Goal: Task Accomplishment & Management: Use online tool/utility

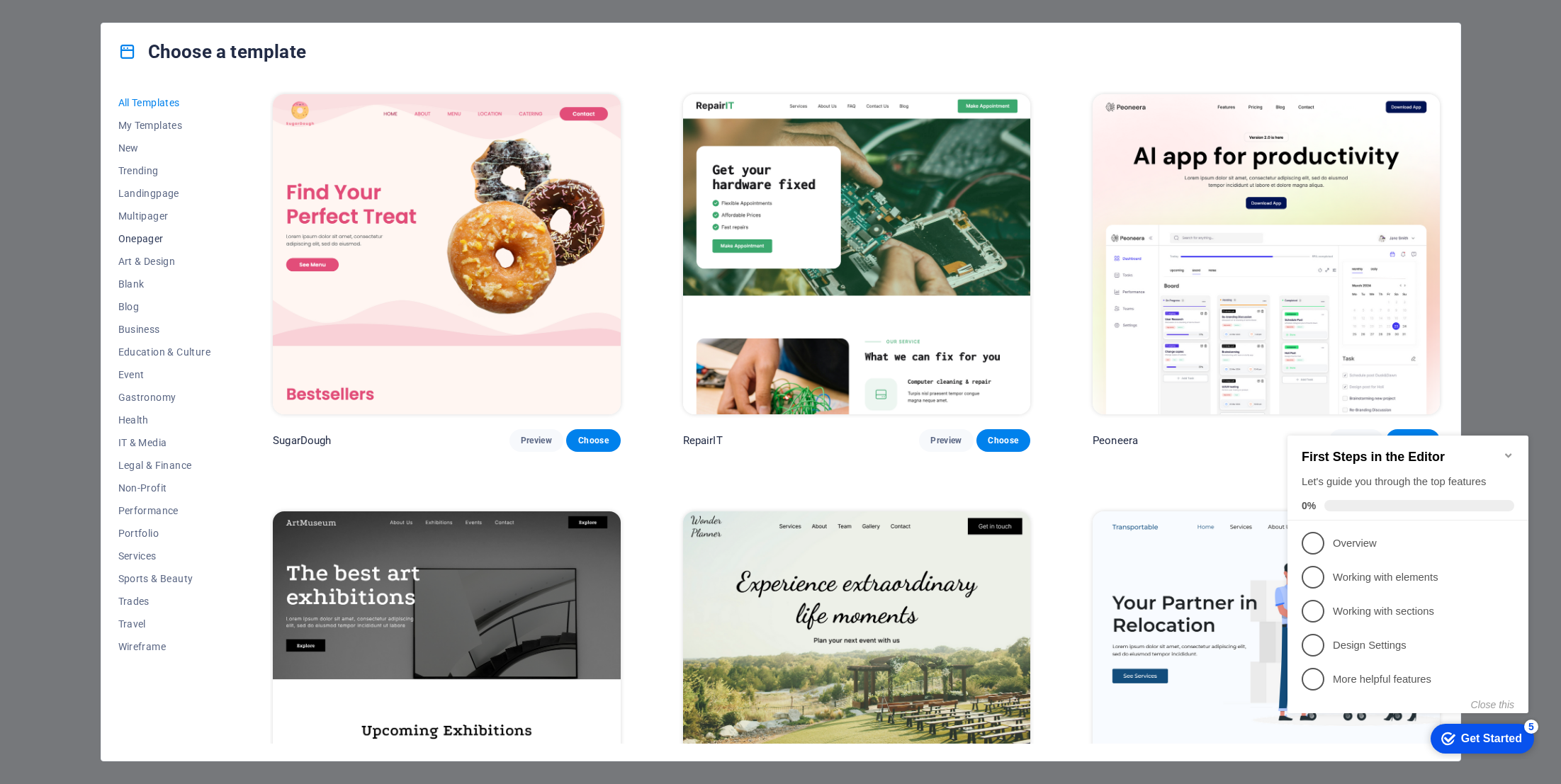
click at [138, 236] on span "Onepager" at bounding box center [165, 239] width 93 height 11
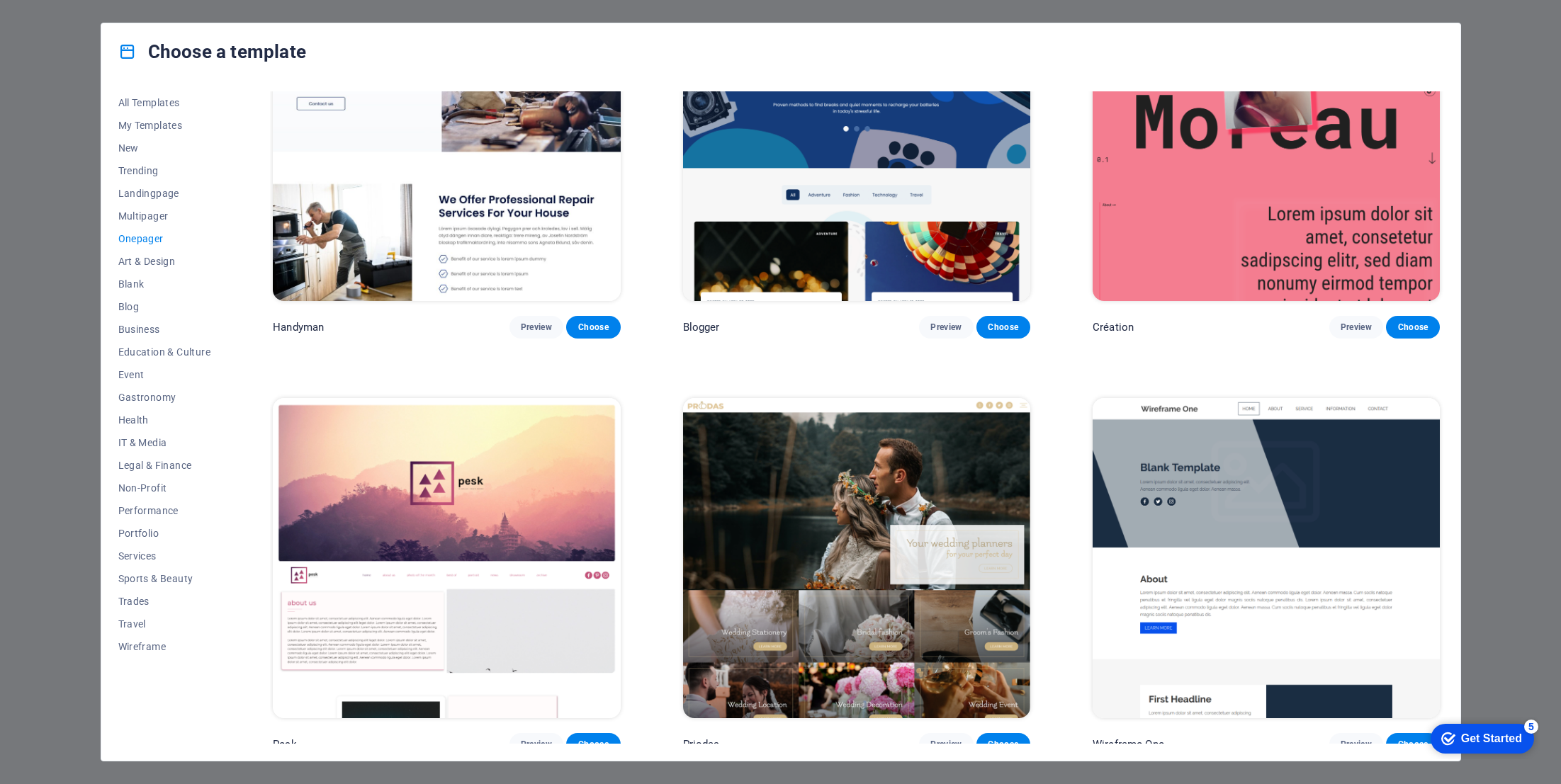
scroll to position [2004, 0]
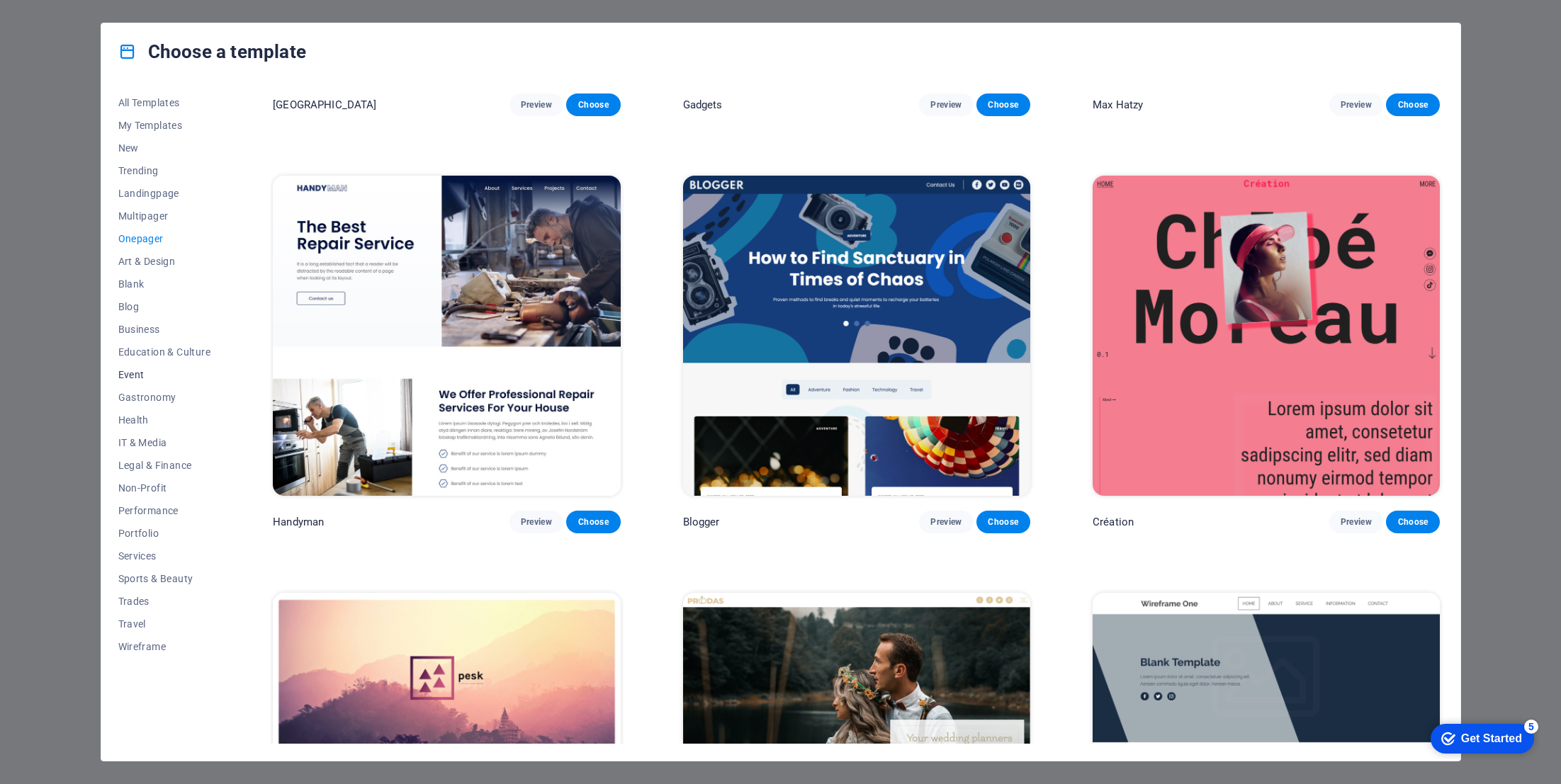
click at [125, 375] on span "Event" at bounding box center [165, 375] width 93 height 11
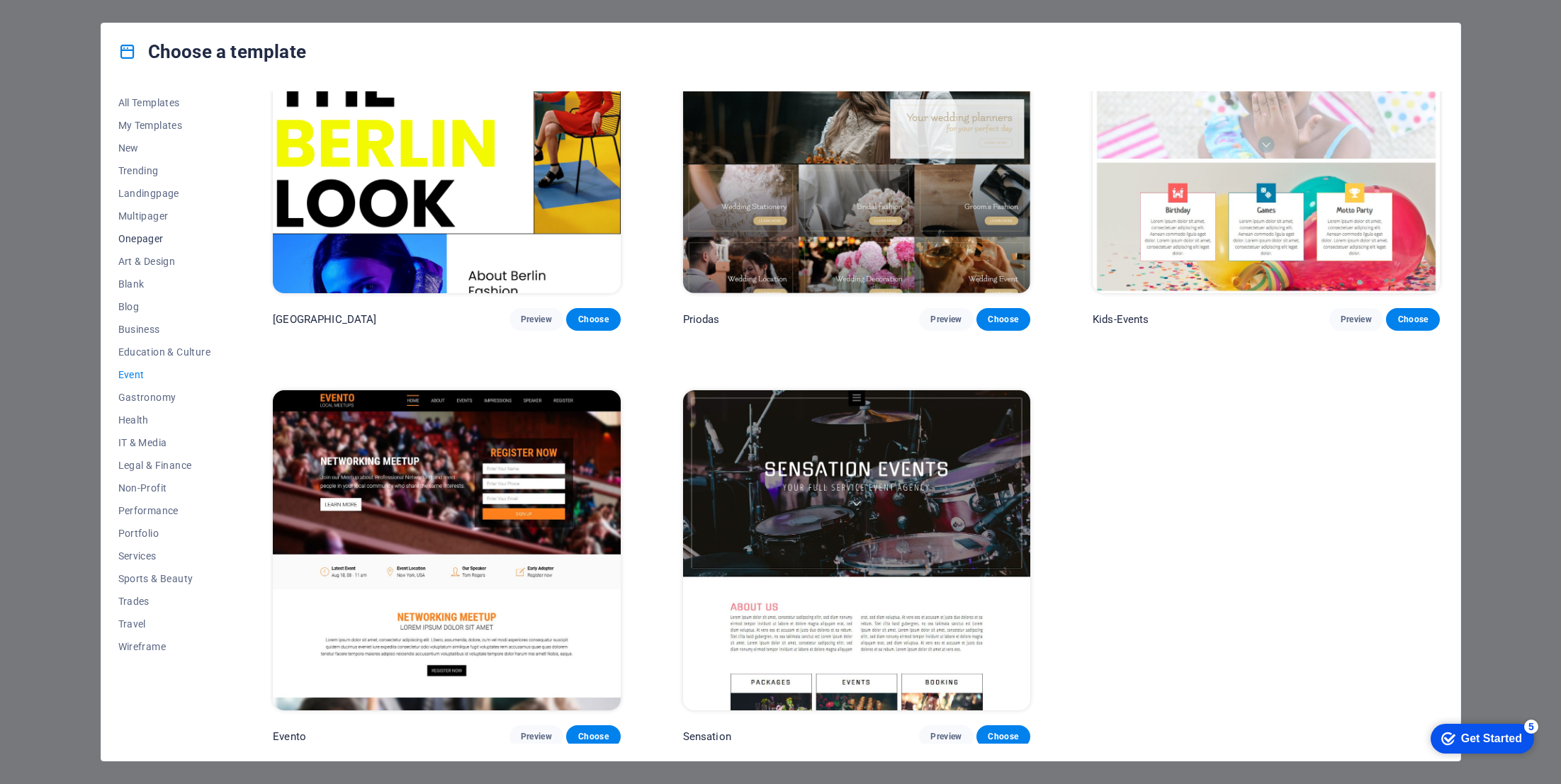
click at [130, 242] on span "Onepager" at bounding box center [165, 239] width 93 height 11
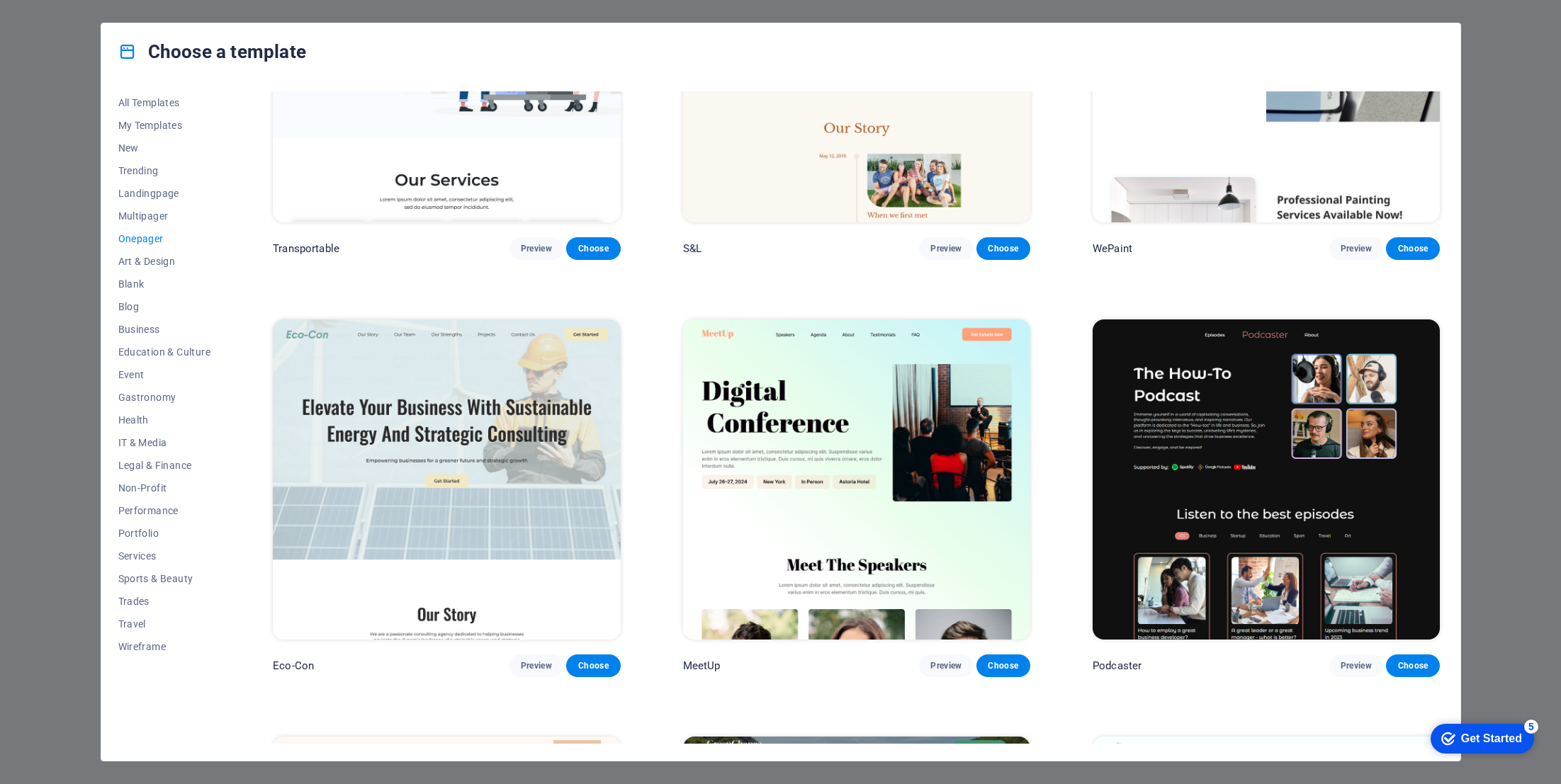
scroll to position [0, 0]
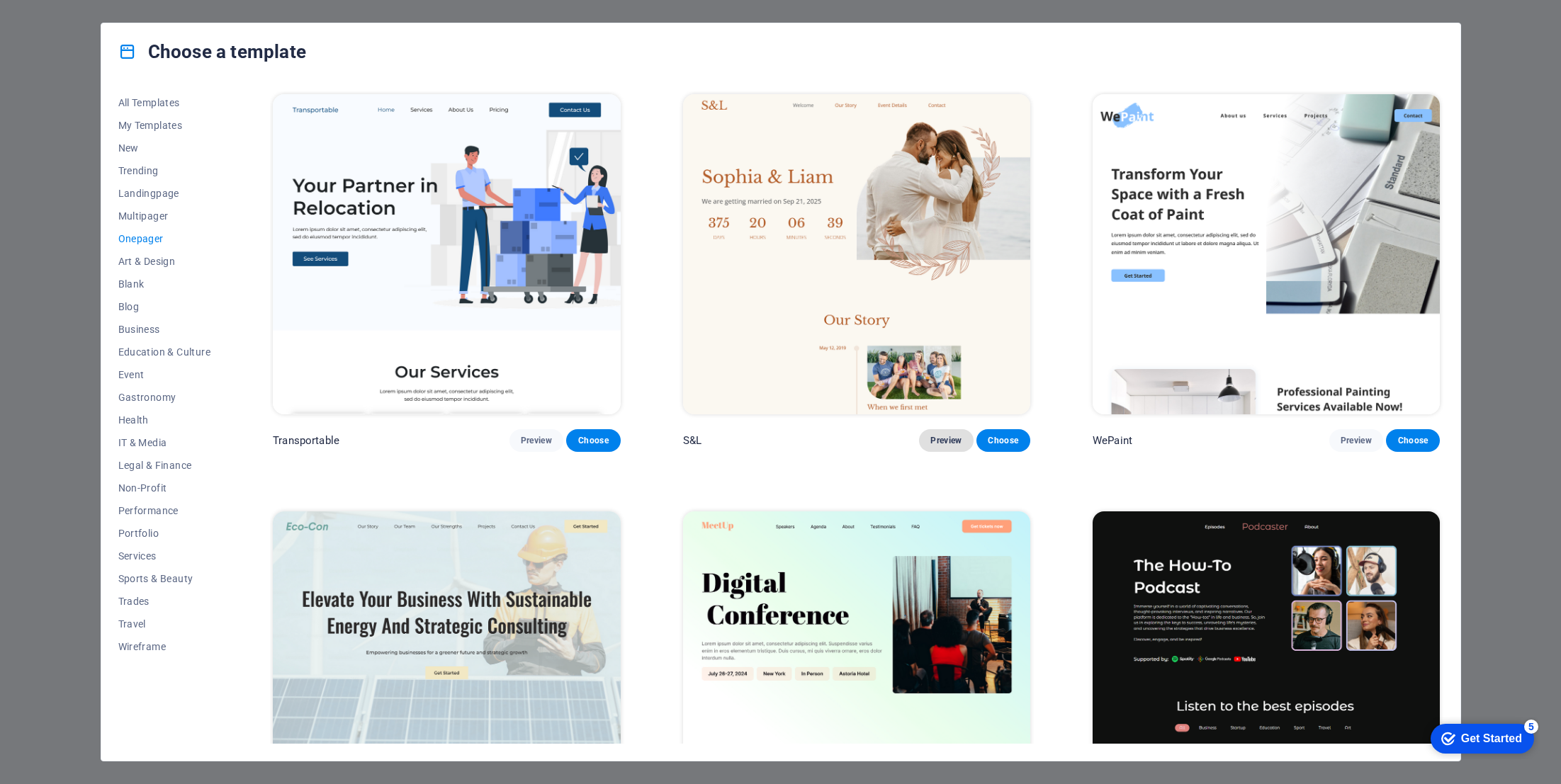
click at [953, 435] on span "Preview" at bounding box center [945, 440] width 31 height 11
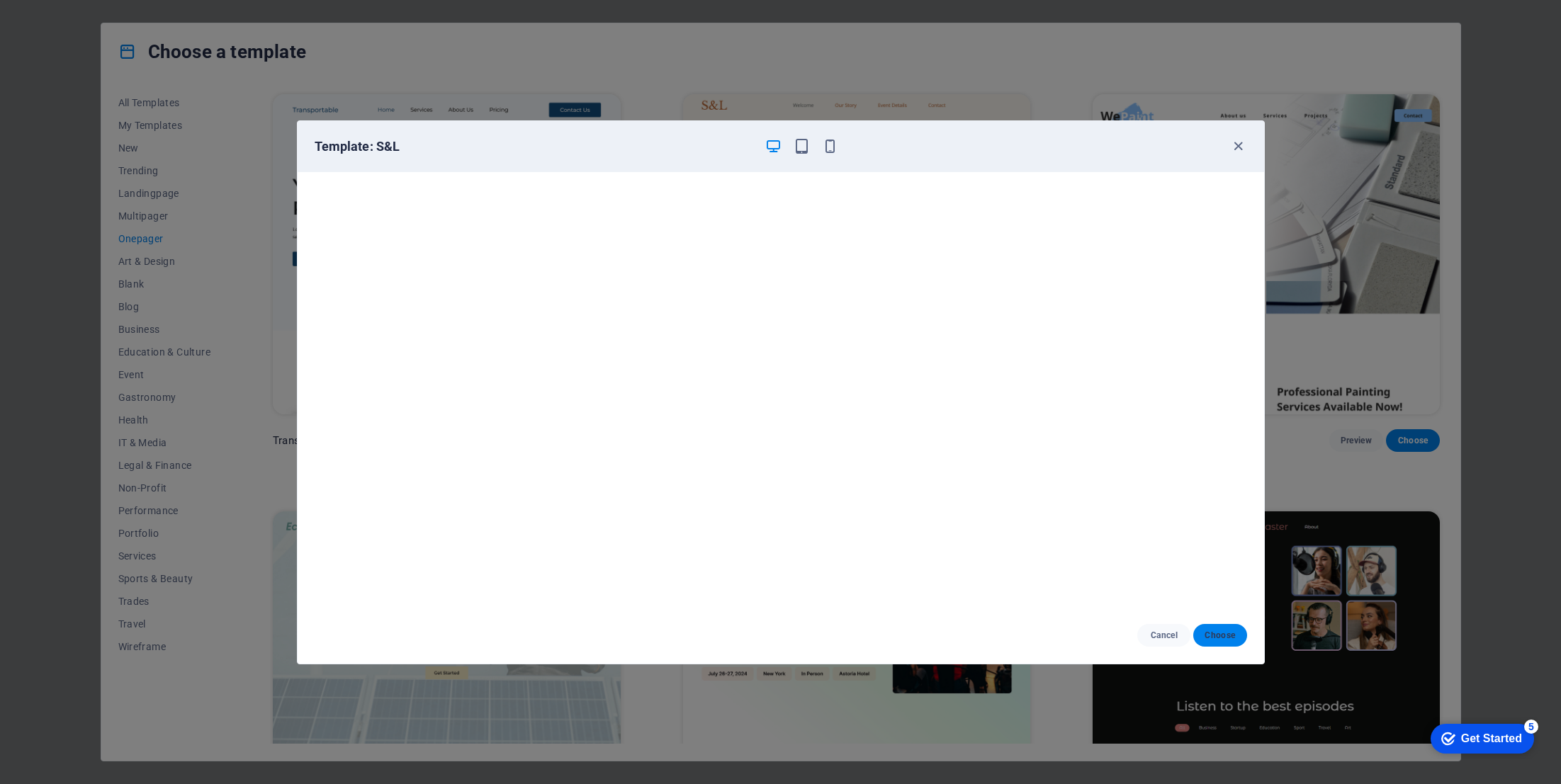
click at [1232, 633] on span "Choose" at bounding box center [1220, 636] width 31 height 11
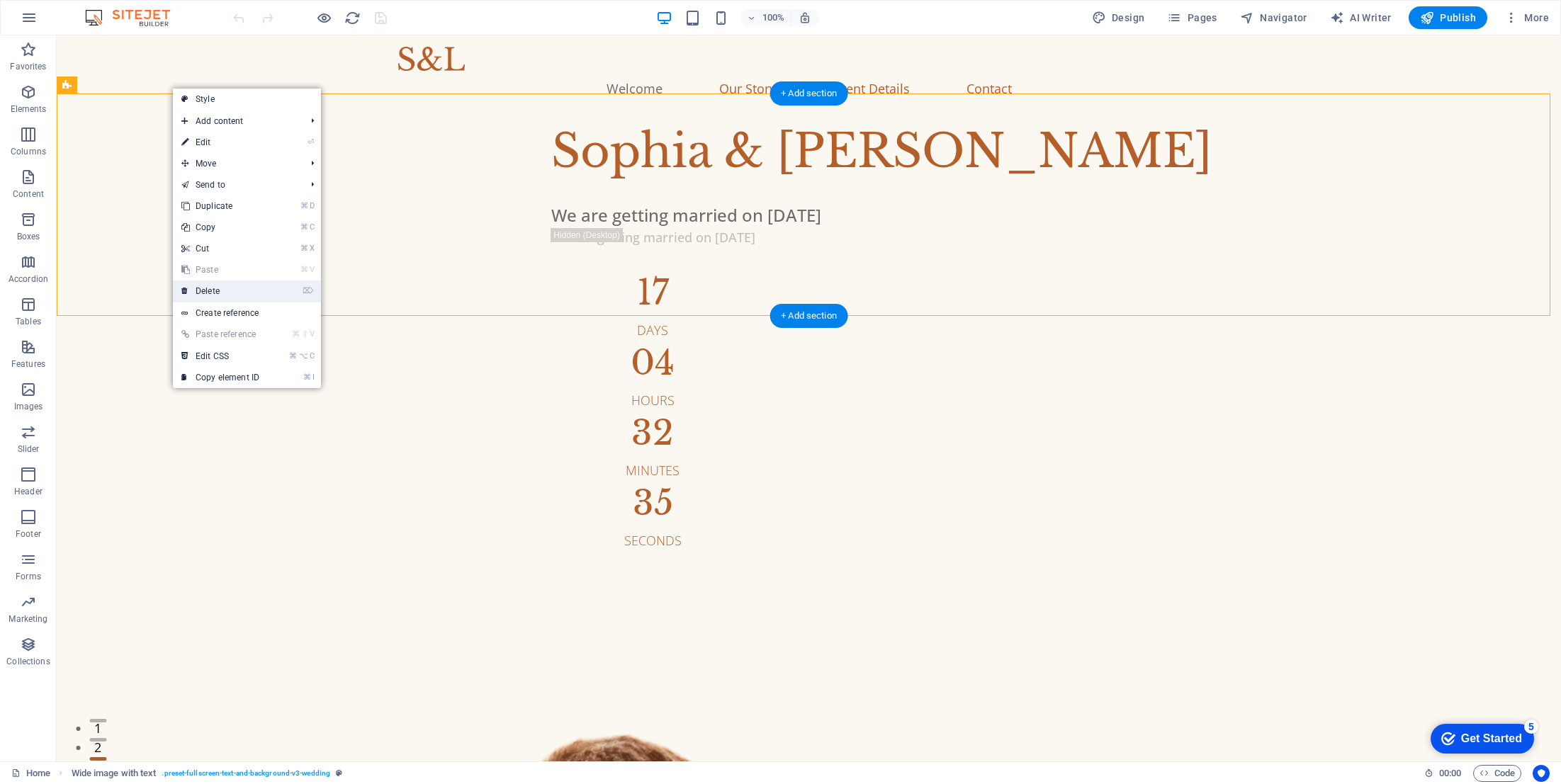
click at [213, 288] on link "⌦ Delete" at bounding box center [220, 291] width 95 height 21
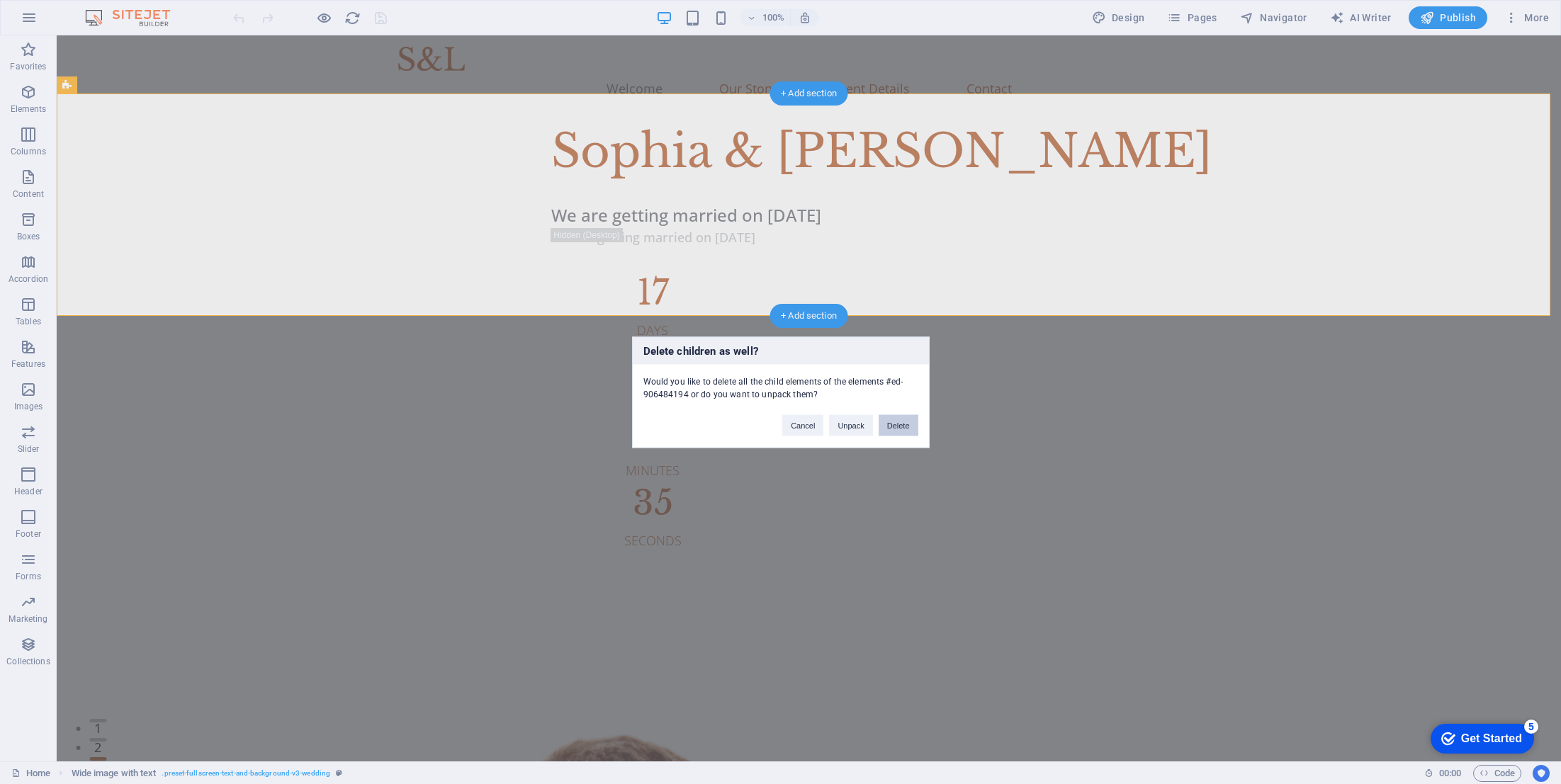
click at [895, 426] on button "Delete" at bounding box center [898, 425] width 40 height 21
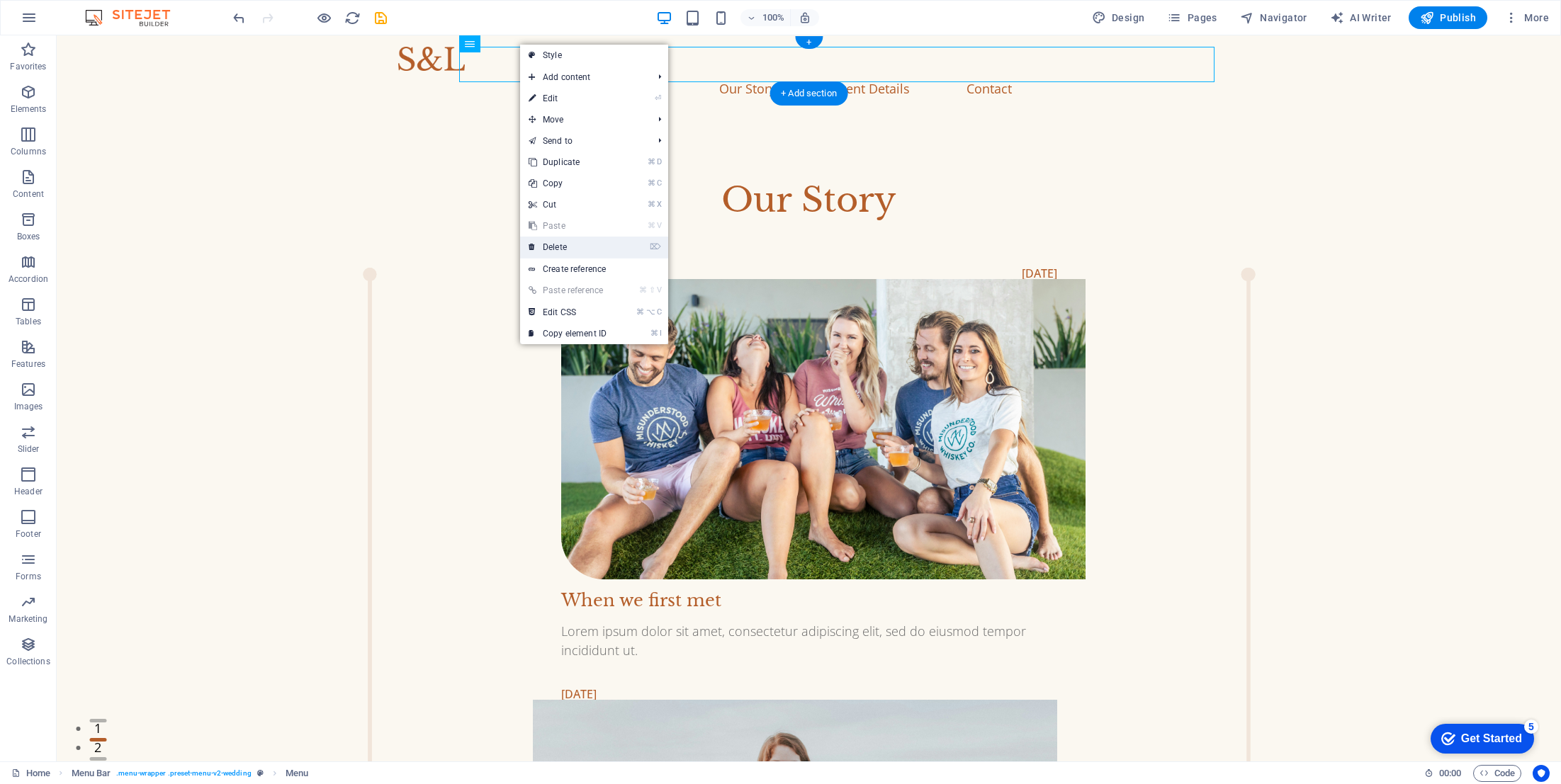
click at [551, 247] on link "⌦ Delete" at bounding box center [568, 247] width 95 height 21
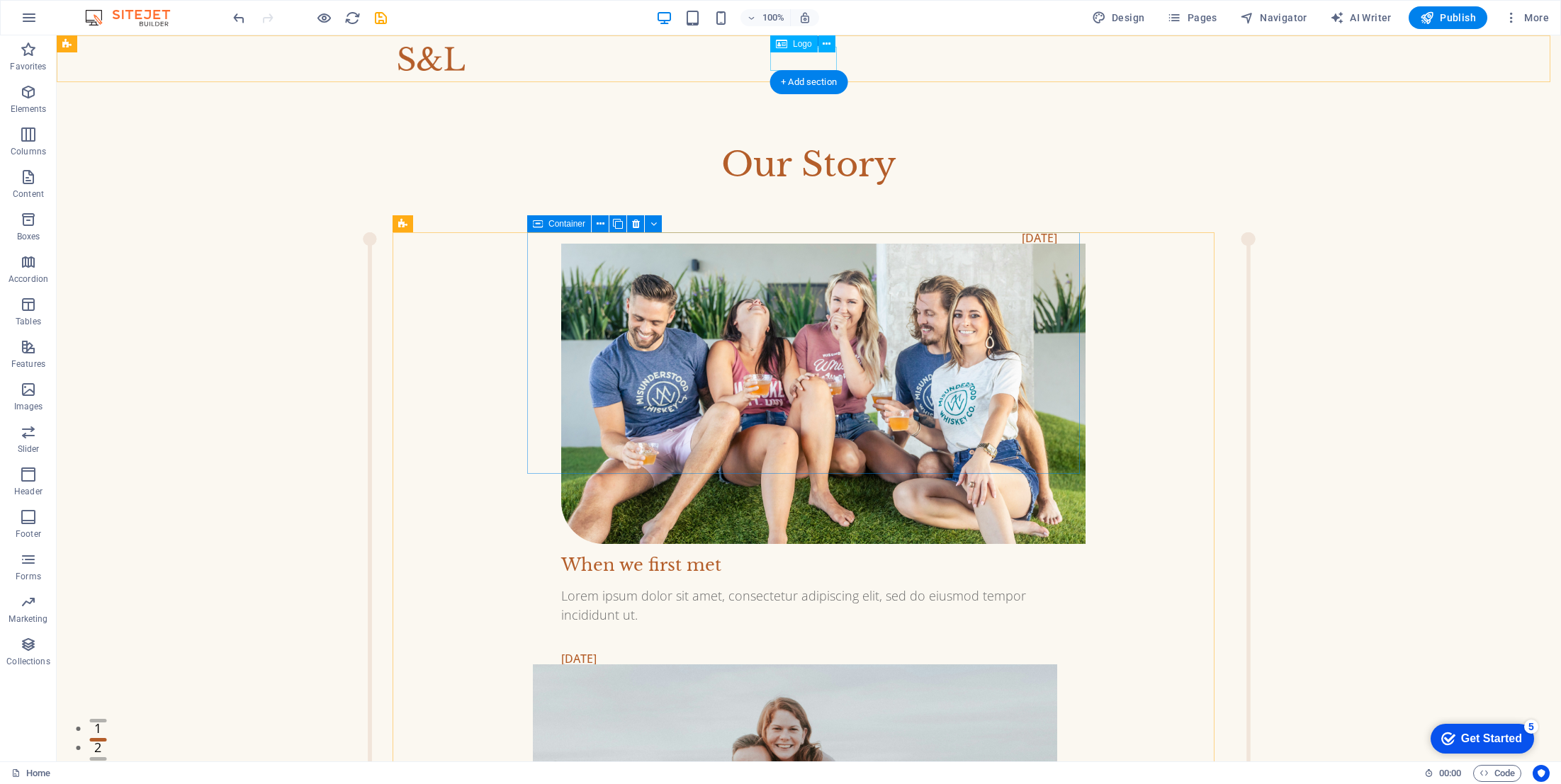
click at [771, 56] on div at bounding box center [809, 59] width 822 height 24
click at [791, 60] on div at bounding box center [809, 59] width 822 height 24
select select "px"
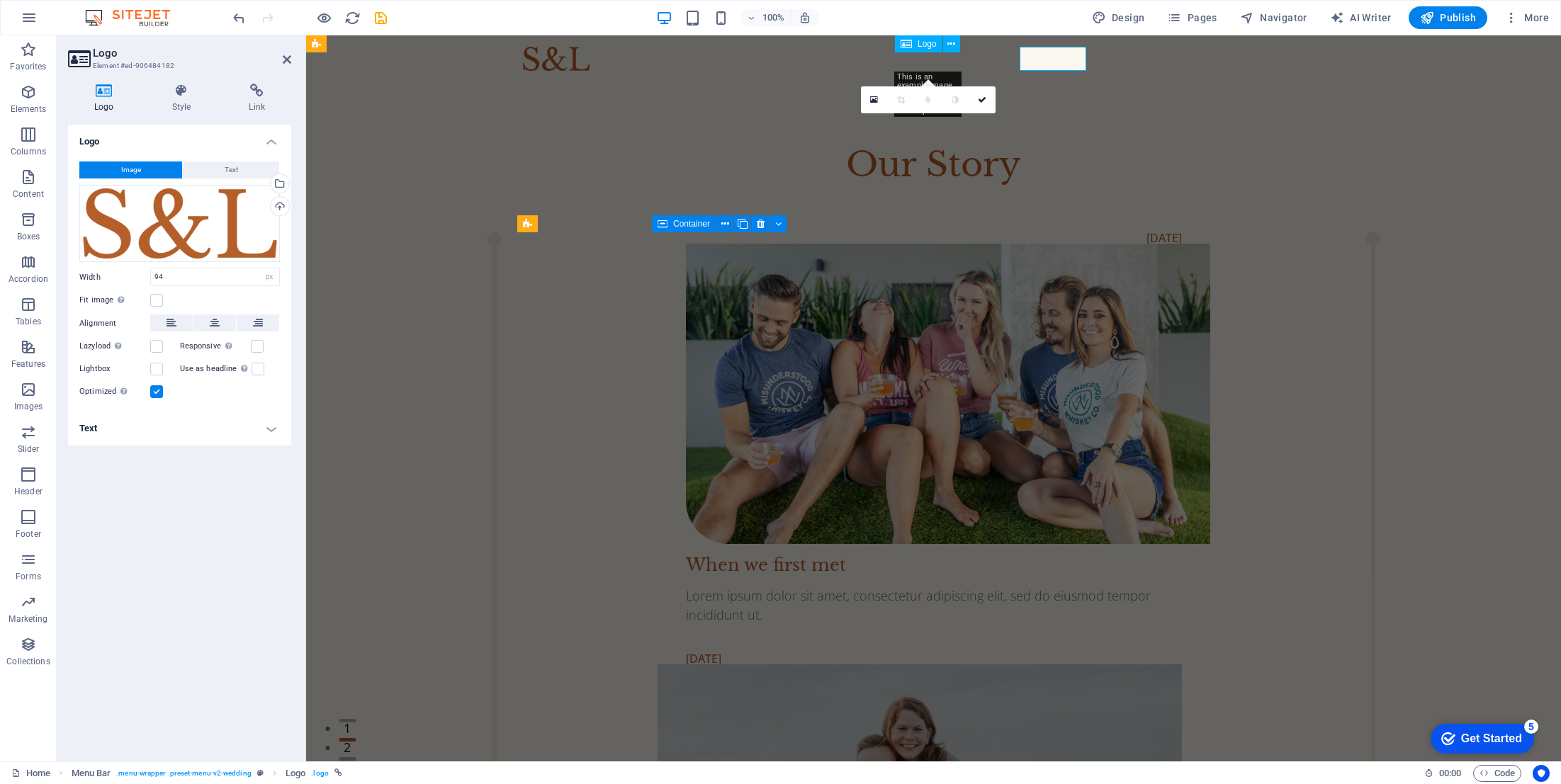
click at [791, 60] on div at bounding box center [933, 59] width 1255 height 47
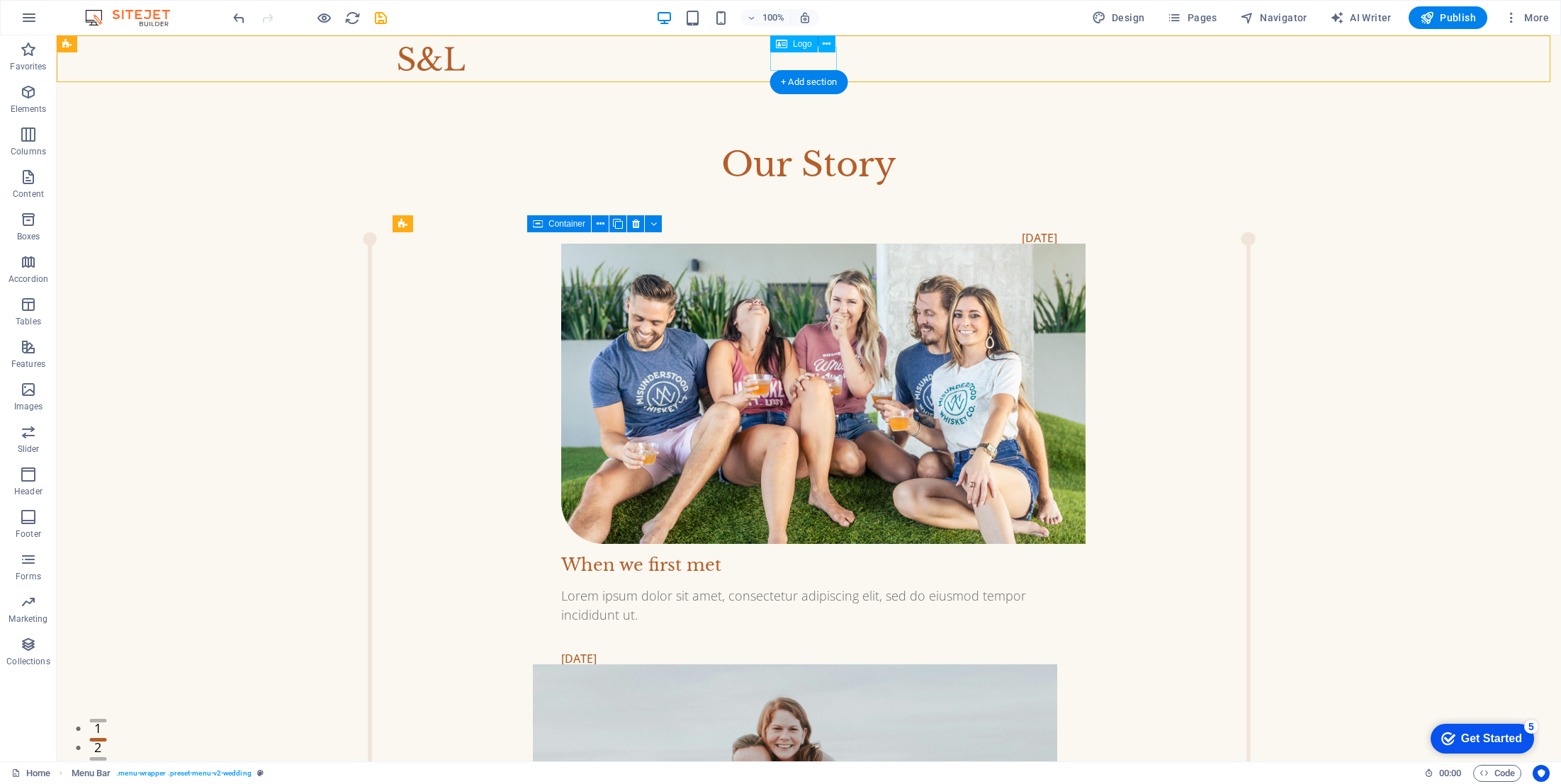
click at [794, 59] on div at bounding box center [809, 59] width 822 height 24
click at [795, 60] on div at bounding box center [809, 59] width 822 height 24
select select "px"
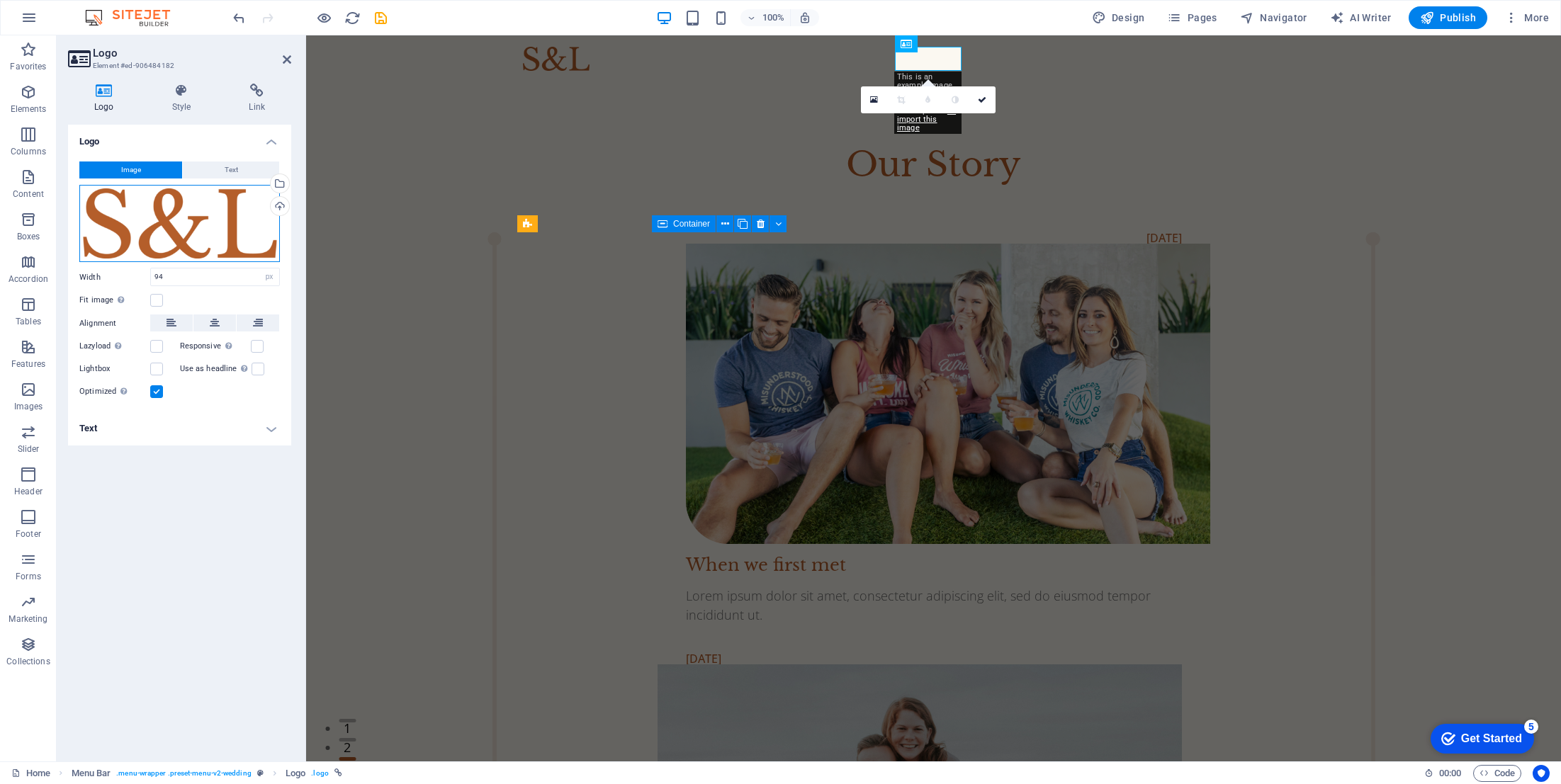
click at [179, 217] on div "Drag files here, click to choose files or select files from Files or our free s…" at bounding box center [179, 223] width 201 height 78
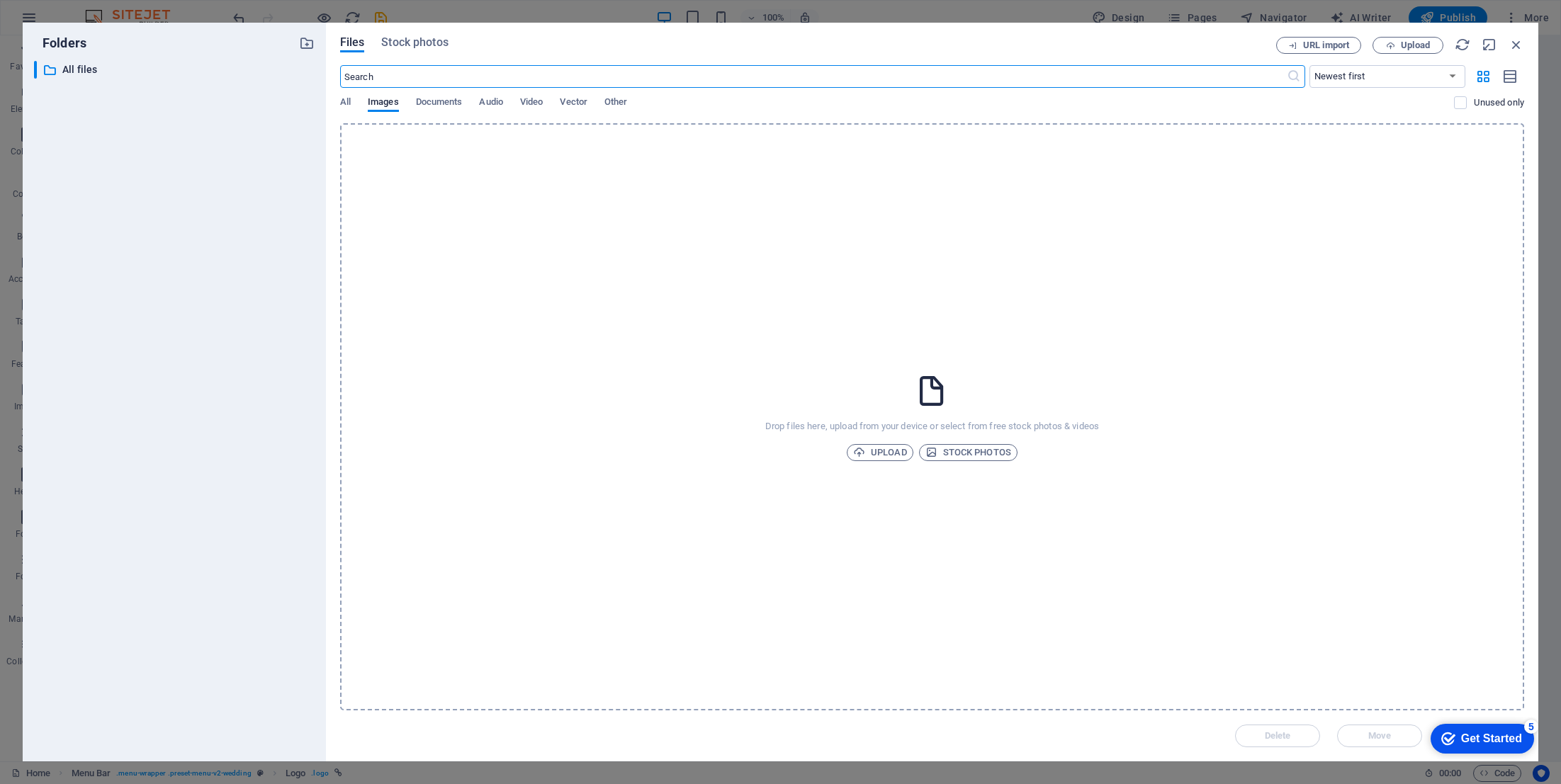
click at [179, 217] on div "​ All files All files" at bounding box center [174, 406] width 281 height 690
click at [1519, 43] on icon "button" at bounding box center [1516, 44] width 15 height 15
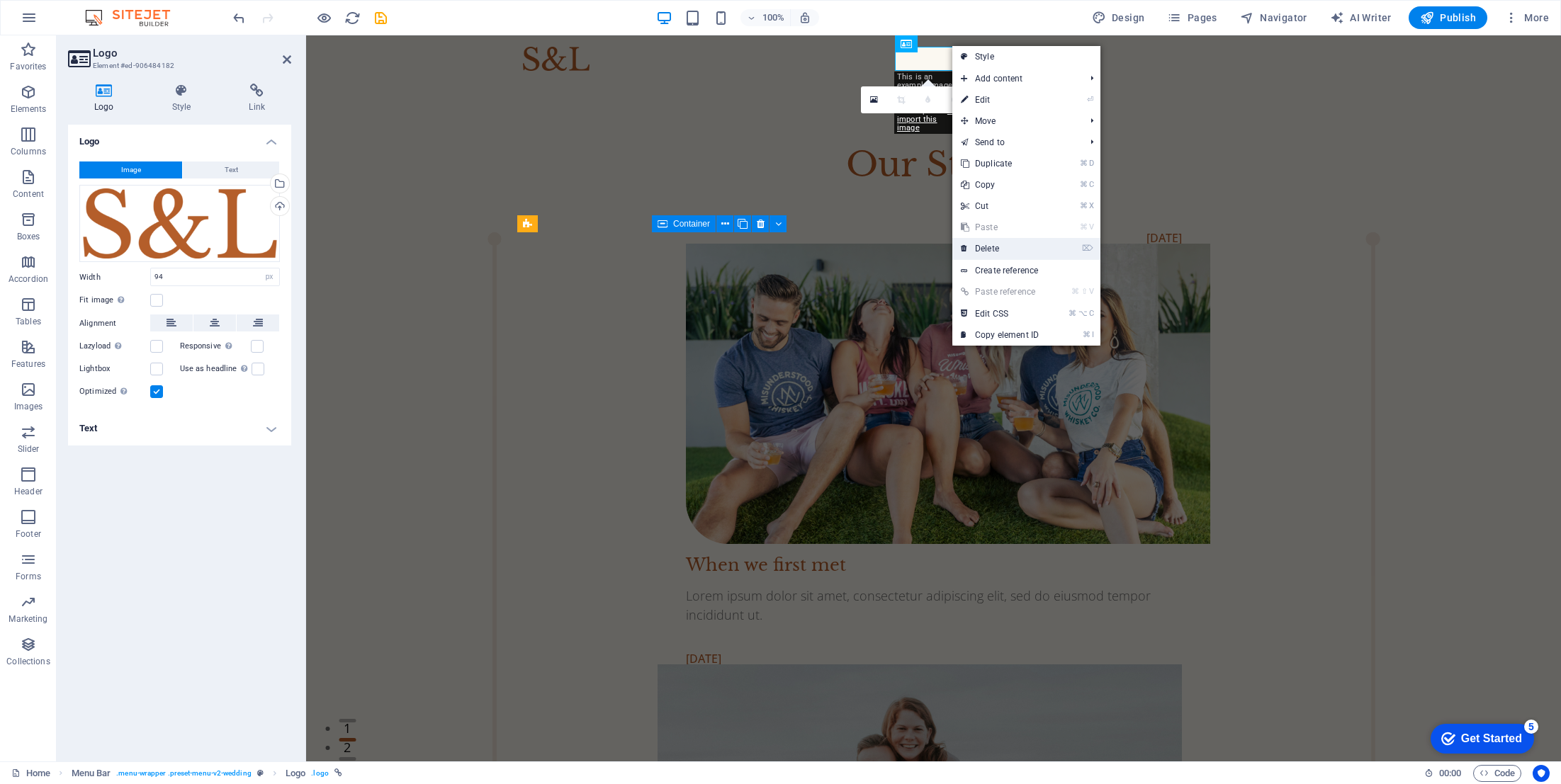
click at [986, 248] on link "⌦ Delete" at bounding box center [1000, 248] width 95 height 21
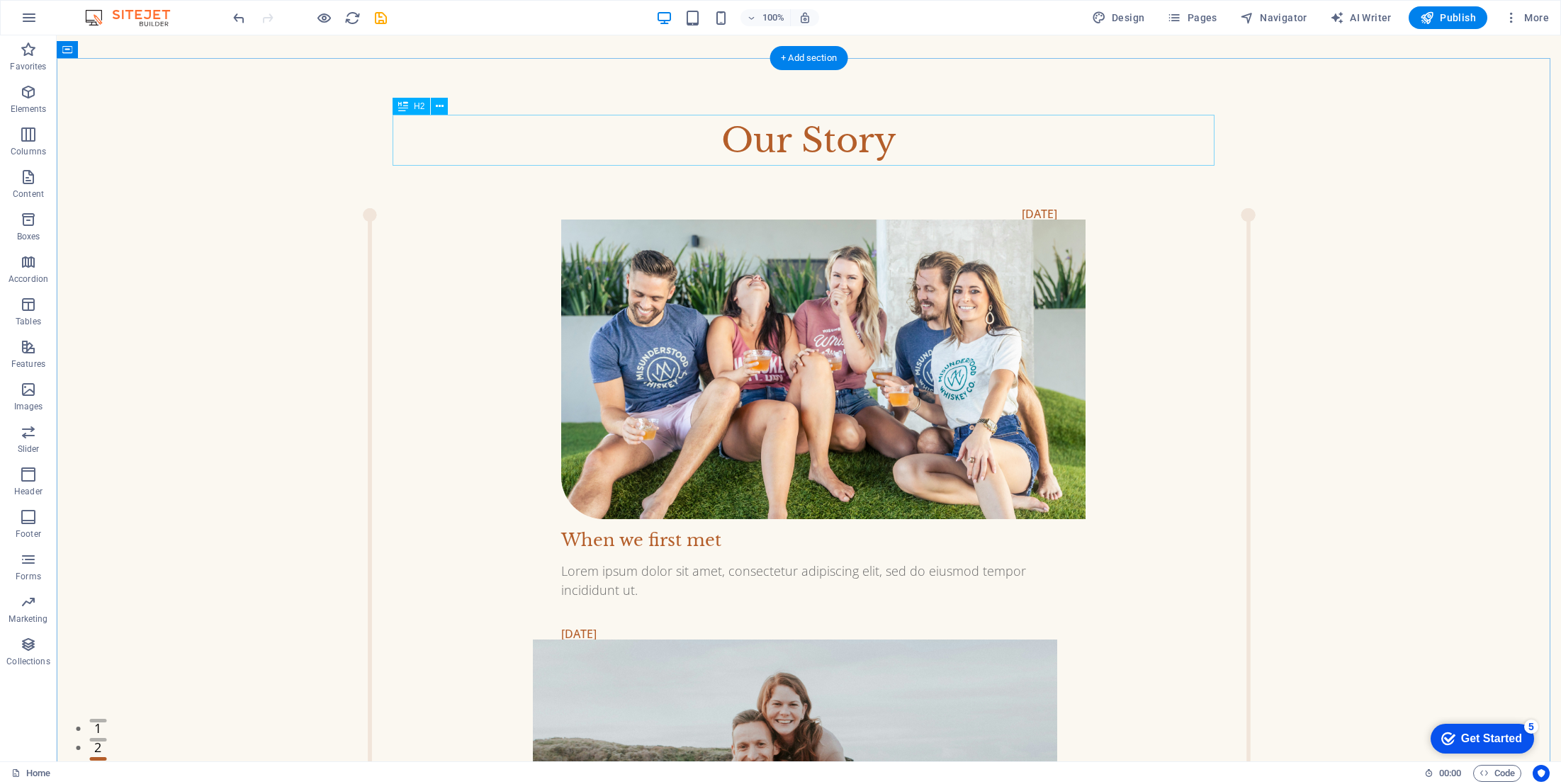
click at [776, 149] on div "Our Story" at bounding box center [809, 140] width 822 height 51
click at [440, 106] on icon at bounding box center [440, 106] width 8 height 15
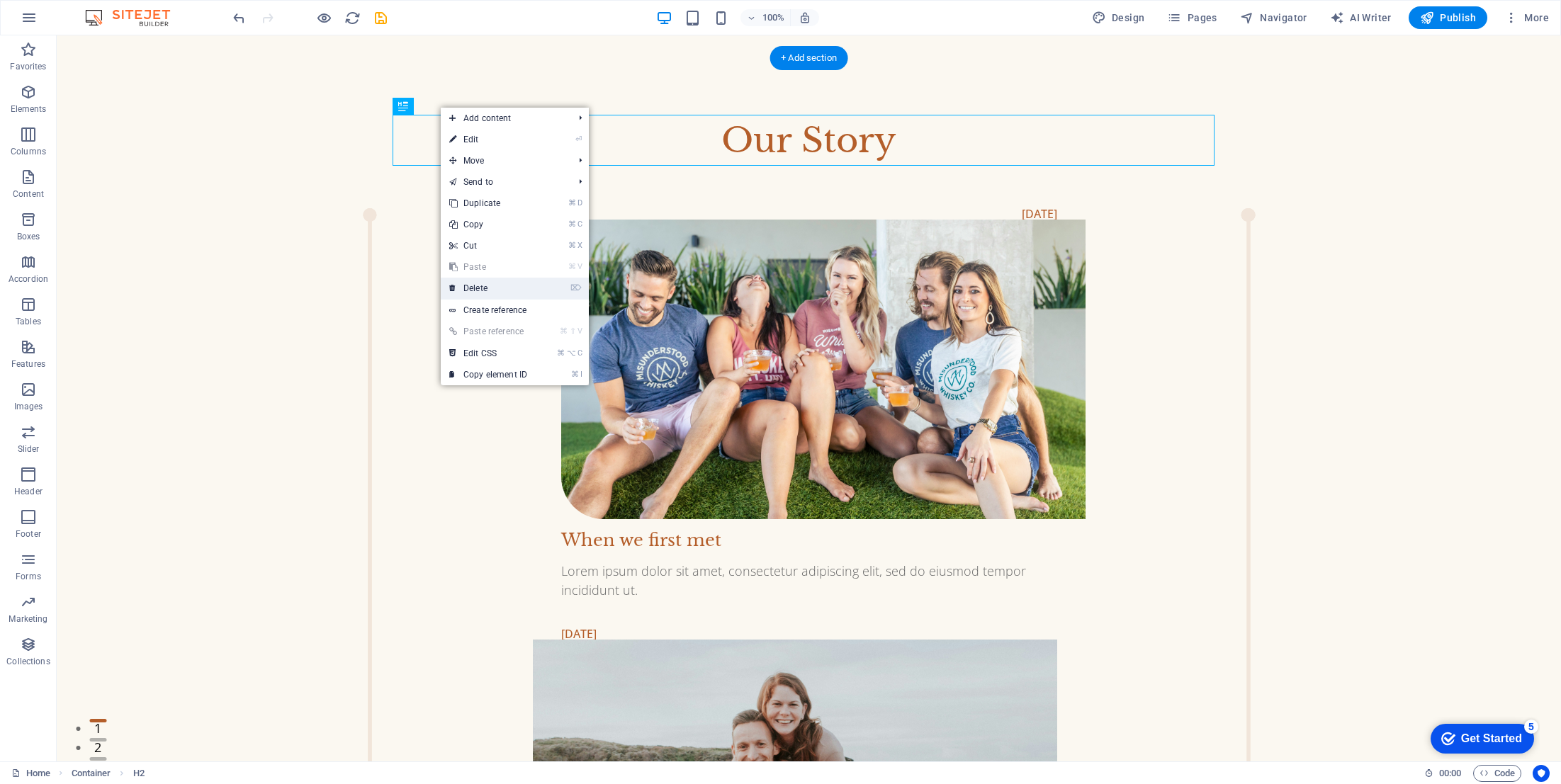
drag, startPoint x: 478, startPoint y: 294, endPoint x: 492, endPoint y: 256, distance: 40.5
click at [478, 294] on link "⌦ Delete" at bounding box center [488, 288] width 95 height 21
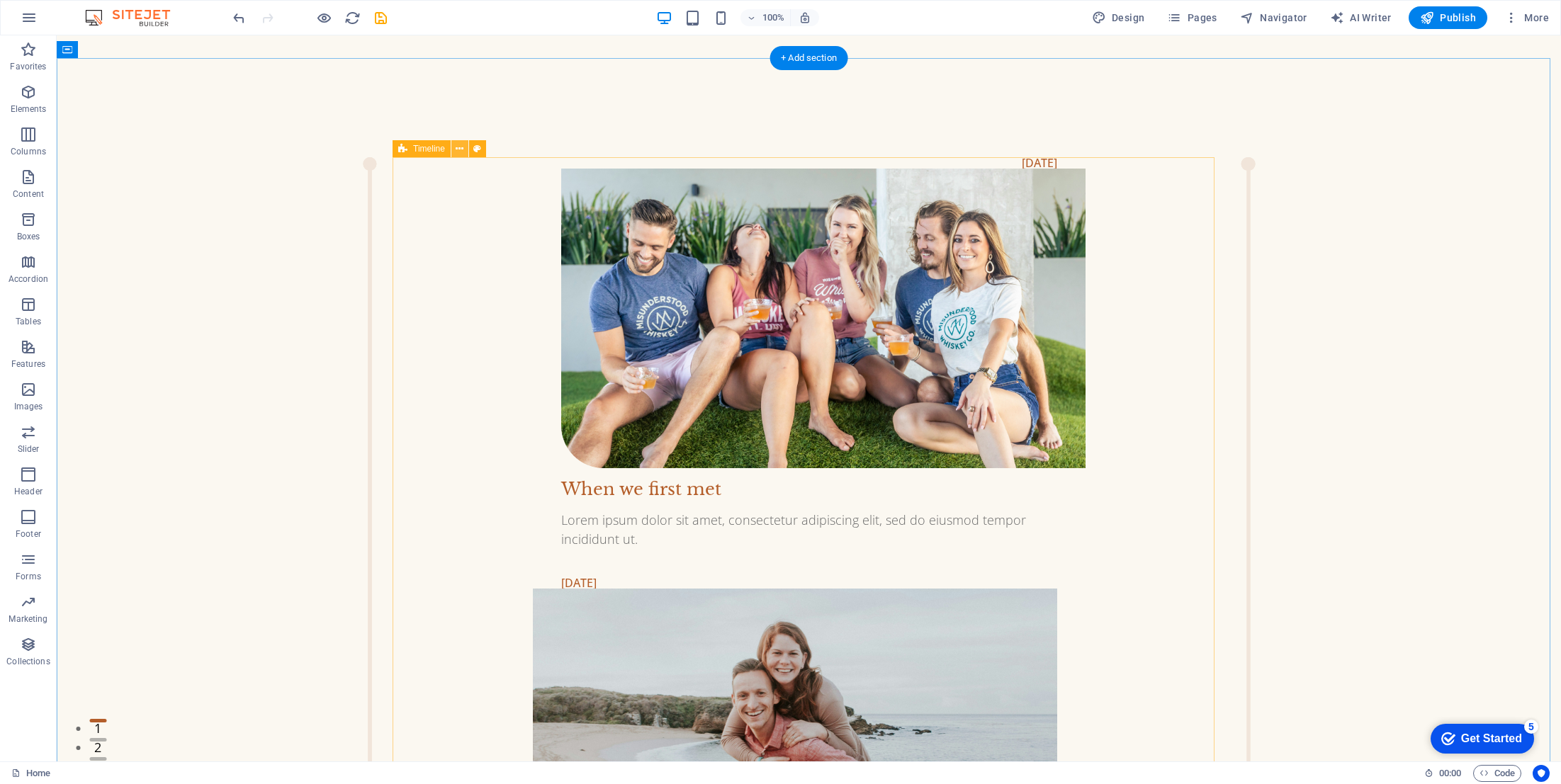
click at [457, 144] on icon at bounding box center [460, 149] width 8 height 15
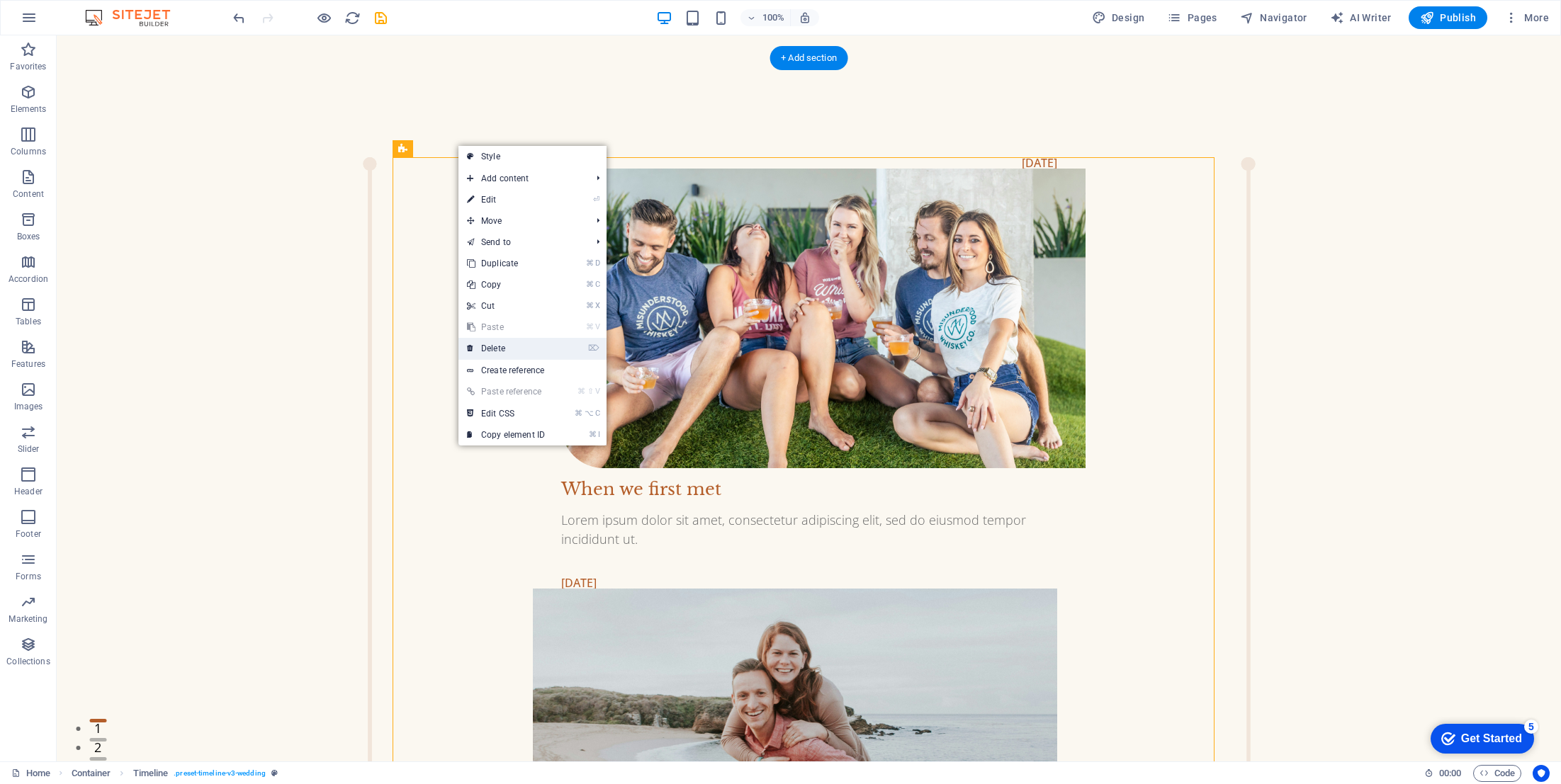
click at [492, 349] on link "⌦ Delete" at bounding box center [506, 348] width 95 height 21
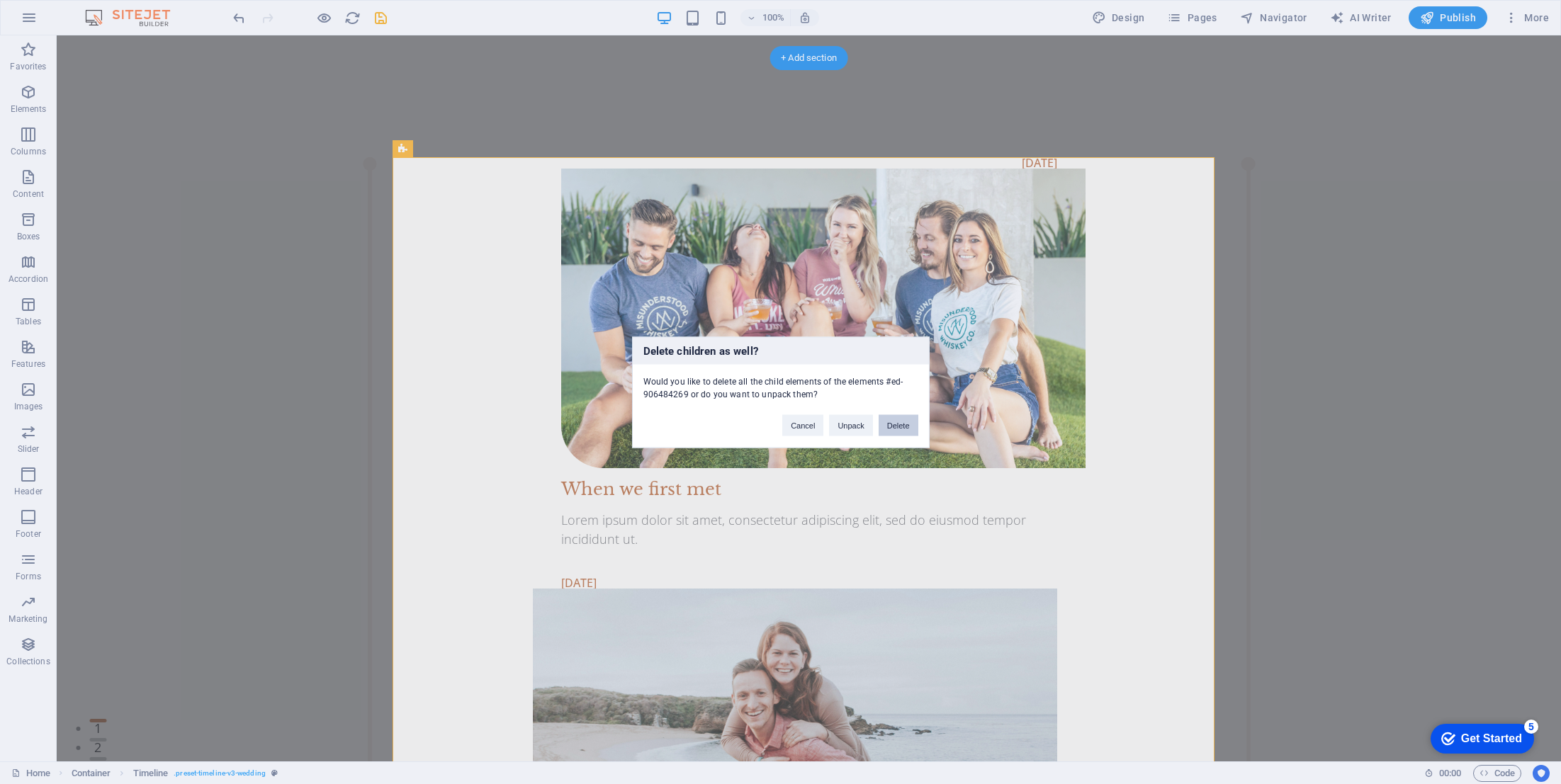
click at [894, 428] on button "Delete" at bounding box center [898, 425] width 40 height 21
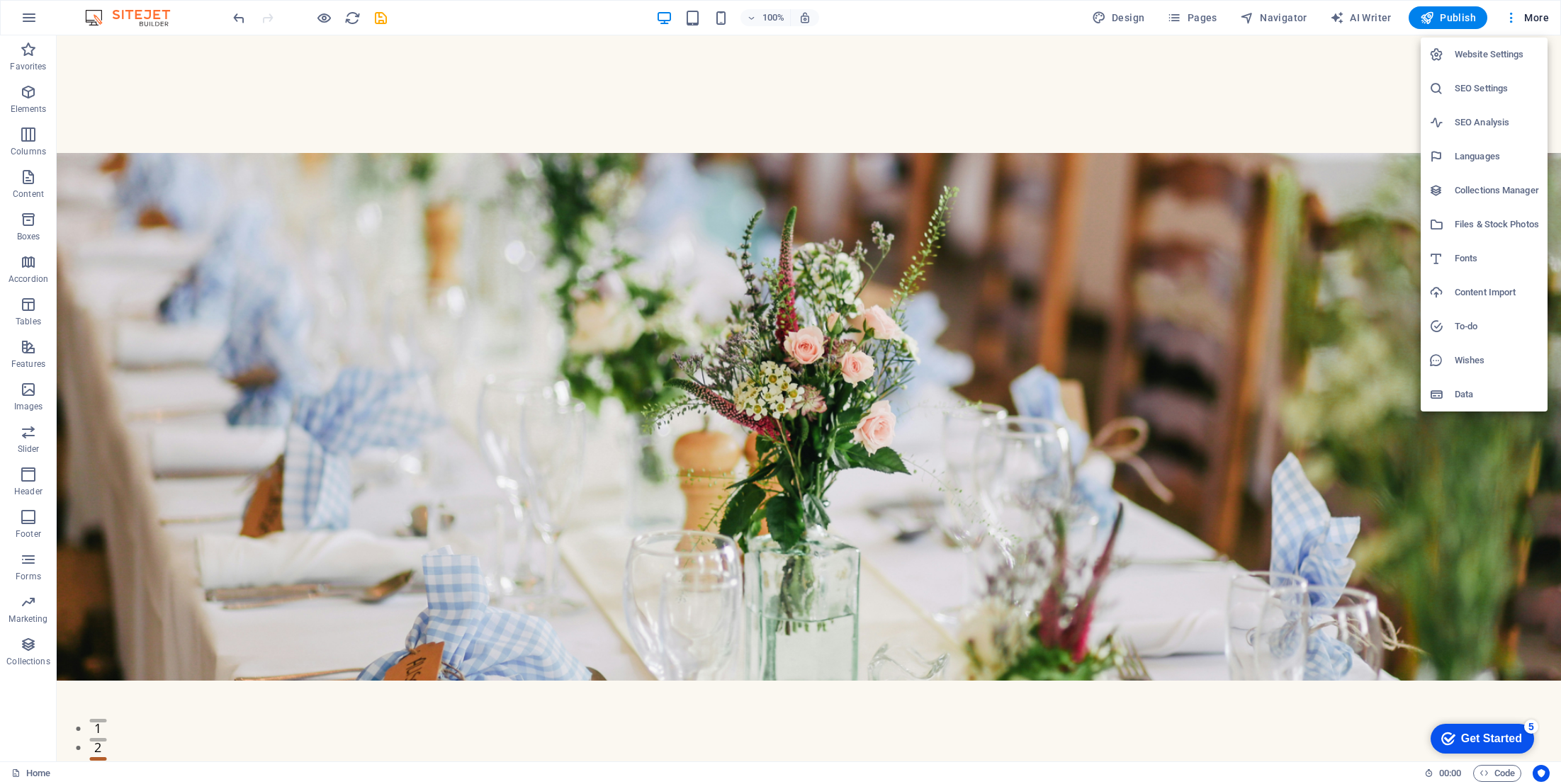
click at [1517, 18] on div at bounding box center [780, 392] width 1561 height 784
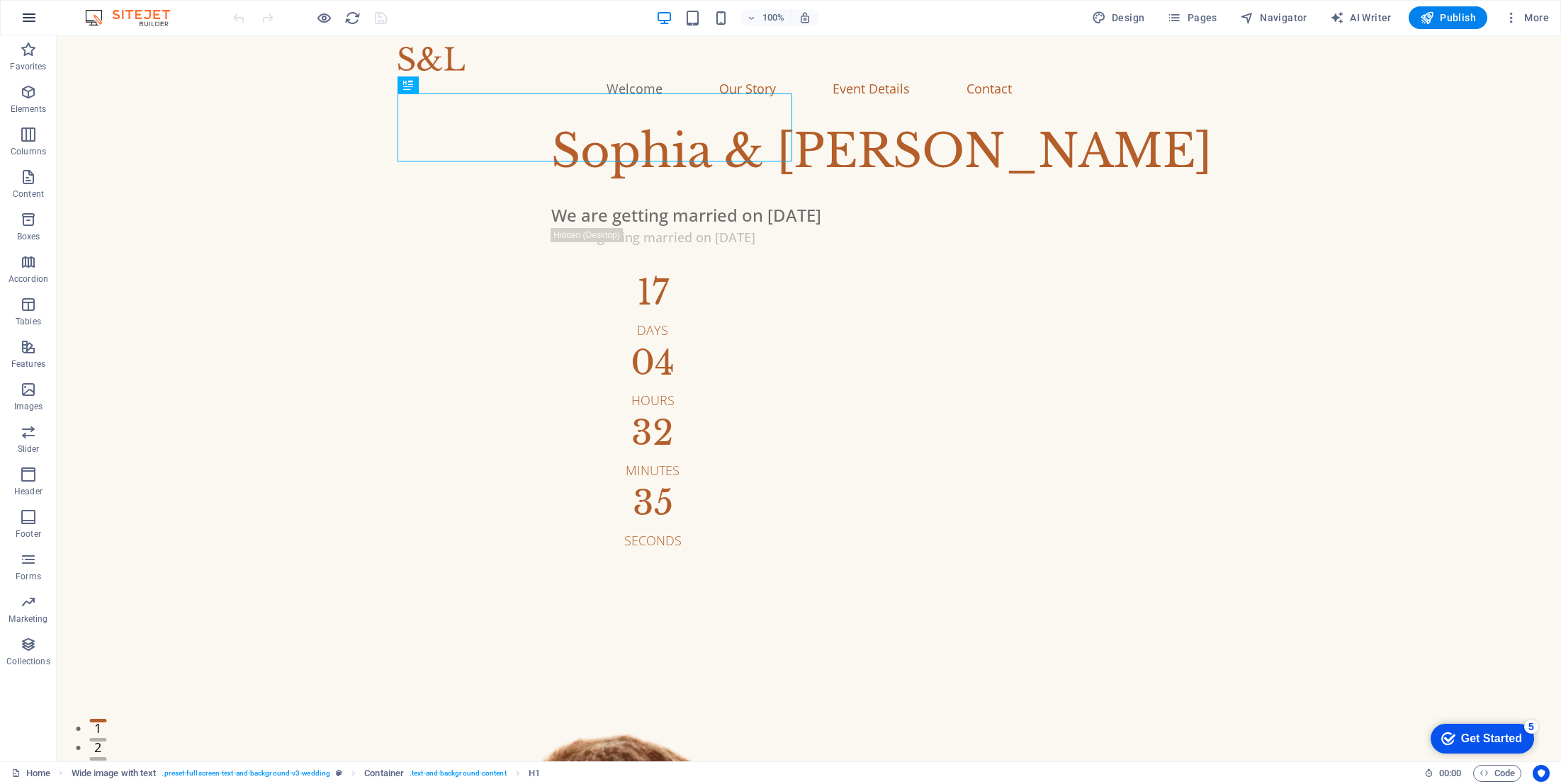
click at [31, 20] on icon "button" at bounding box center [28, 17] width 17 height 17
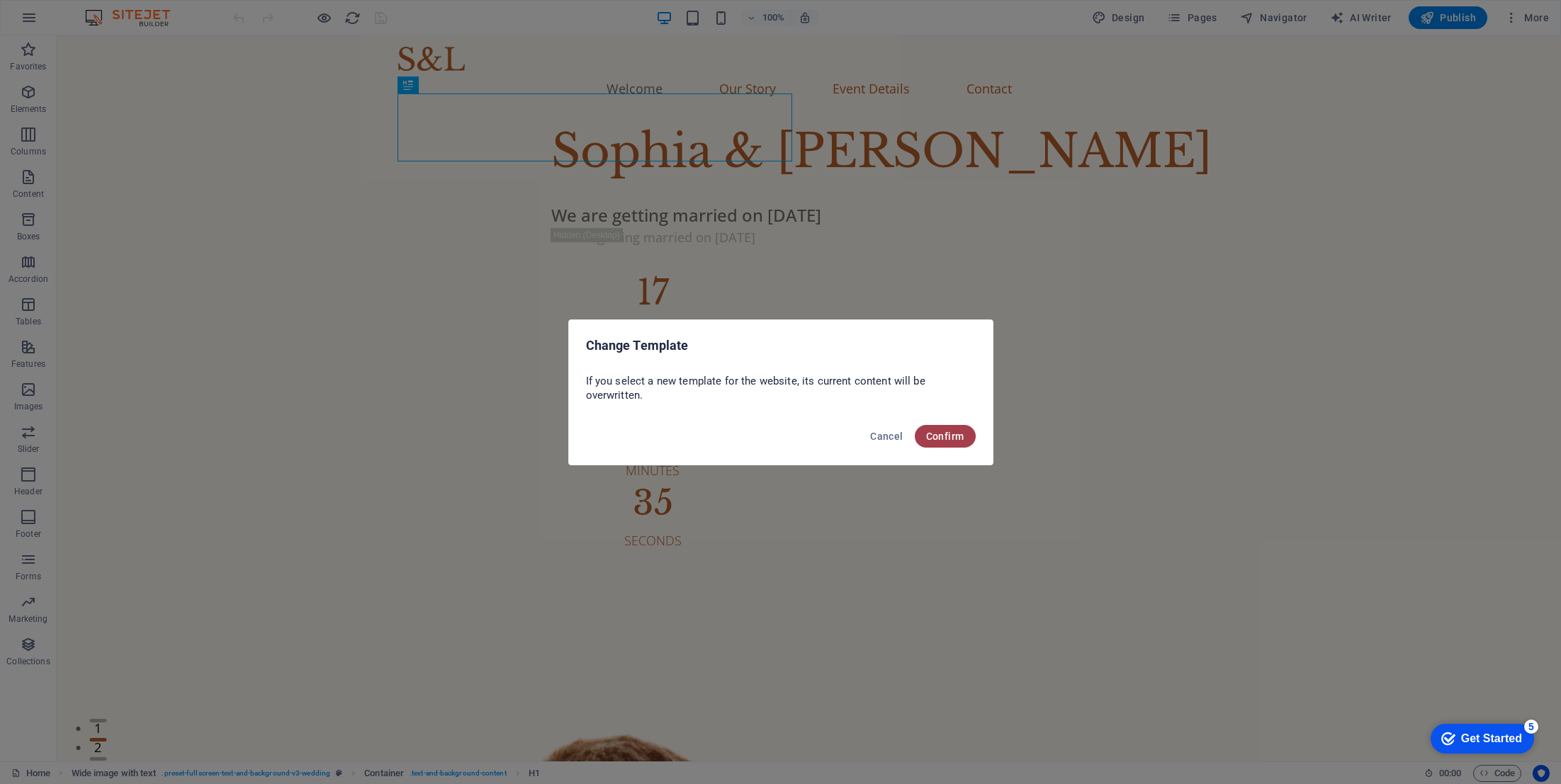
click at [969, 437] on button "Confirm" at bounding box center [945, 436] width 61 height 23
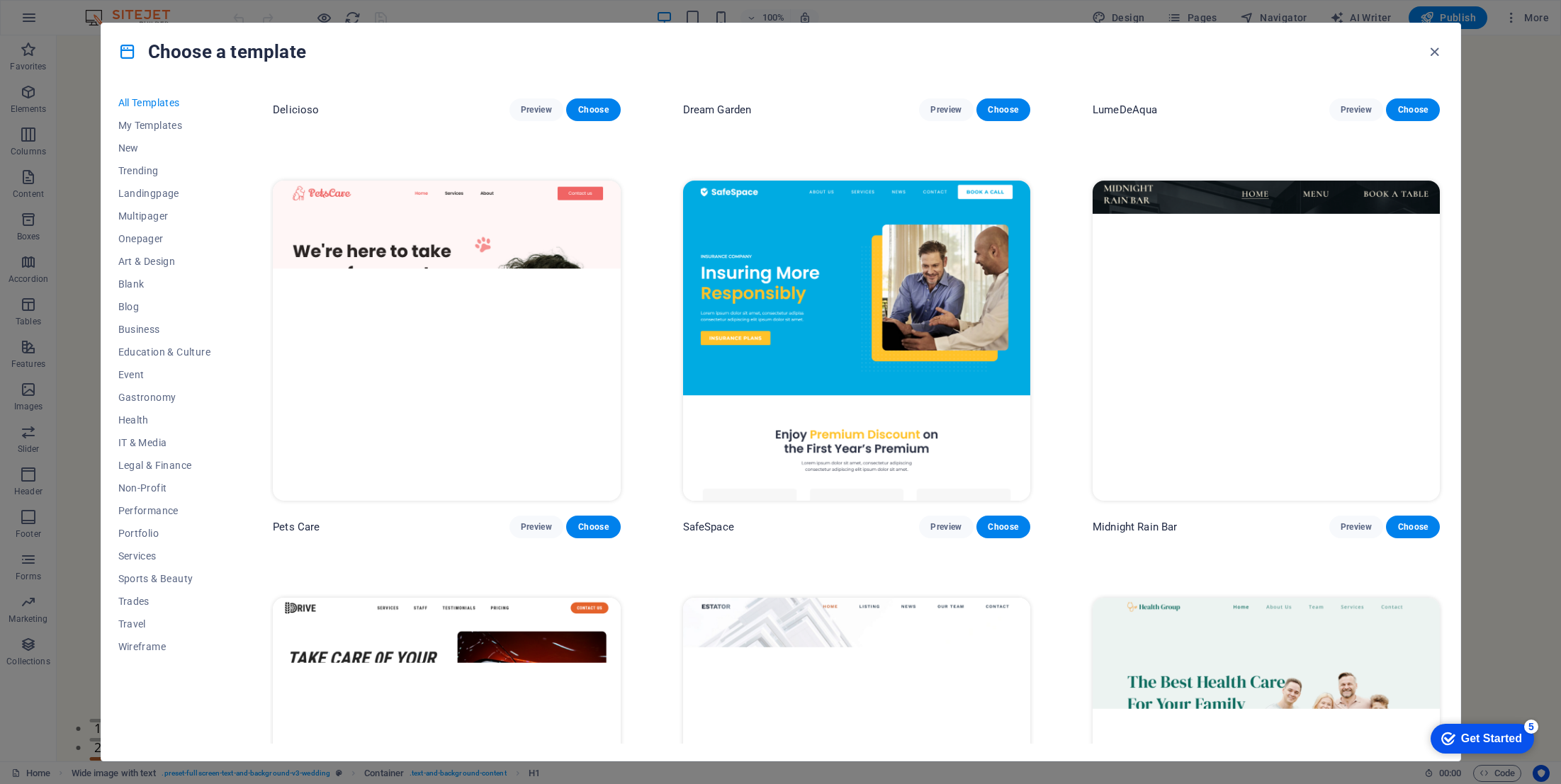
scroll to position [3447, 0]
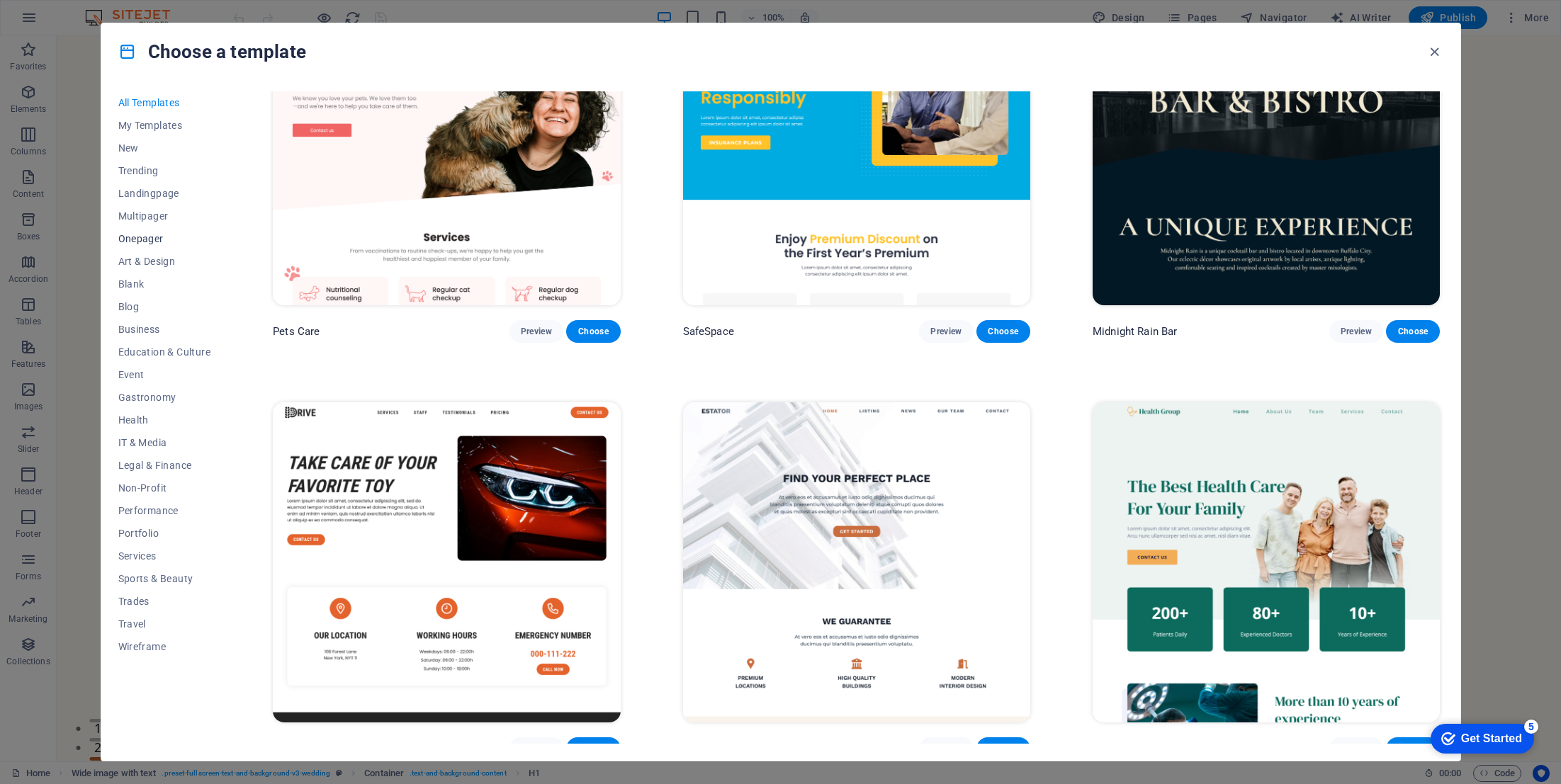
click at [146, 236] on span "Onepager" at bounding box center [165, 239] width 93 height 11
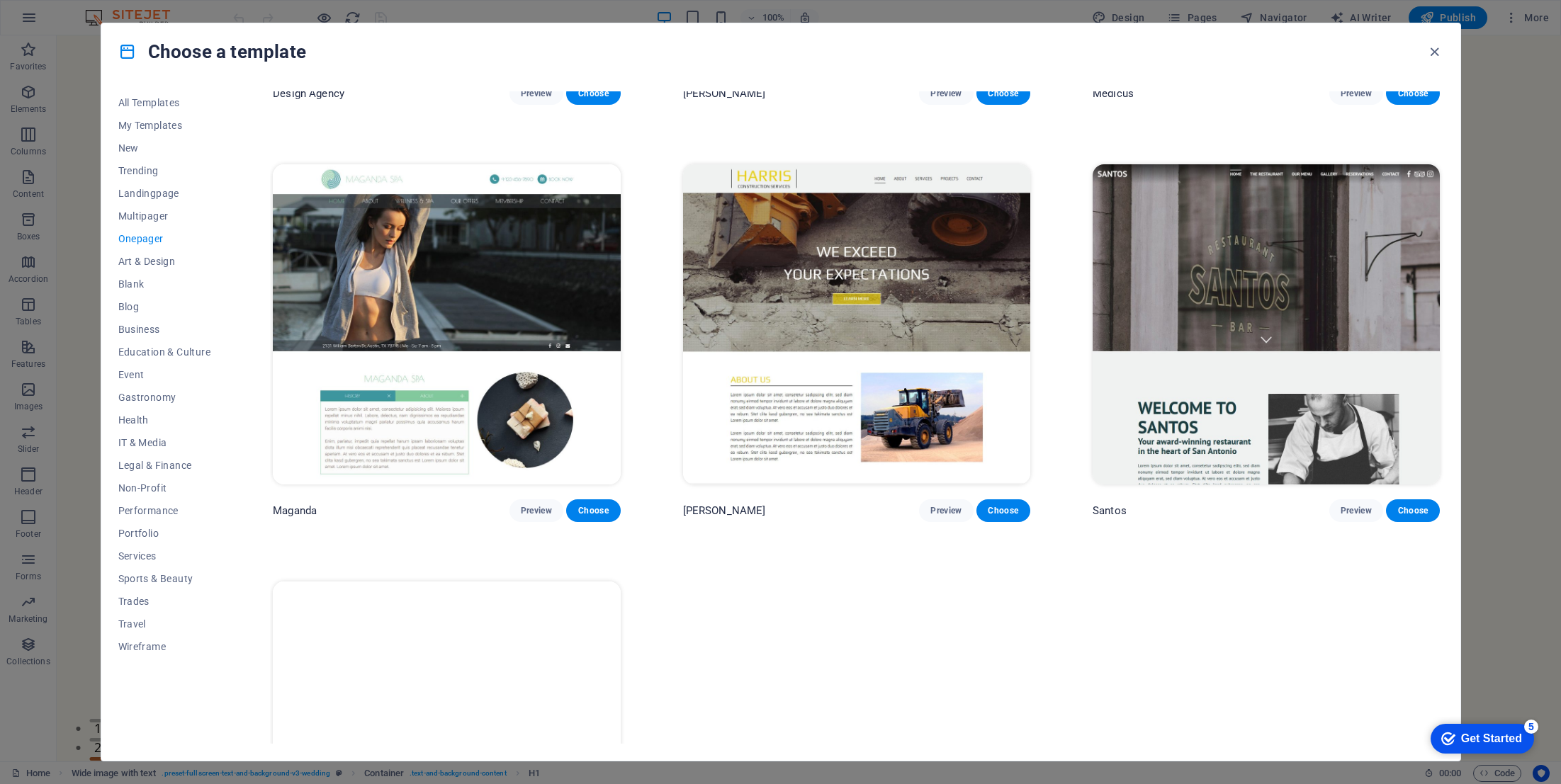
scroll to position [9272, 0]
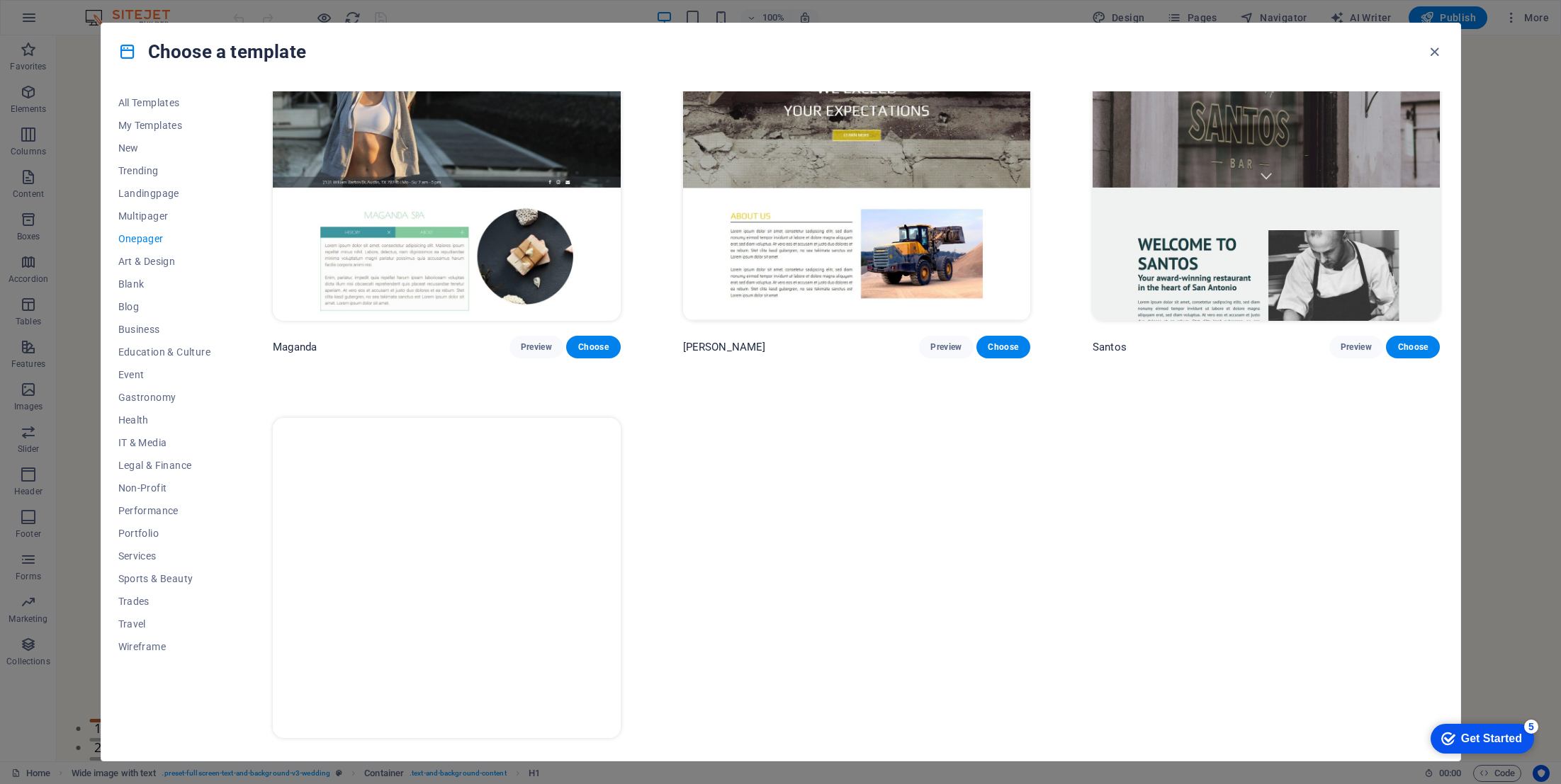
click at [509, 576] on img at bounding box center [446, 578] width 347 height 320
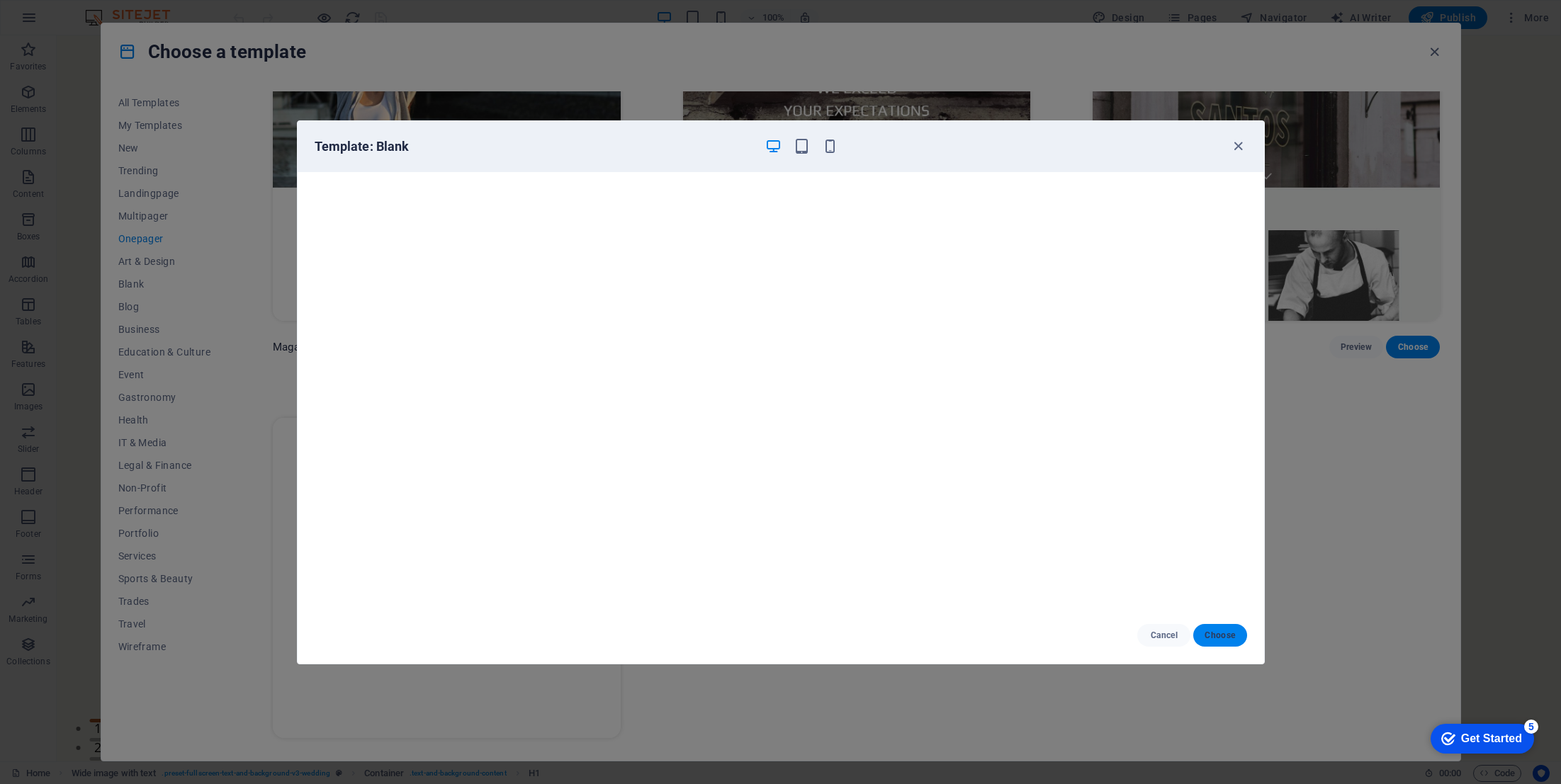
click at [1217, 632] on span "Choose" at bounding box center [1220, 636] width 31 height 11
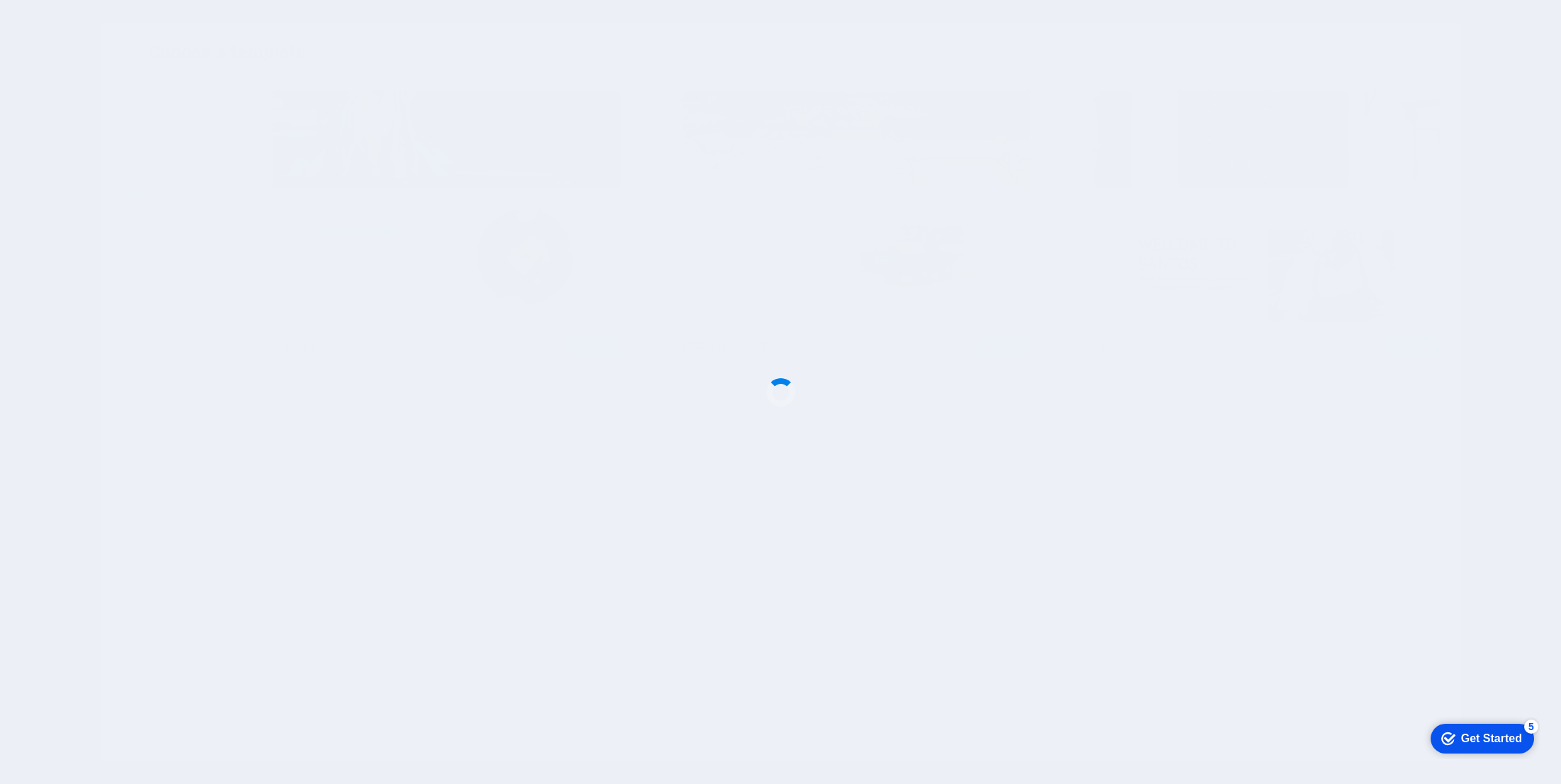
click at [633, 134] on div at bounding box center [780, 392] width 1561 height 784
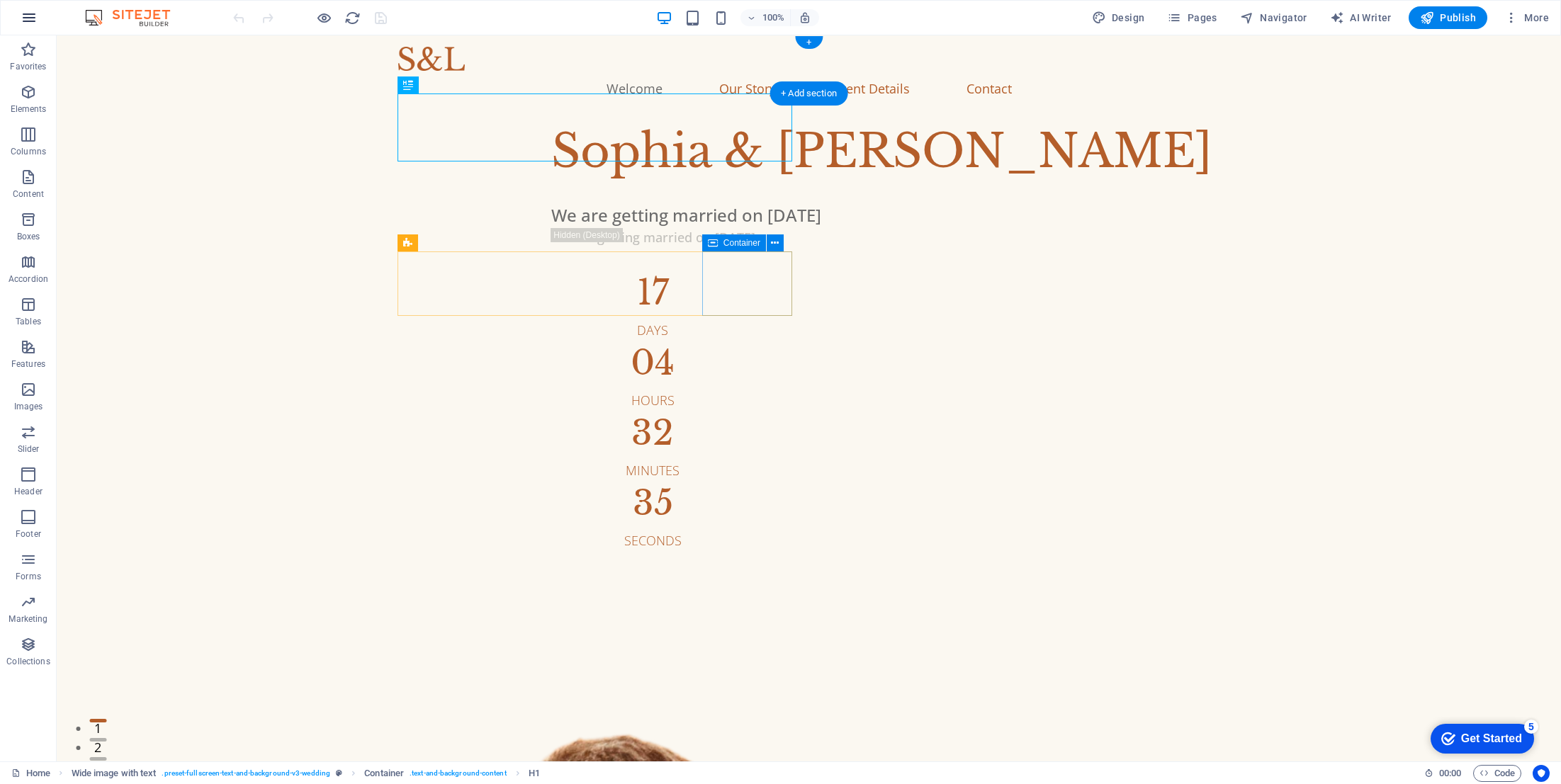
click at [26, 18] on icon "button" at bounding box center [28, 17] width 17 height 17
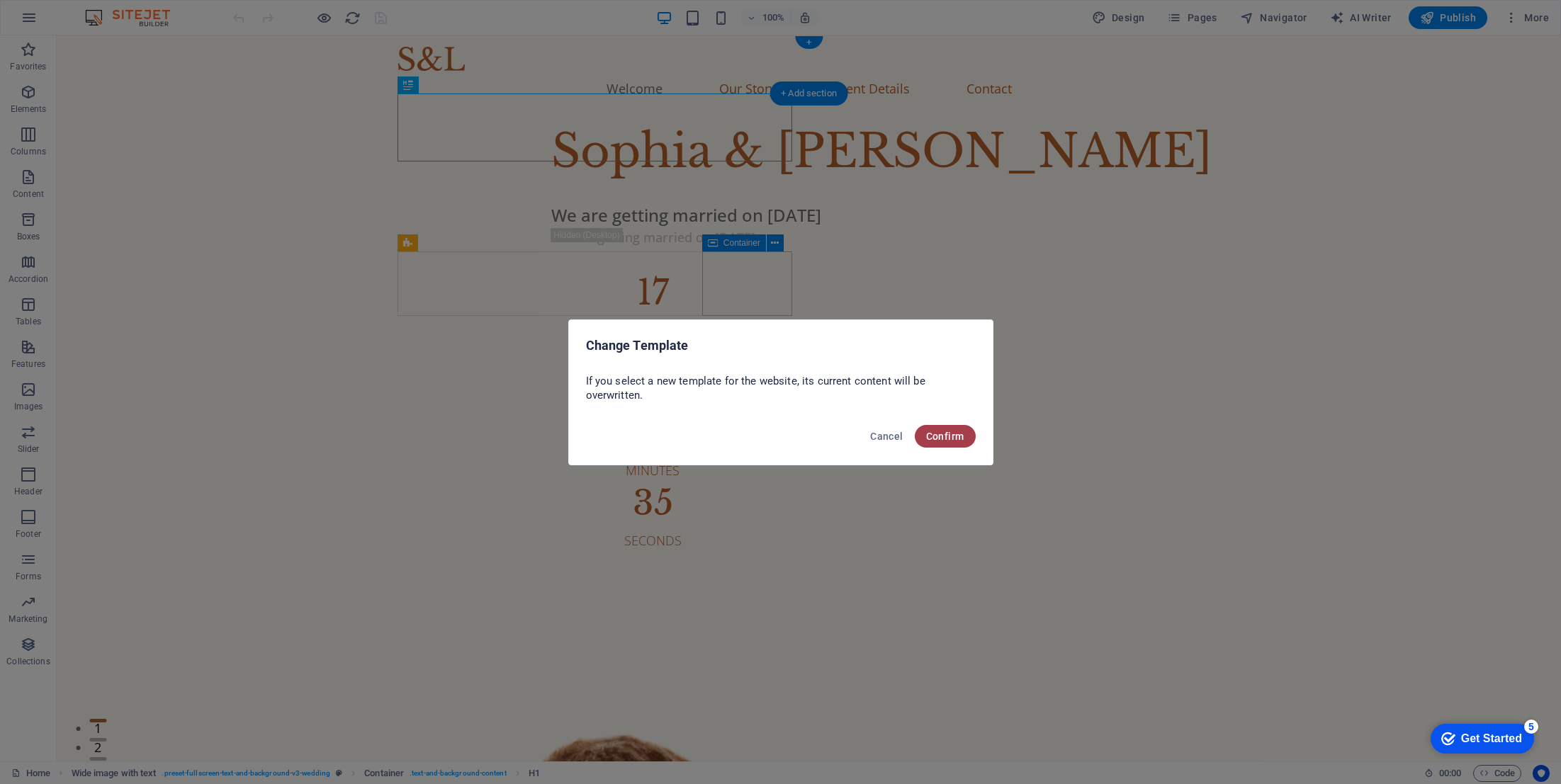
click at [953, 436] on span "Confirm" at bounding box center [945, 436] width 38 height 11
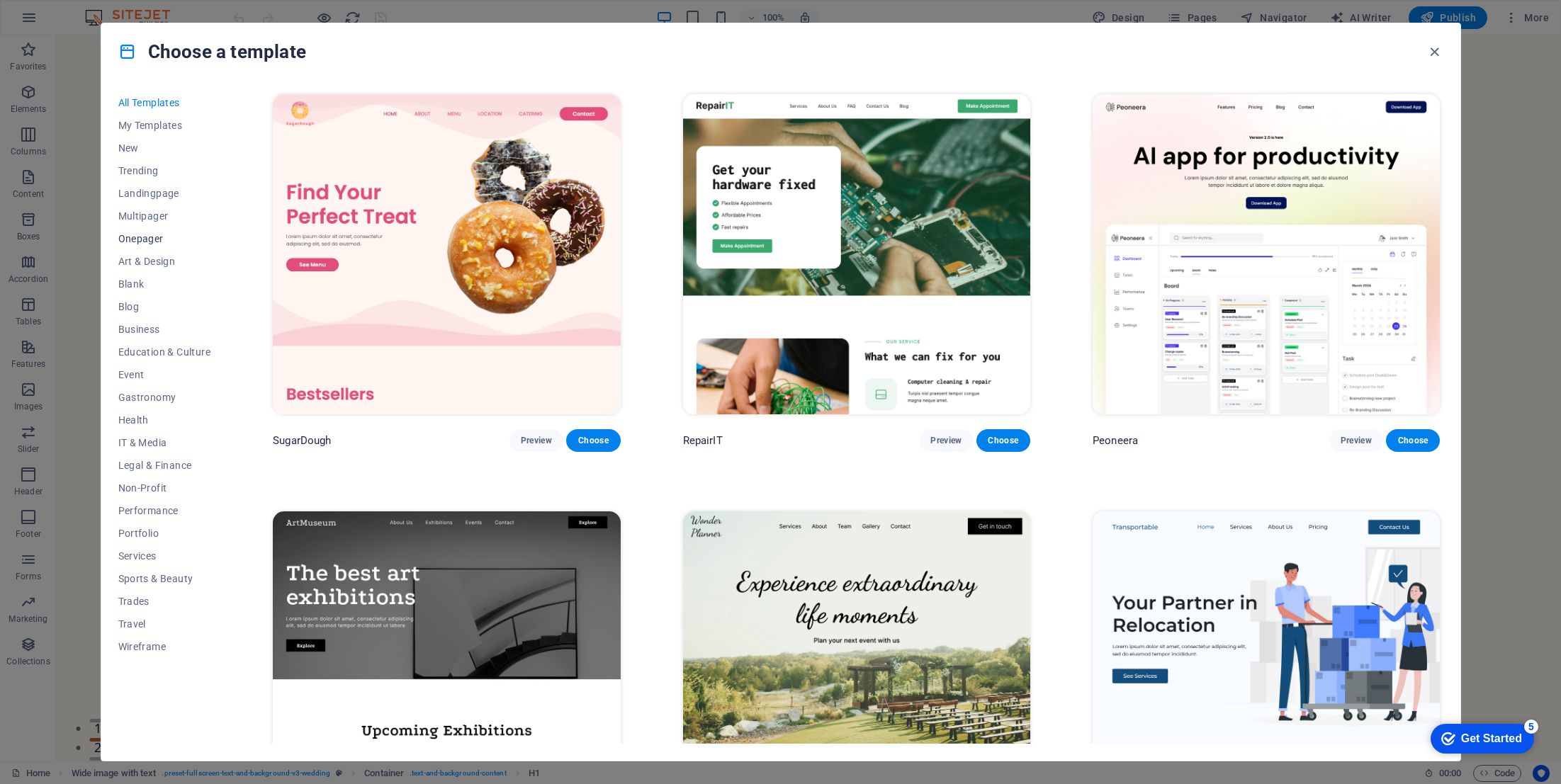
click at [136, 241] on span "Onepager" at bounding box center [165, 239] width 93 height 11
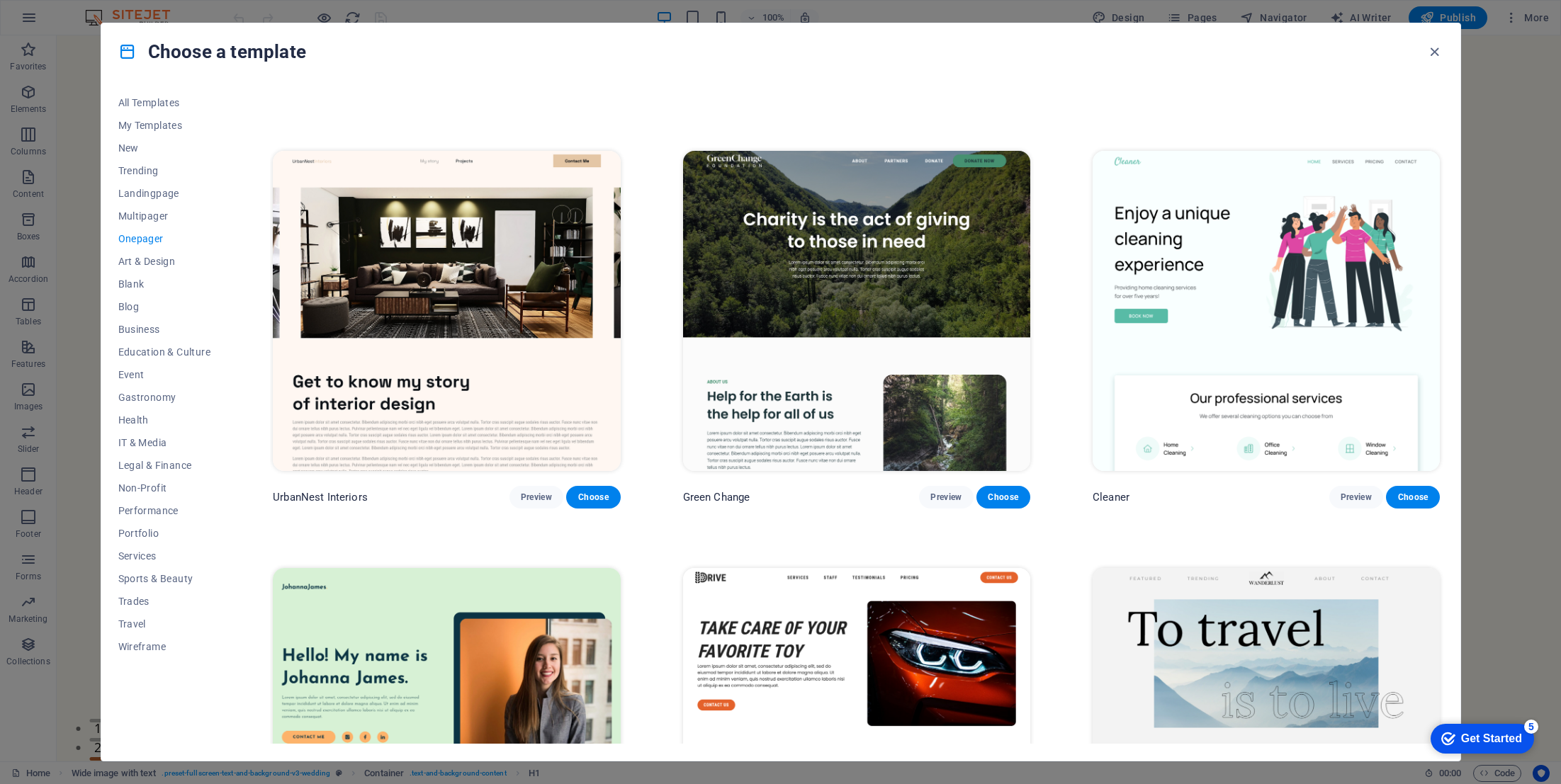
scroll to position [787, 0]
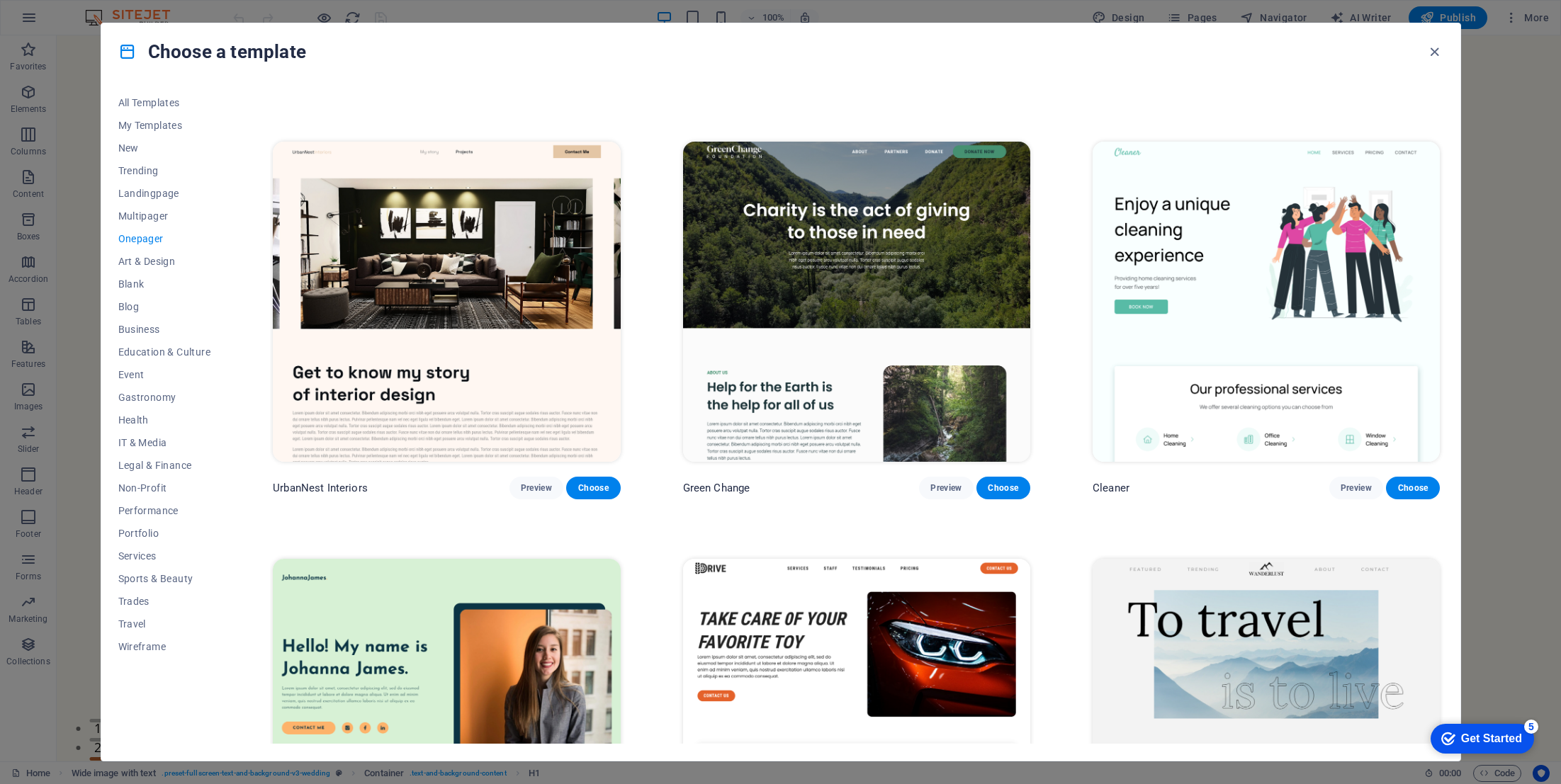
drag, startPoint x: 1440, startPoint y: 173, endPoint x: 1452, endPoint y: 669, distance: 496.1
click at [0, 0] on div "All Templates My Templates New Trending Landingpage Multipager Onepager Art & D…" at bounding box center [0, 0] width 0 height 0
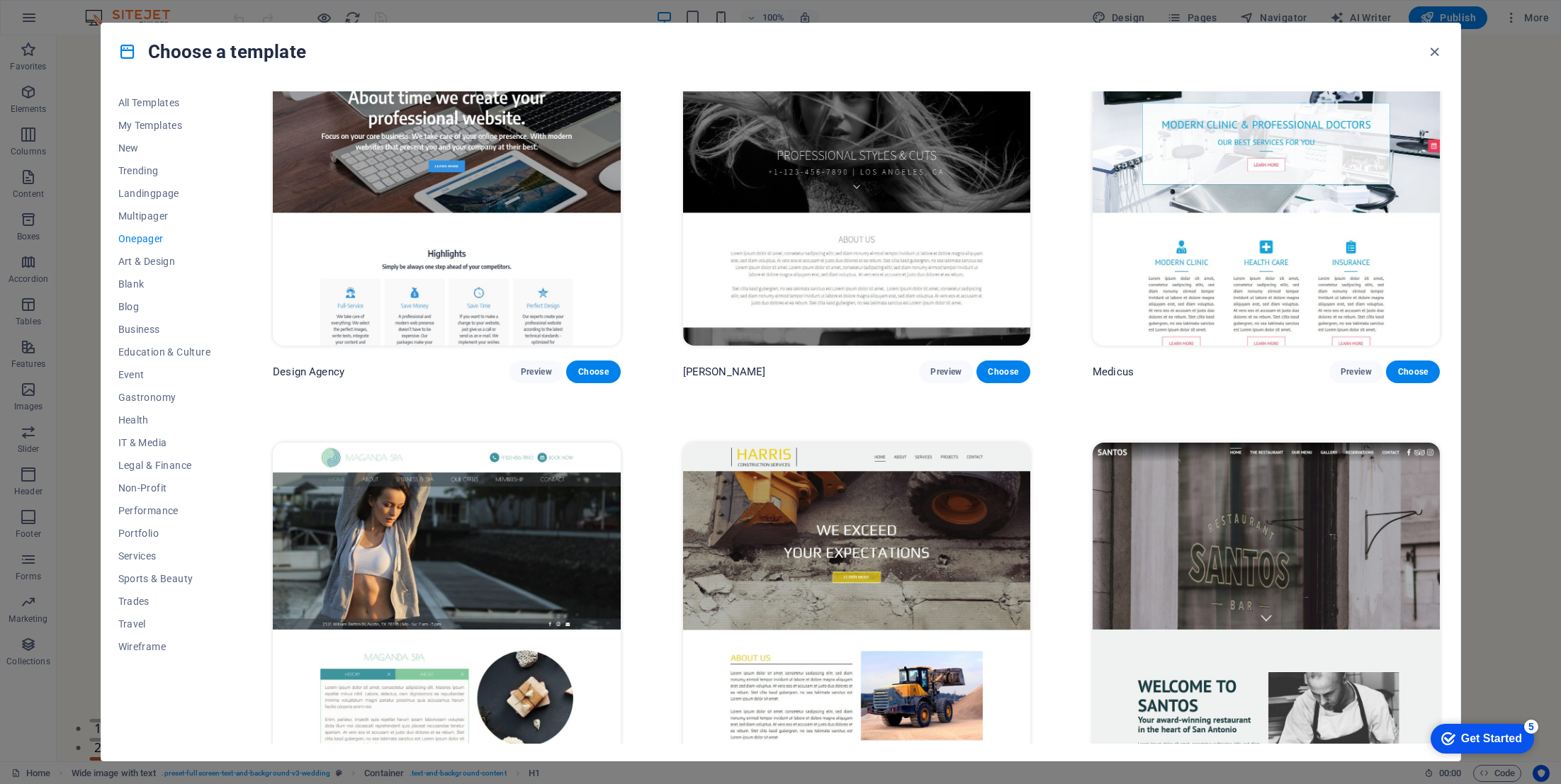
scroll to position [9272, 0]
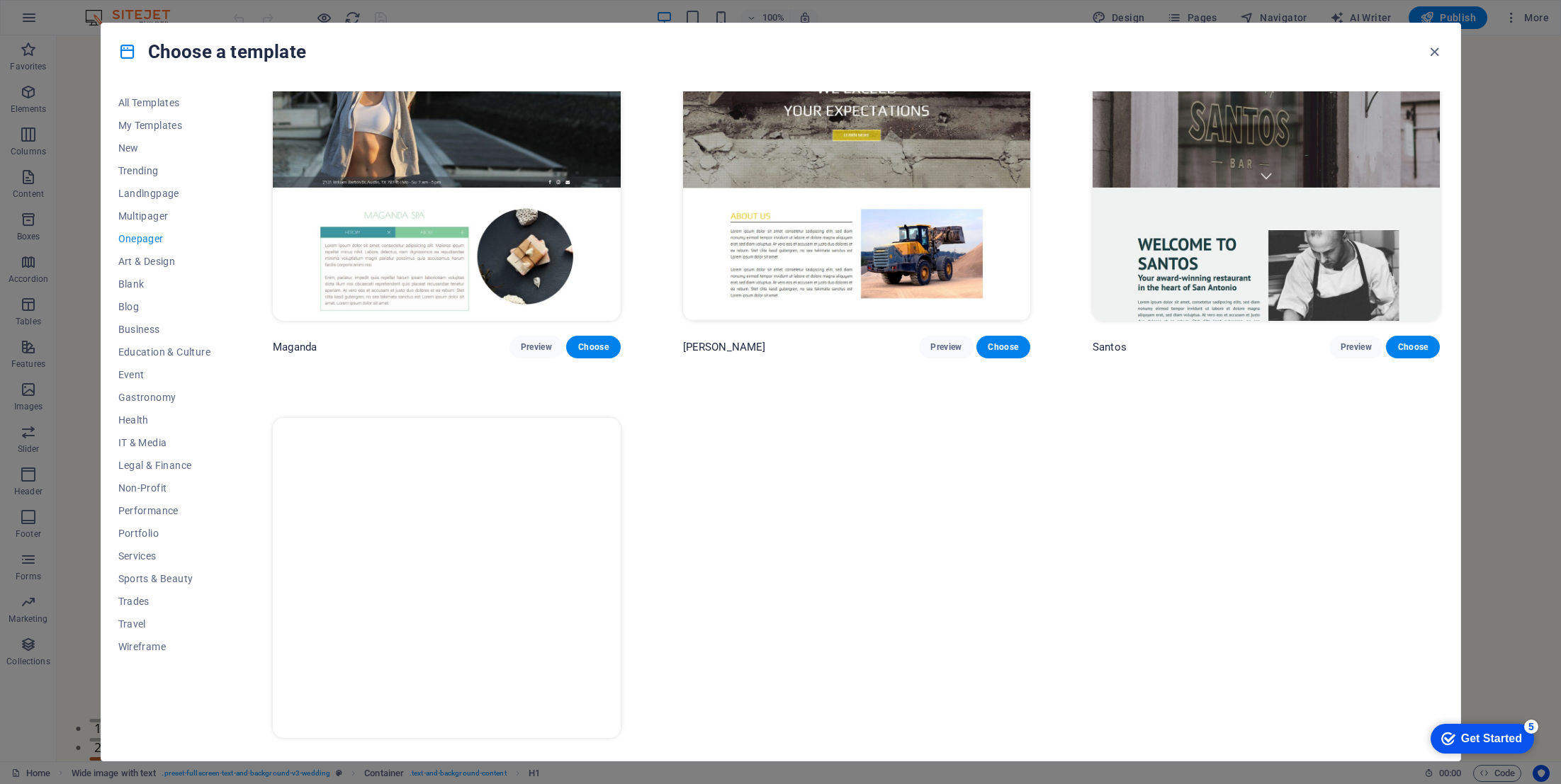
click at [474, 576] on img at bounding box center [446, 578] width 347 height 320
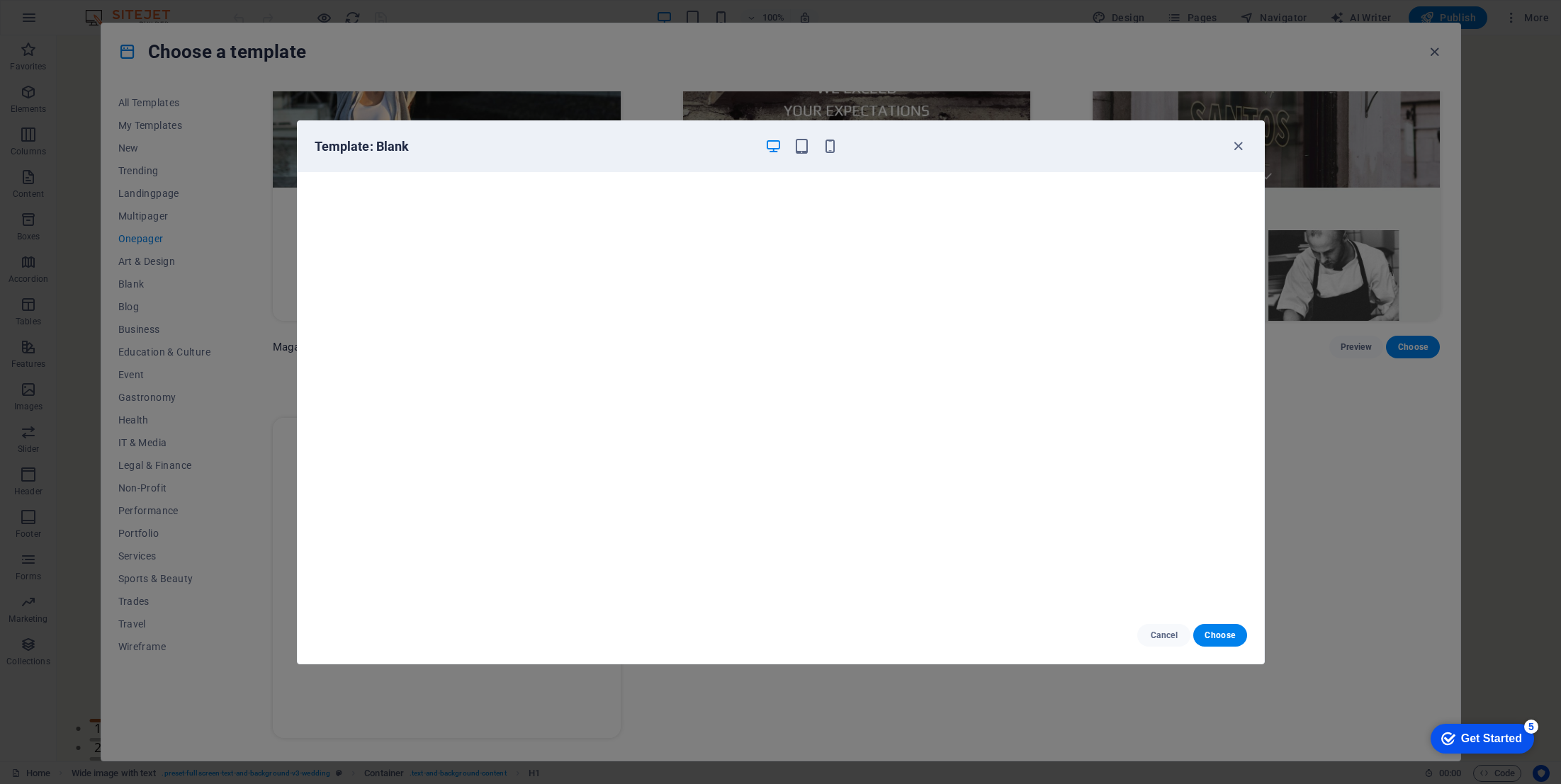
click at [1203, 650] on div "Cancel Choose" at bounding box center [781, 636] width 966 height 56
click at [1217, 642] on button "Choose" at bounding box center [1220, 636] width 53 height 23
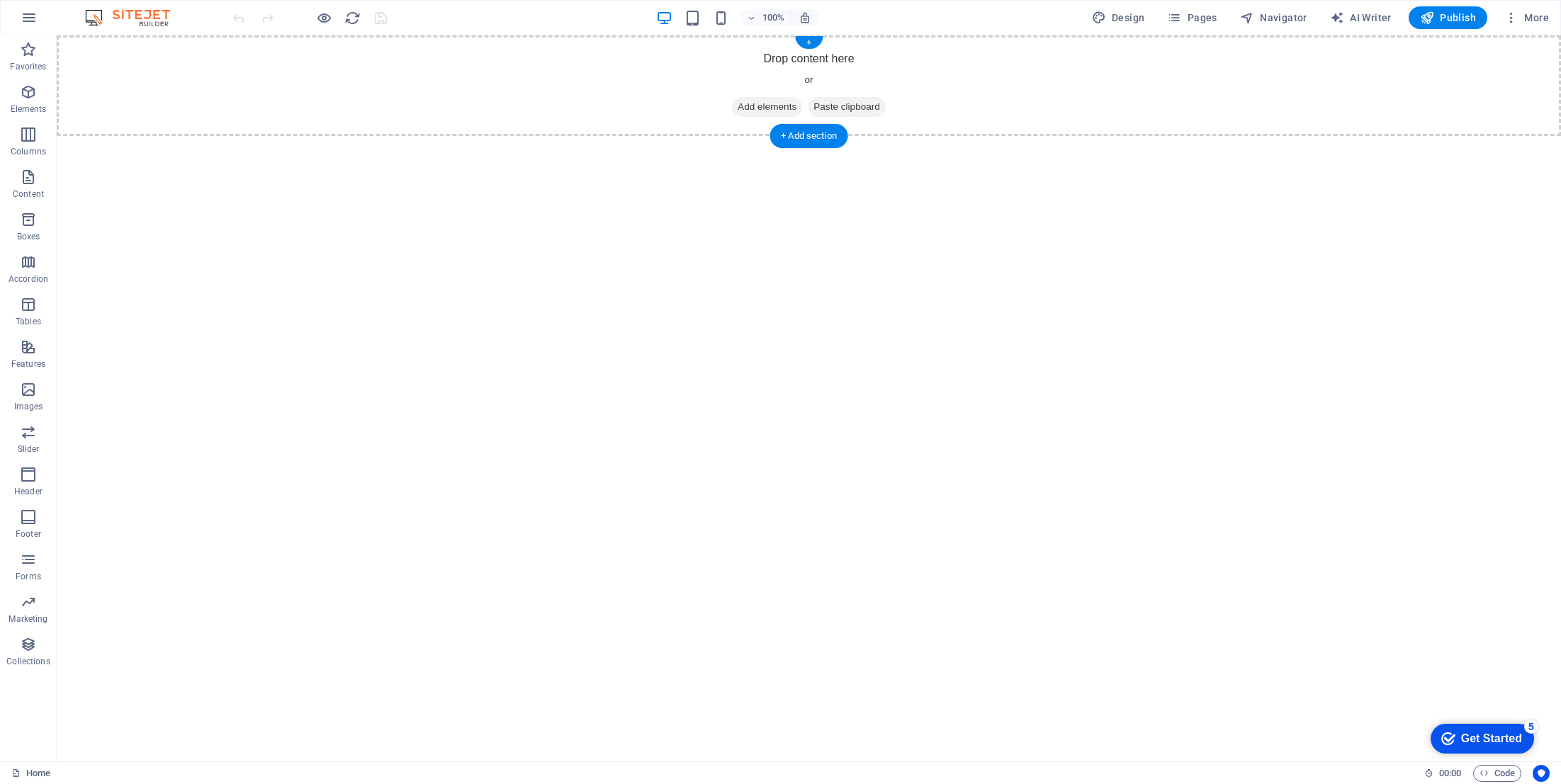
click at [752, 109] on span "Add elements" at bounding box center [766, 106] width 70 height 20
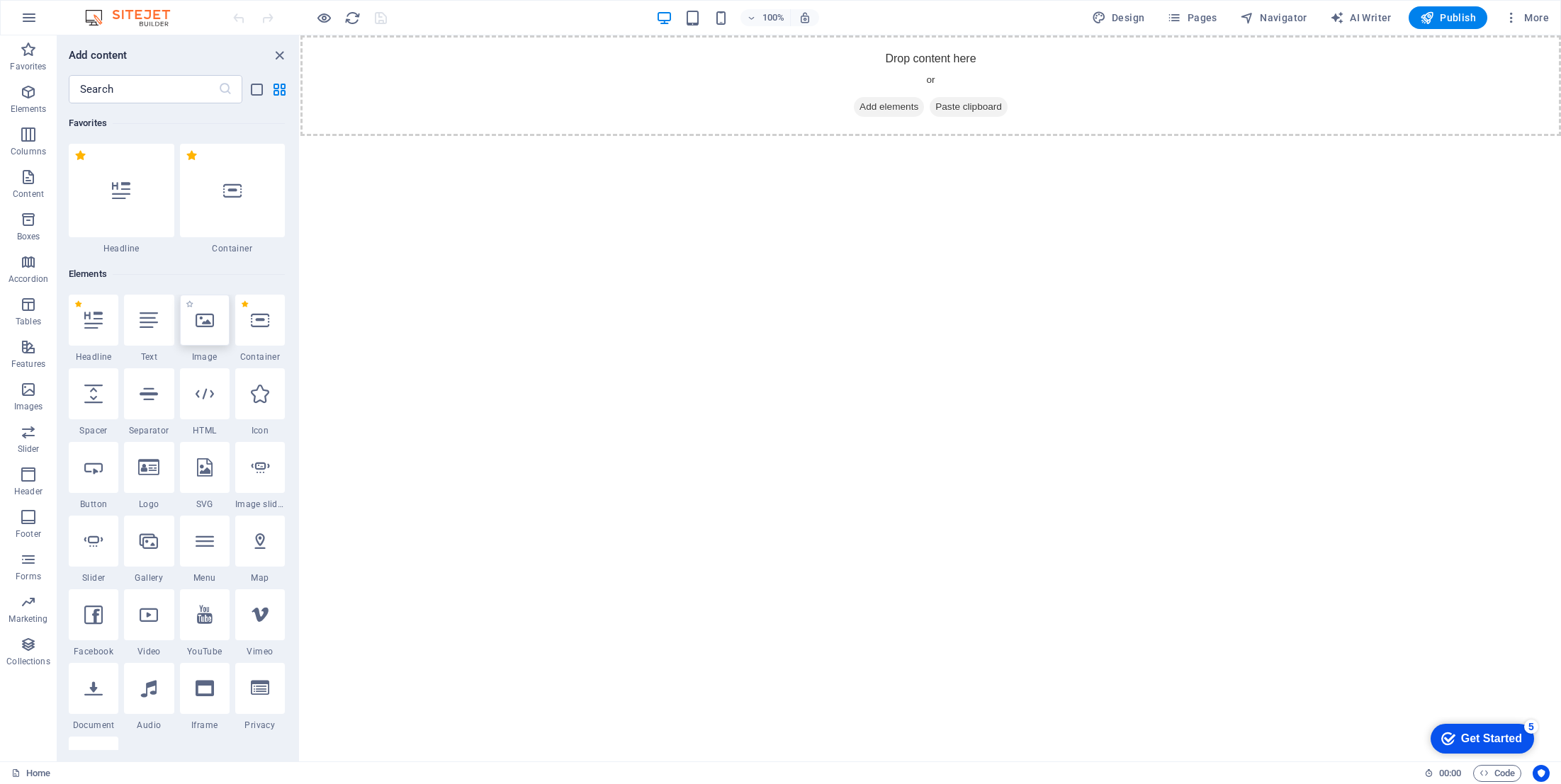
click at [211, 332] on div at bounding box center [204, 319] width 49 height 51
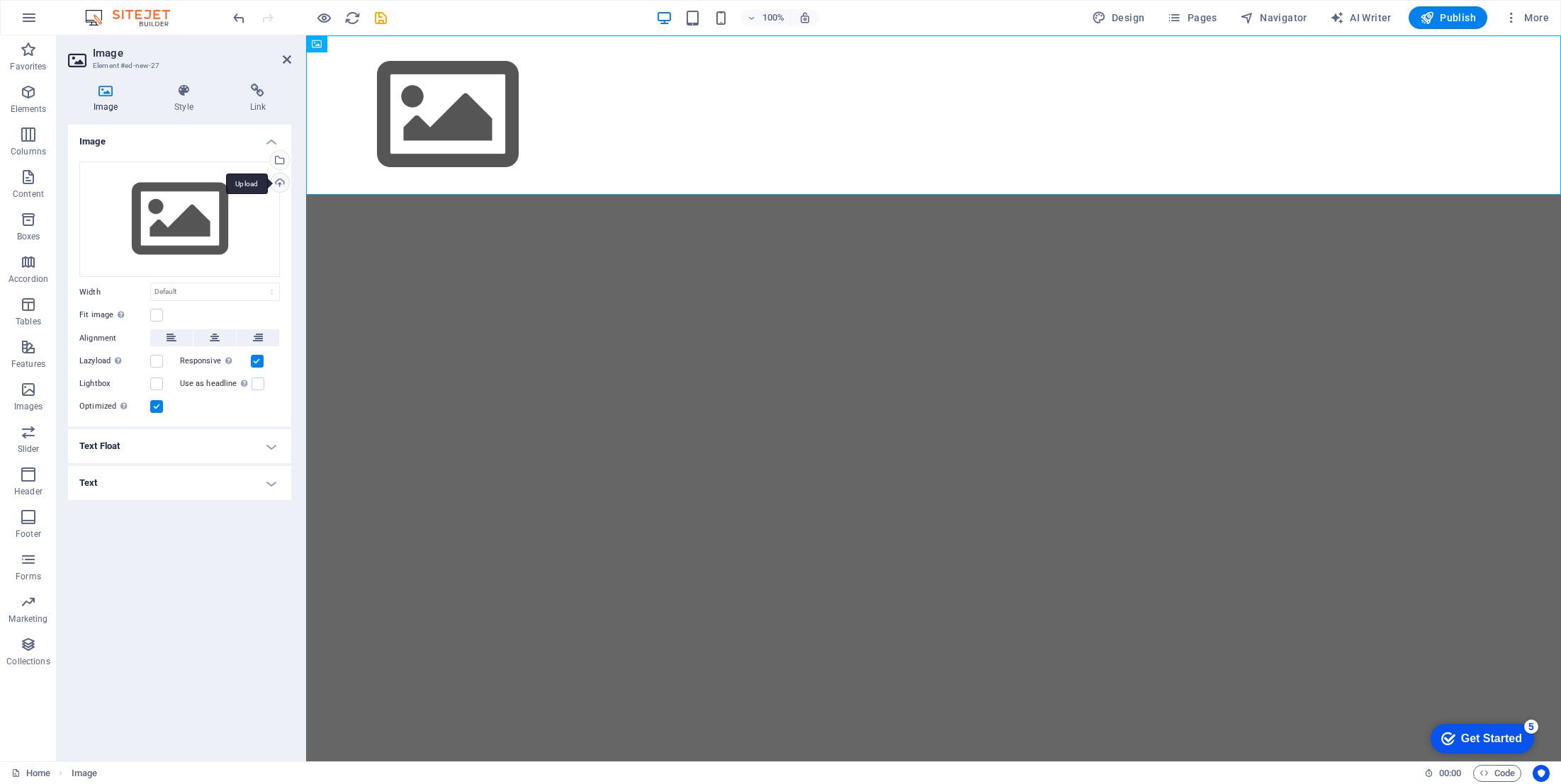
click at [276, 184] on div "Upload" at bounding box center [278, 184] width 21 height 21
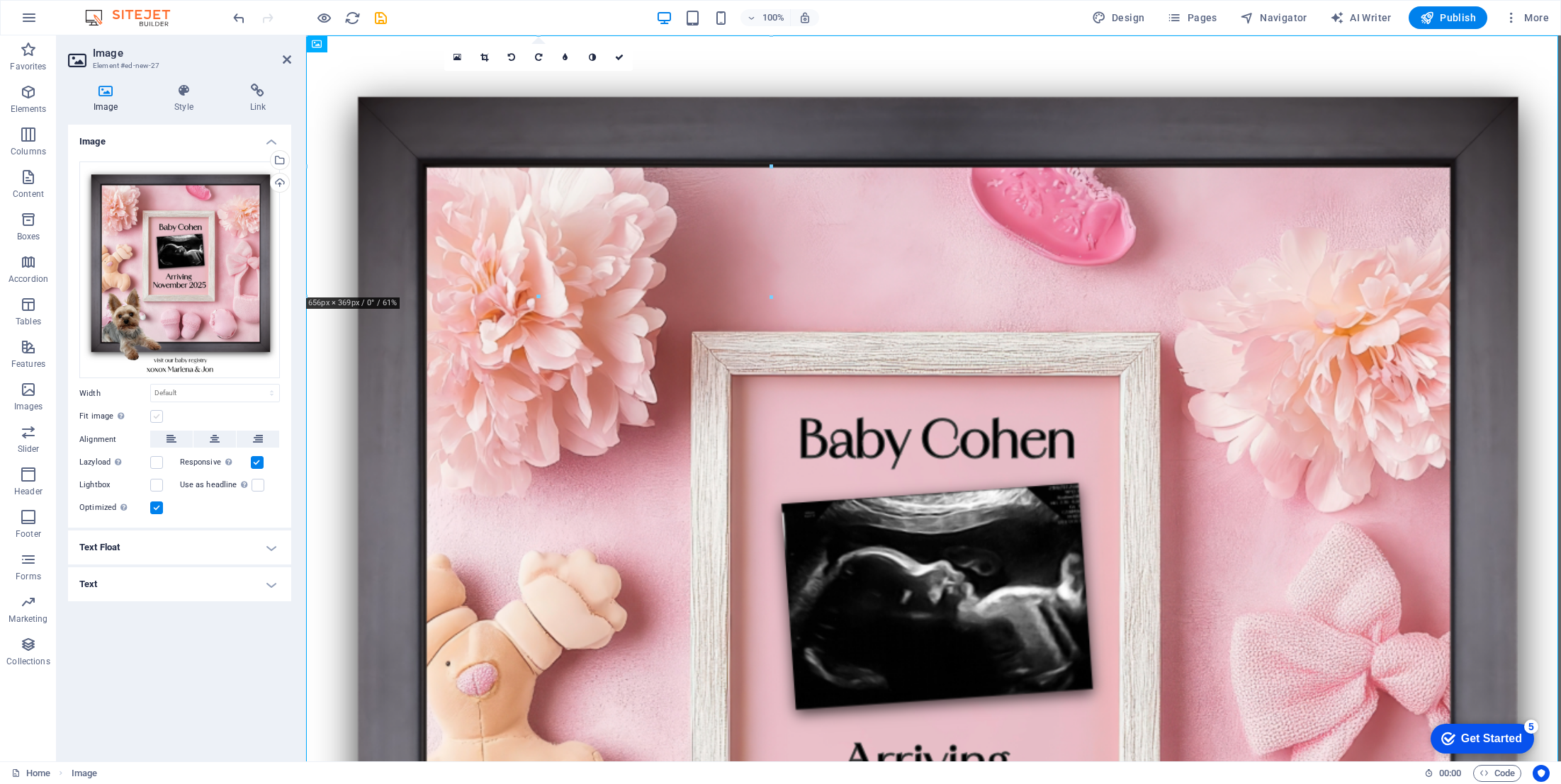
click at [155, 417] on label at bounding box center [157, 417] width 13 height 13
click at [0, 0] on input "Fit image Automatically fit image to a fixed width and height" at bounding box center [0, 0] width 0 height 0
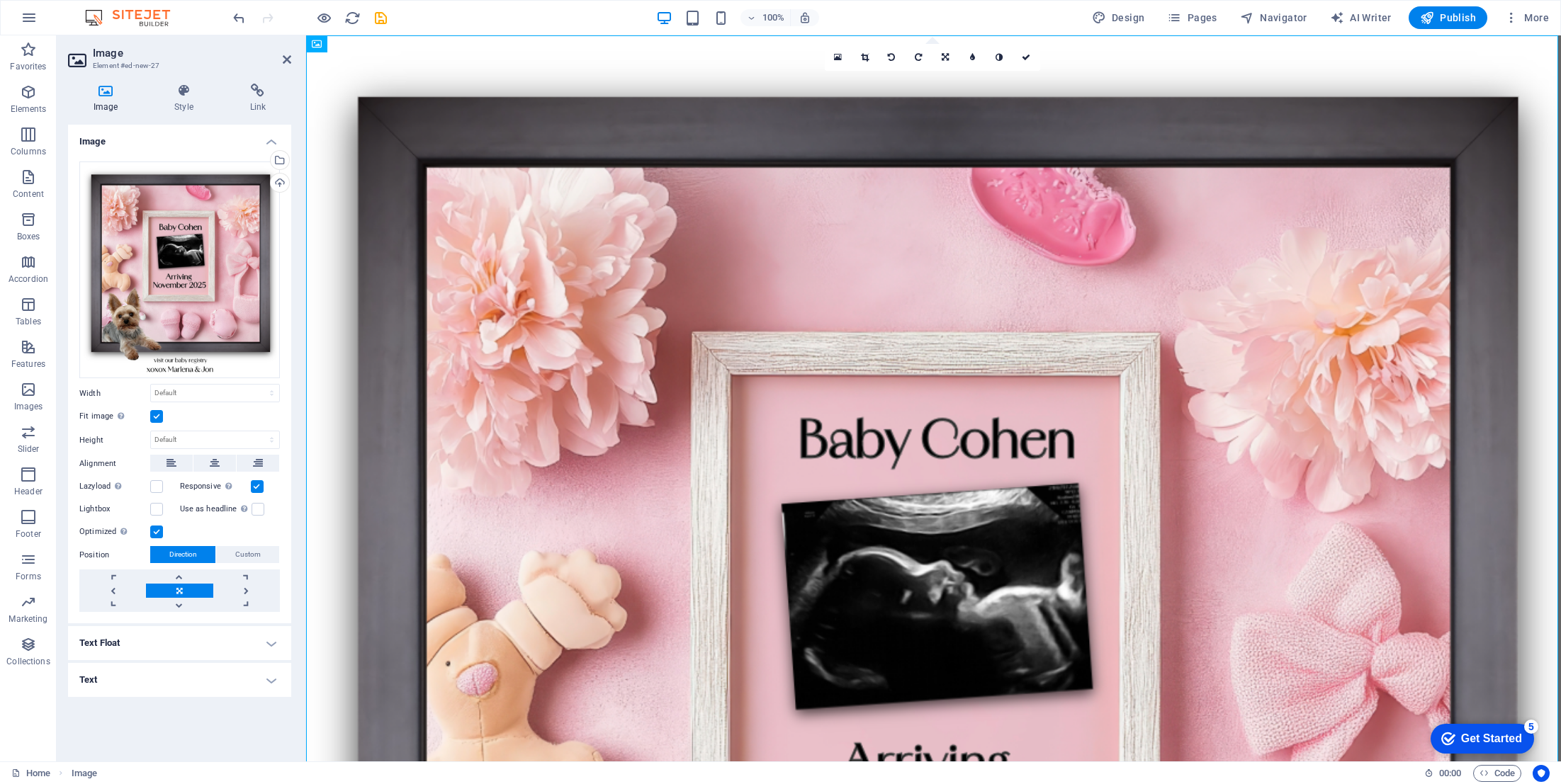
click at [155, 417] on label at bounding box center [157, 417] width 13 height 13
click at [0, 0] on input "Fit image Automatically fit image to a fixed width and height" at bounding box center [0, 0] width 0 height 0
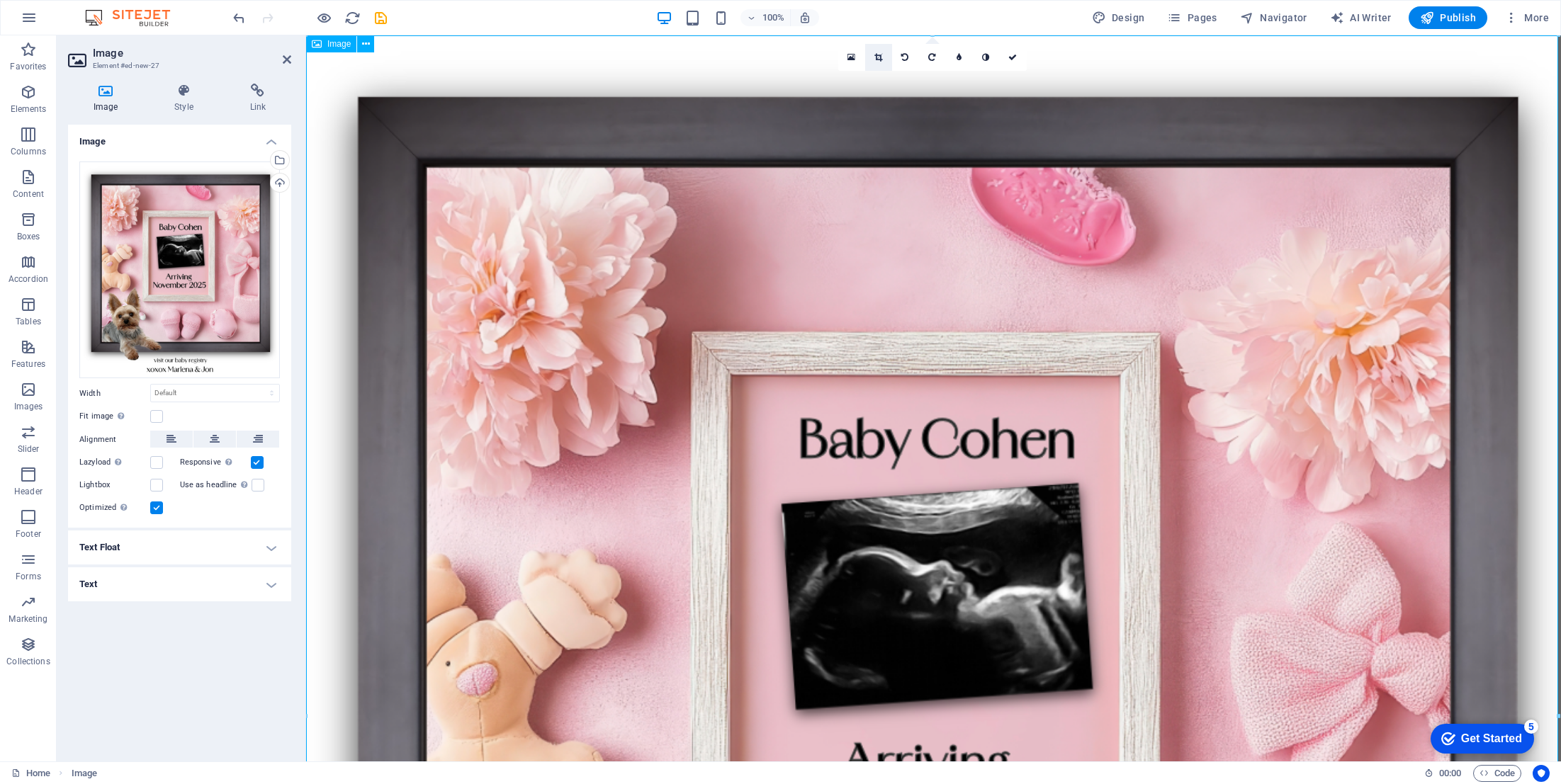
click at [882, 56] on icon at bounding box center [879, 57] width 8 height 9
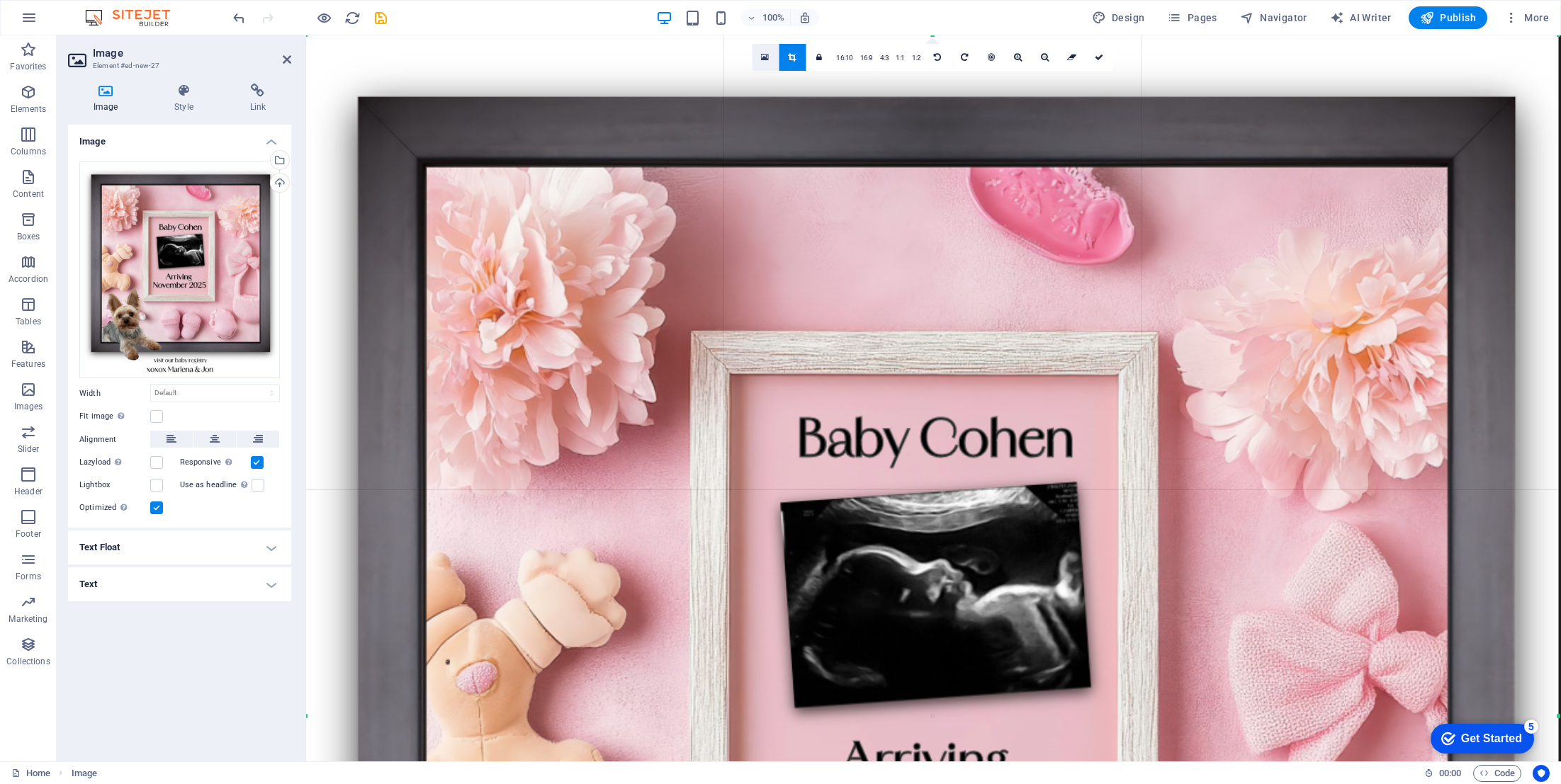
click at [763, 53] on icon at bounding box center [765, 57] width 8 height 10
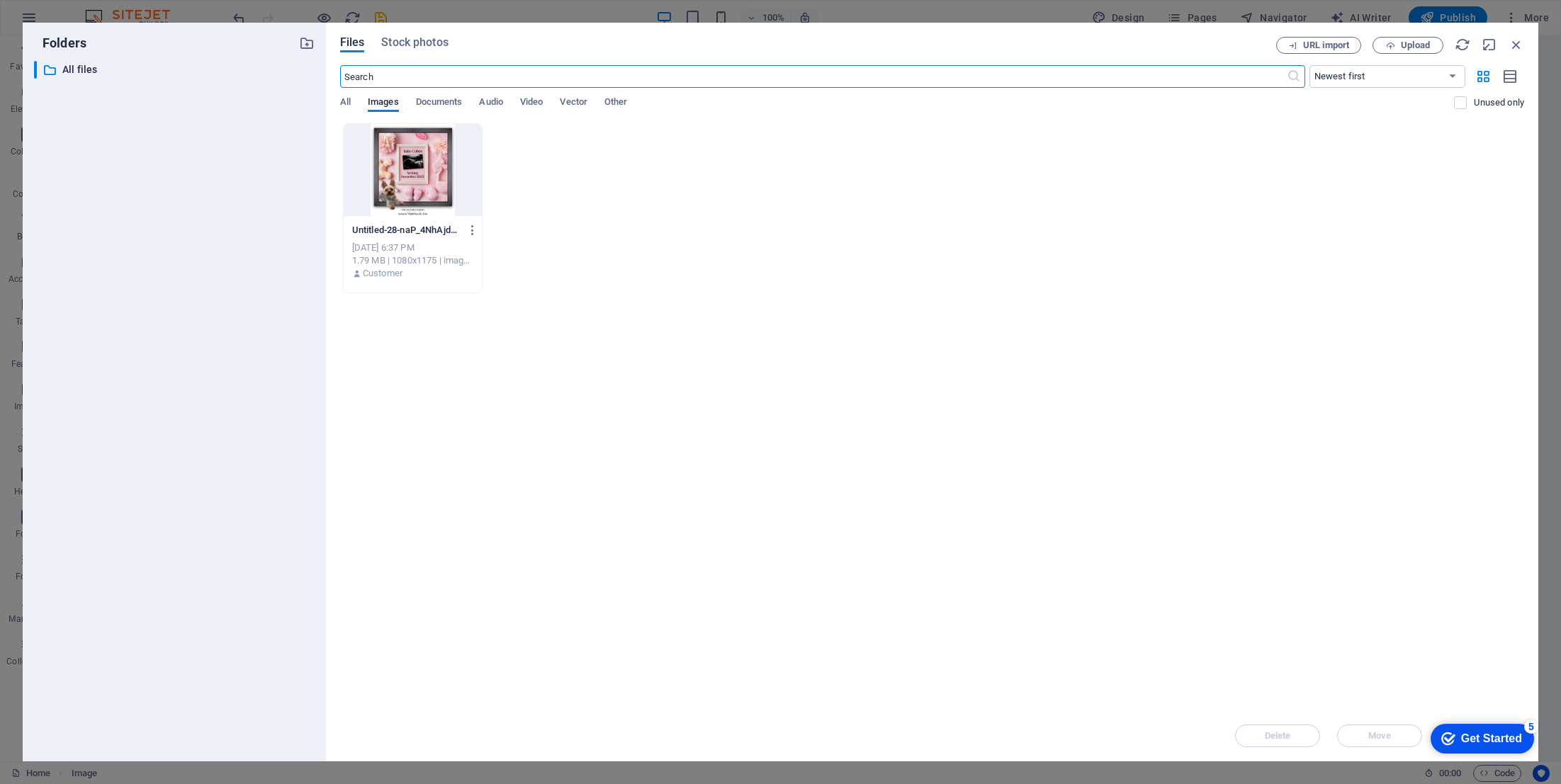
click at [419, 161] on div at bounding box center [412, 170] width 138 height 92
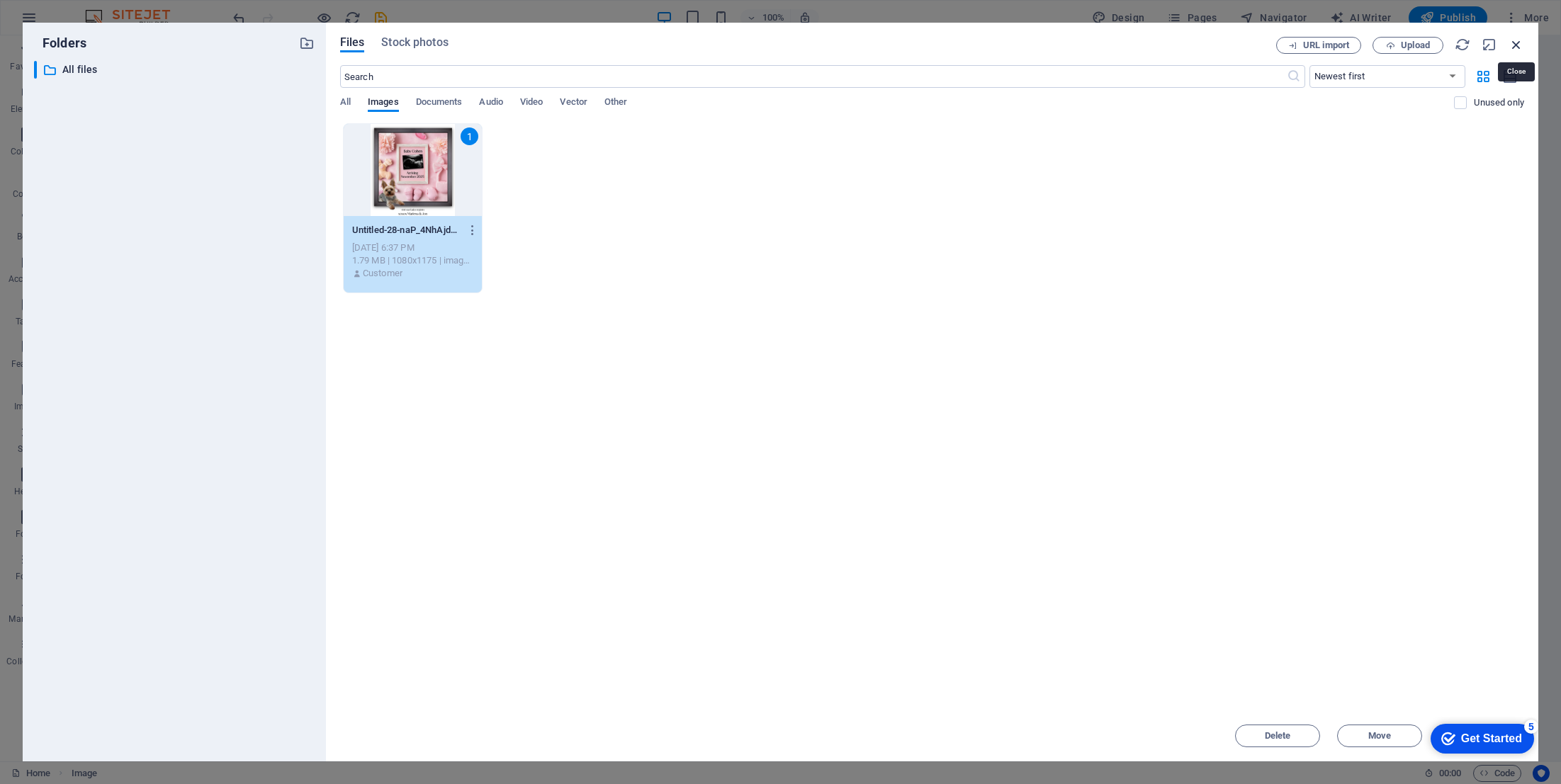
click at [1518, 43] on icon "button" at bounding box center [1516, 44] width 15 height 15
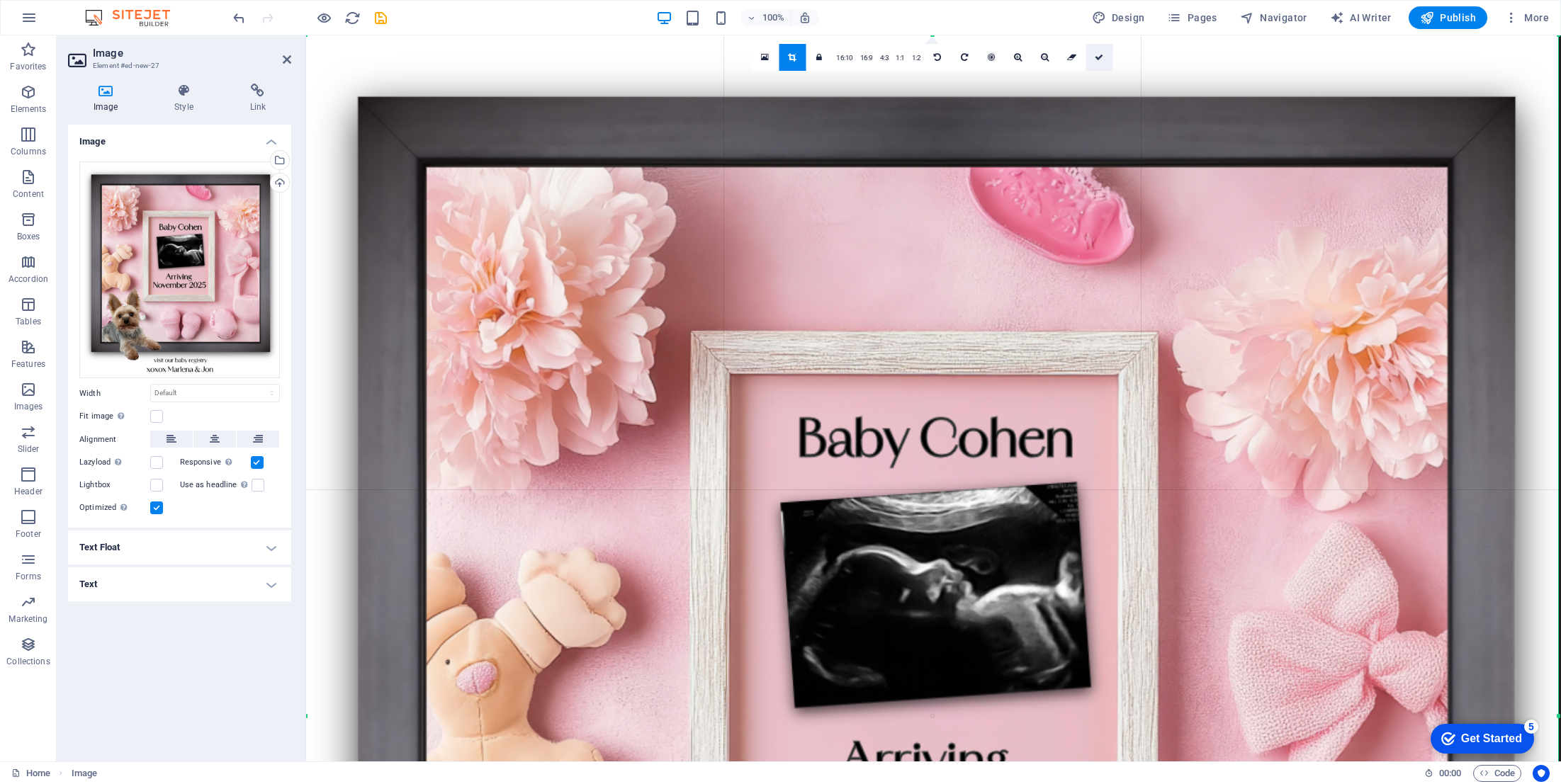
click at [1104, 56] on link at bounding box center [1099, 56] width 27 height 27
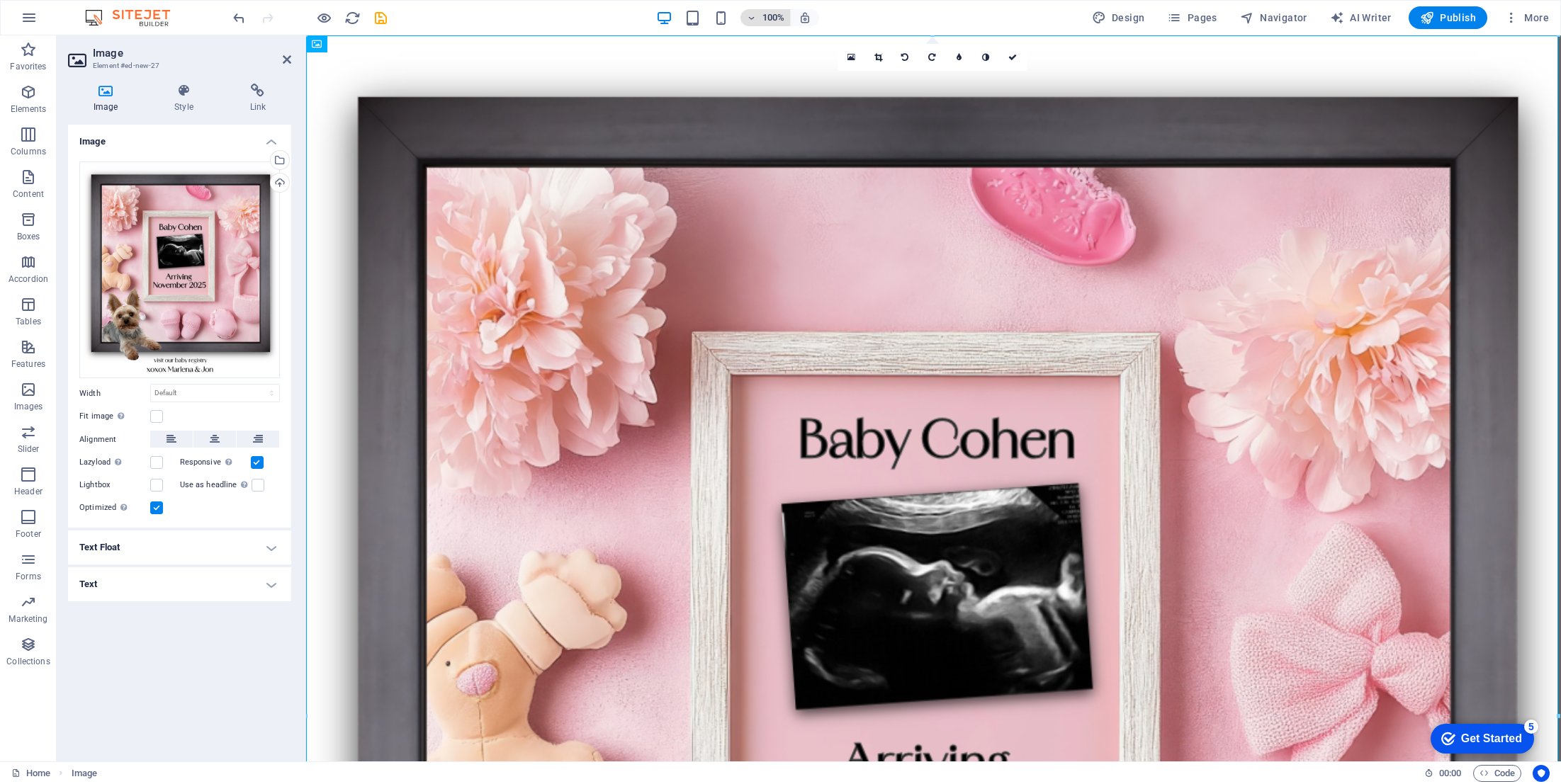
click at [753, 15] on icon "button" at bounding box center [751, 18] width 10 height 9
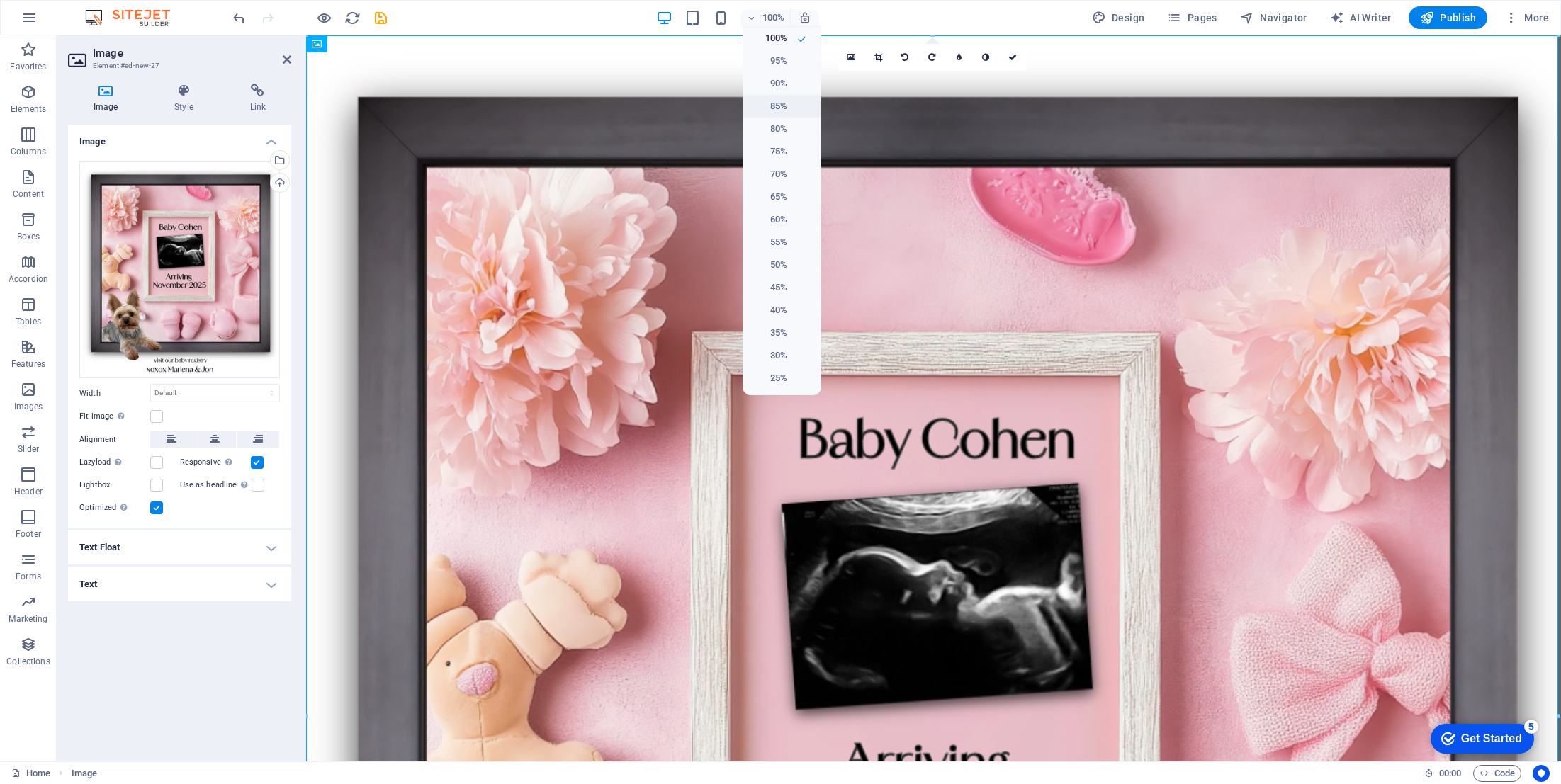
click at [779, 105] on h6 "85%" at bounding box center [769, 106] width 36 height 17
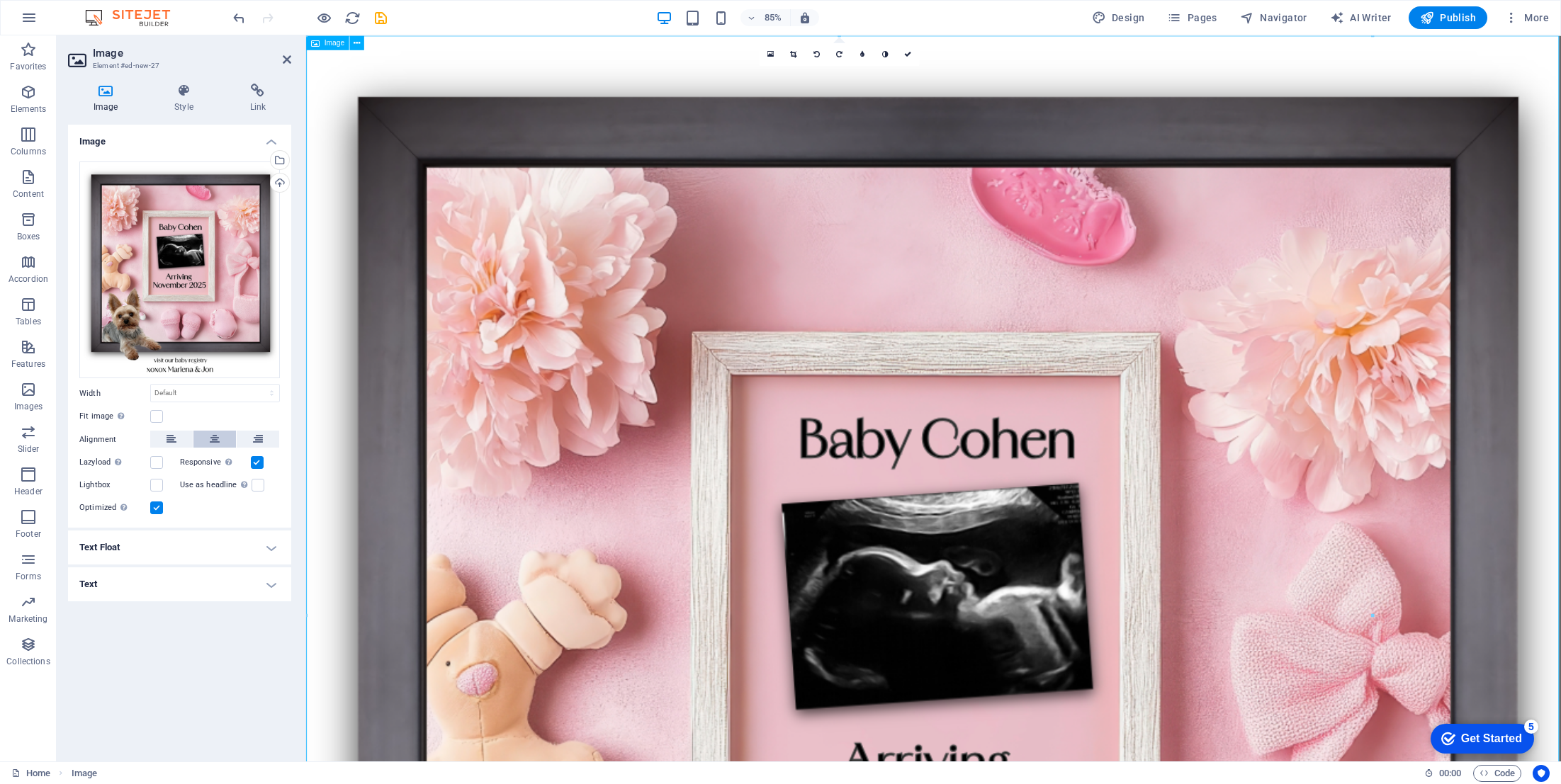
click at [212, 437] on icon at bounding box center [215, 439] width 10 height 17
select select "px"
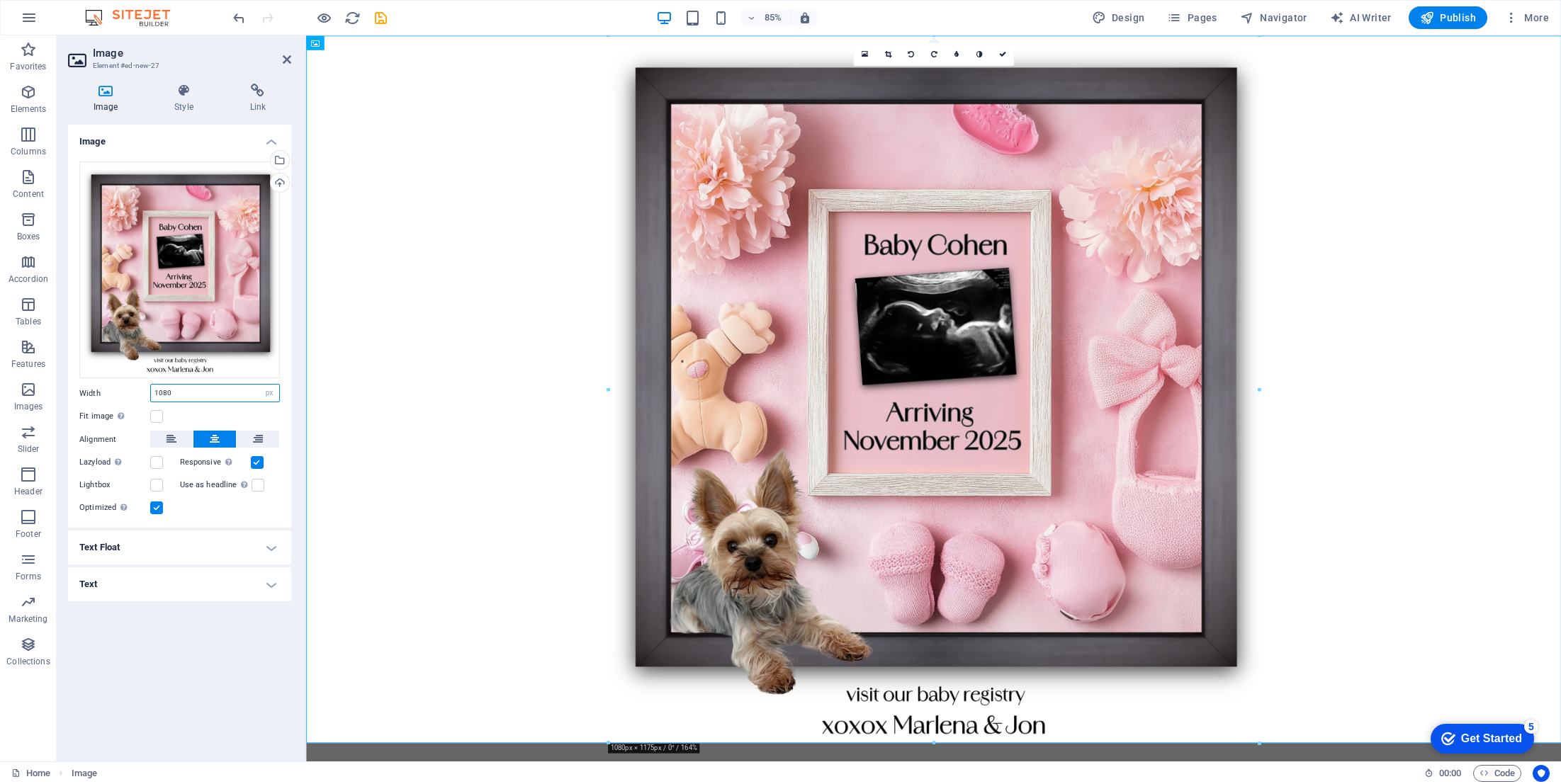
click at [176, 394] on input "1080" at bounding box center [215, 393] width 128 height 17
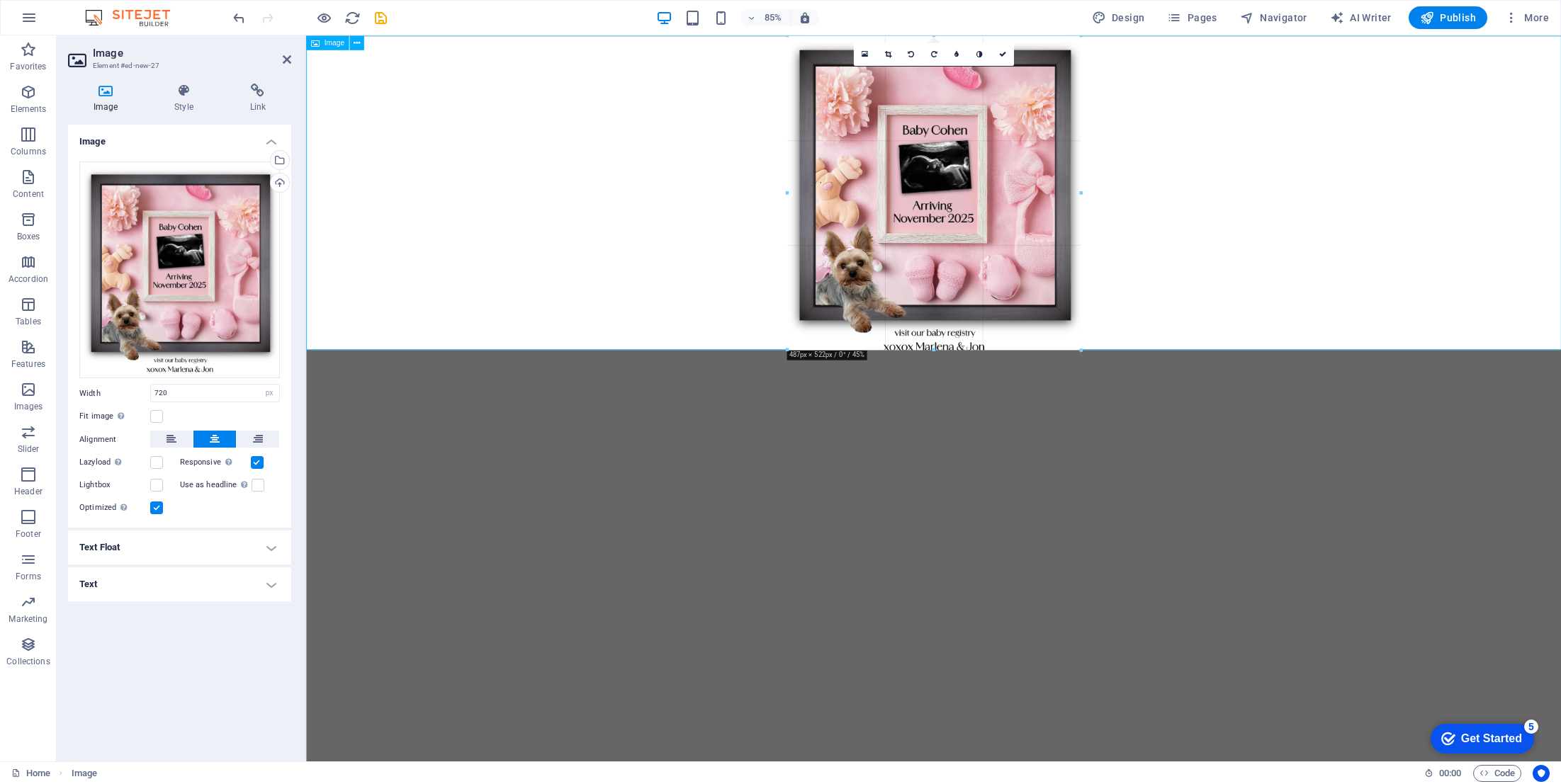
drag, startPoint x: 992, startPoint y: 551, endPoint x: 982, endPoint y: 294, distance: 257.2
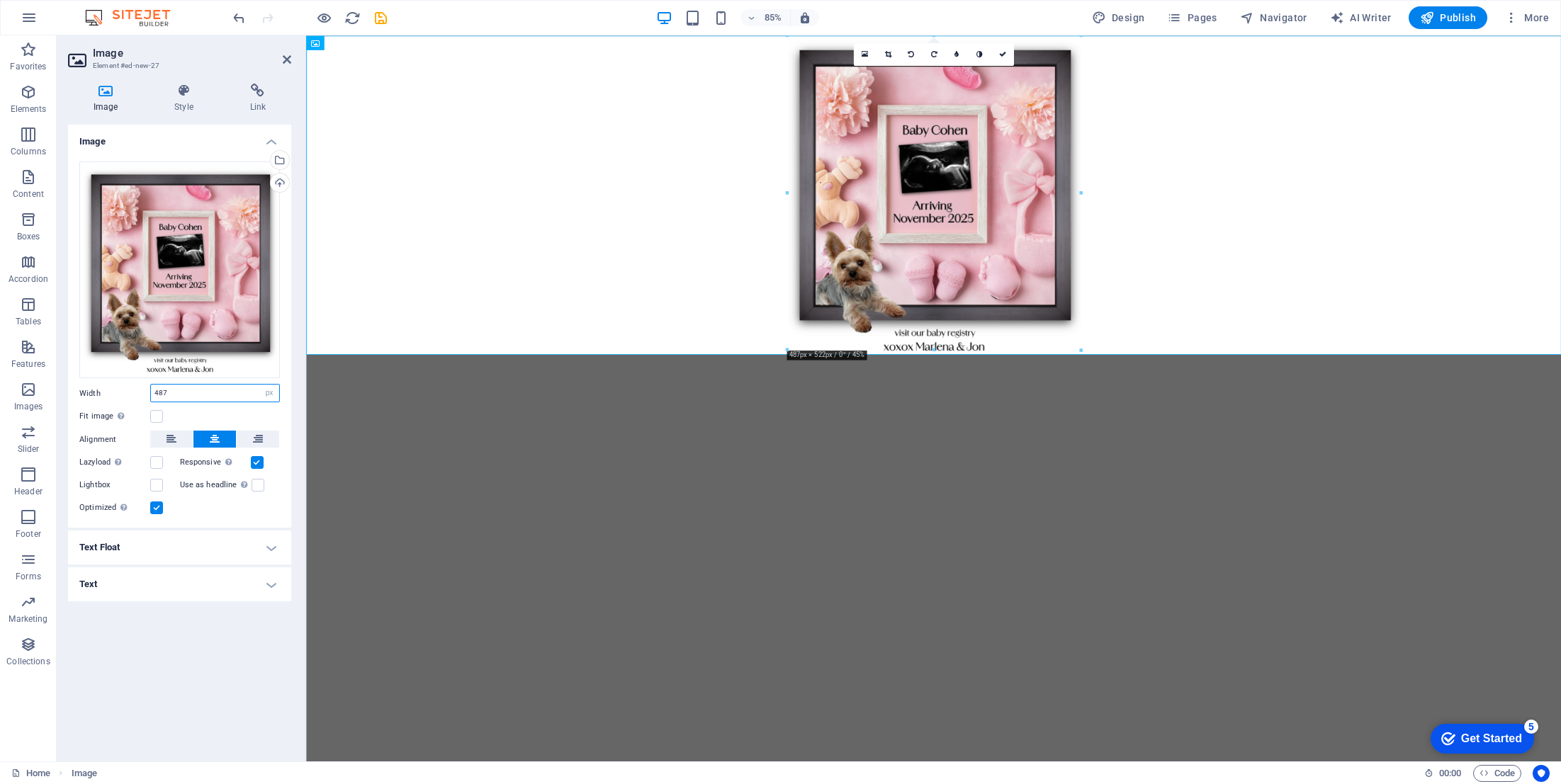
click at [196, 394] on input "487" at bounding box center [215, 393] width 128 height 17
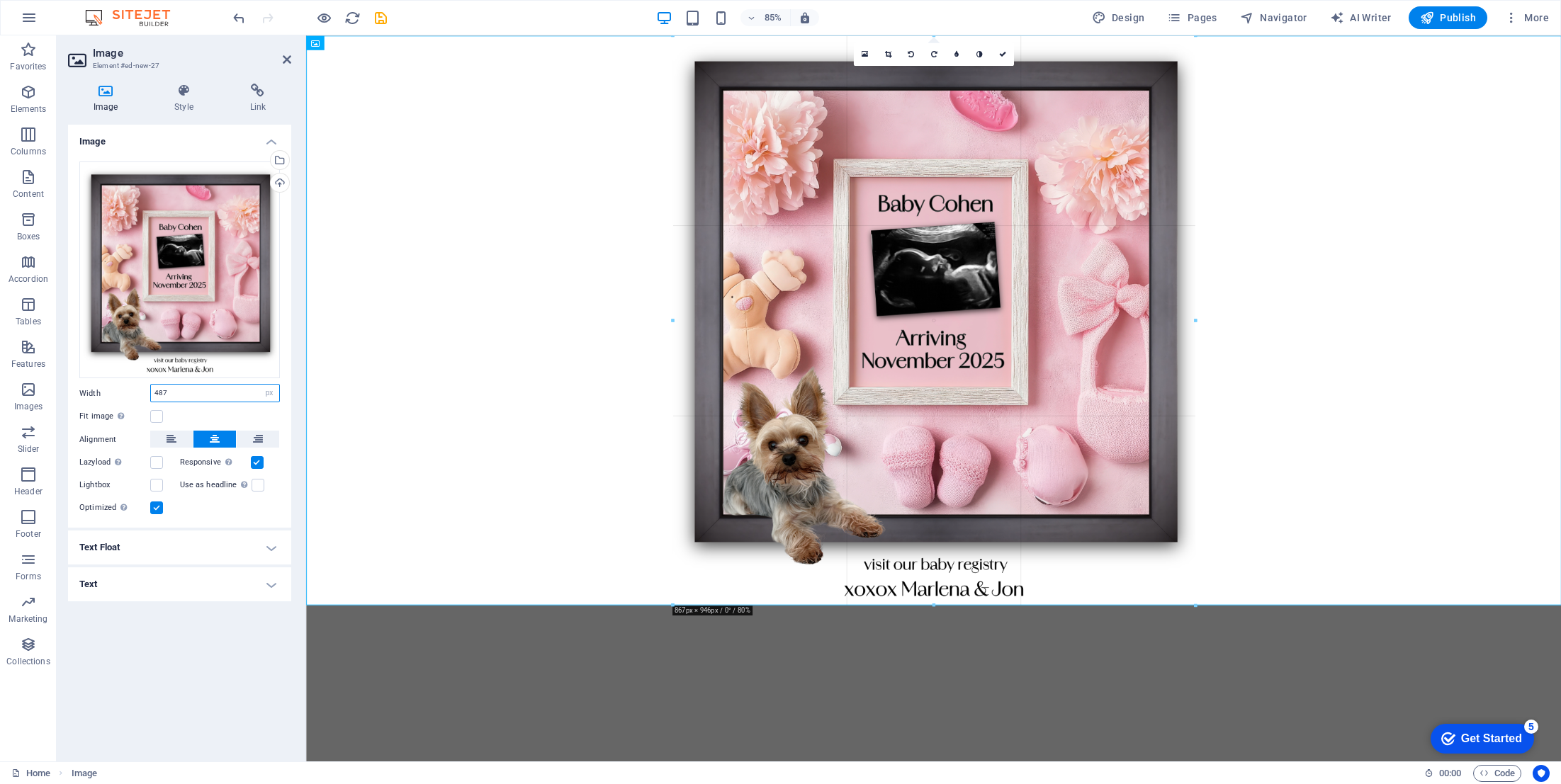
drag, startPoint x: 1078, startPoint y: 356, endPoint x: 1349, endPoint y: 586, distance: 355.4
click at [218, 389] on input "867" at bounding box center [215, 393] width 128 height 17
type input "1080"
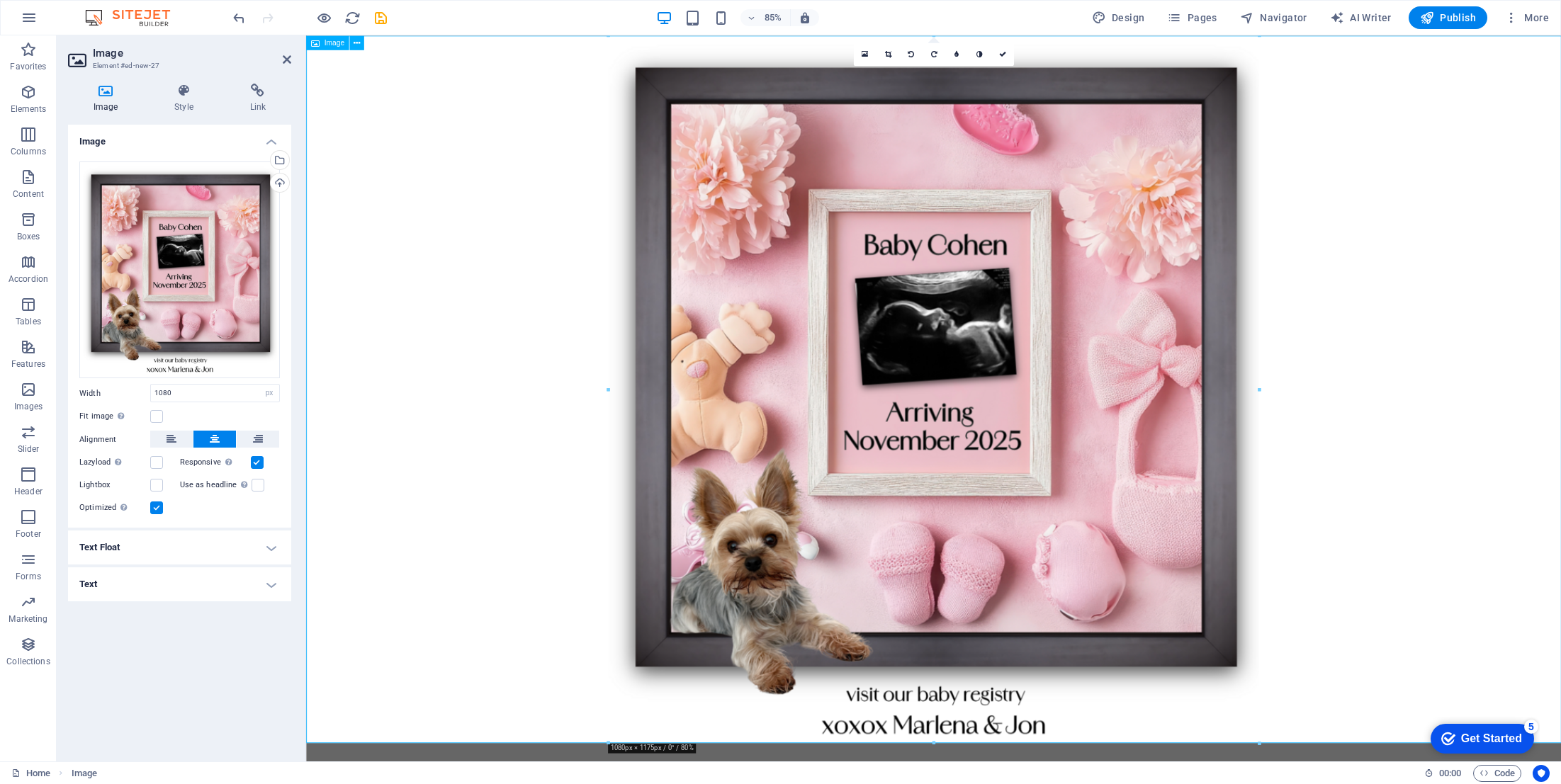
click at [1560, 465] on figure at bounding box center [1044, 452] width 1477 height 832
click at [1003, 54] on icon at bounding box center [1002, 53] width 7 height 7
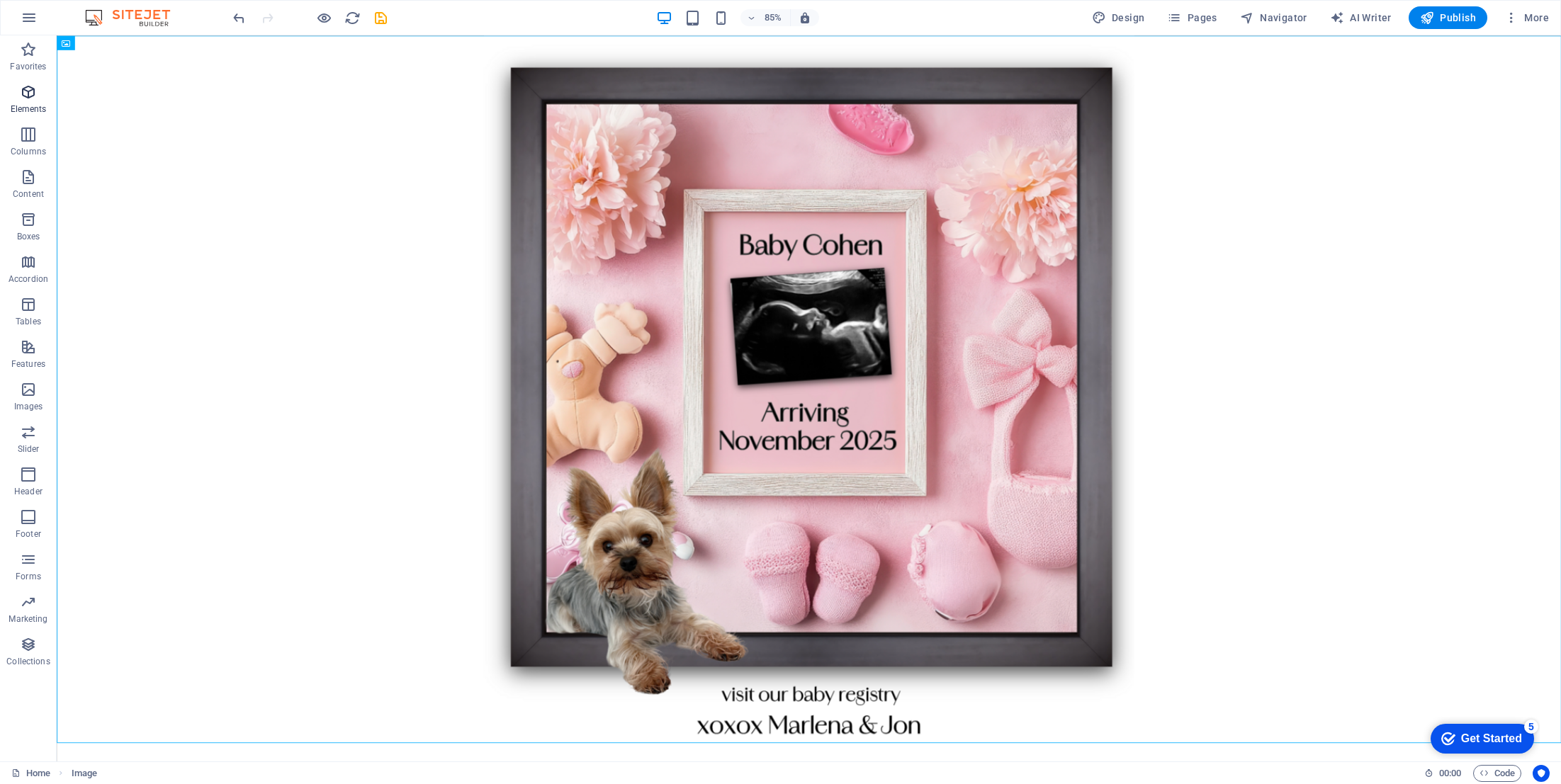
click at [35, 87] on icon "button" at bounding box center [28, 92] width 17 height 17
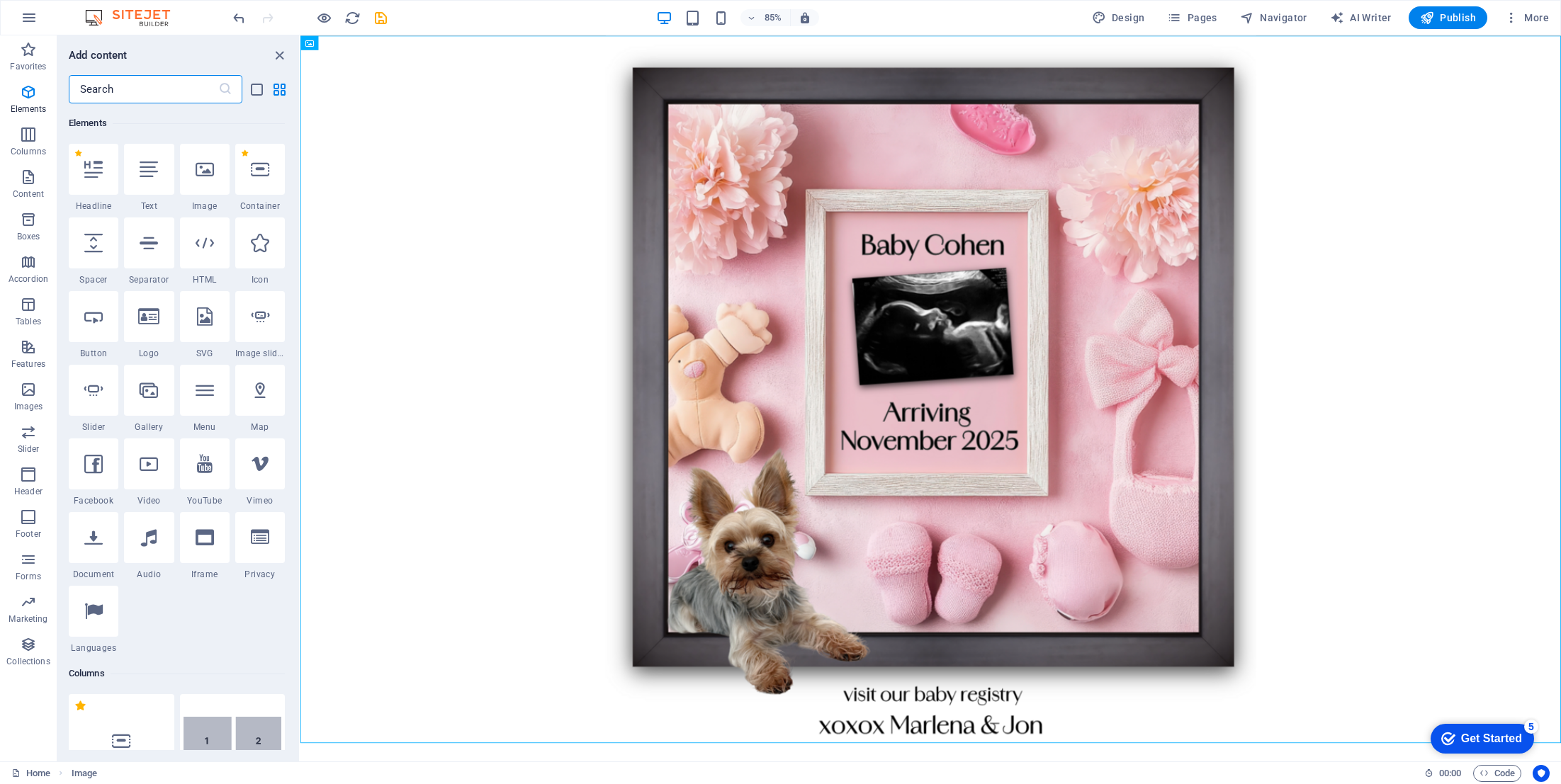
scroll to position [151, 0]
click at [110, 90] on input "text" at bounding box center [143, 89] width 149 height 28
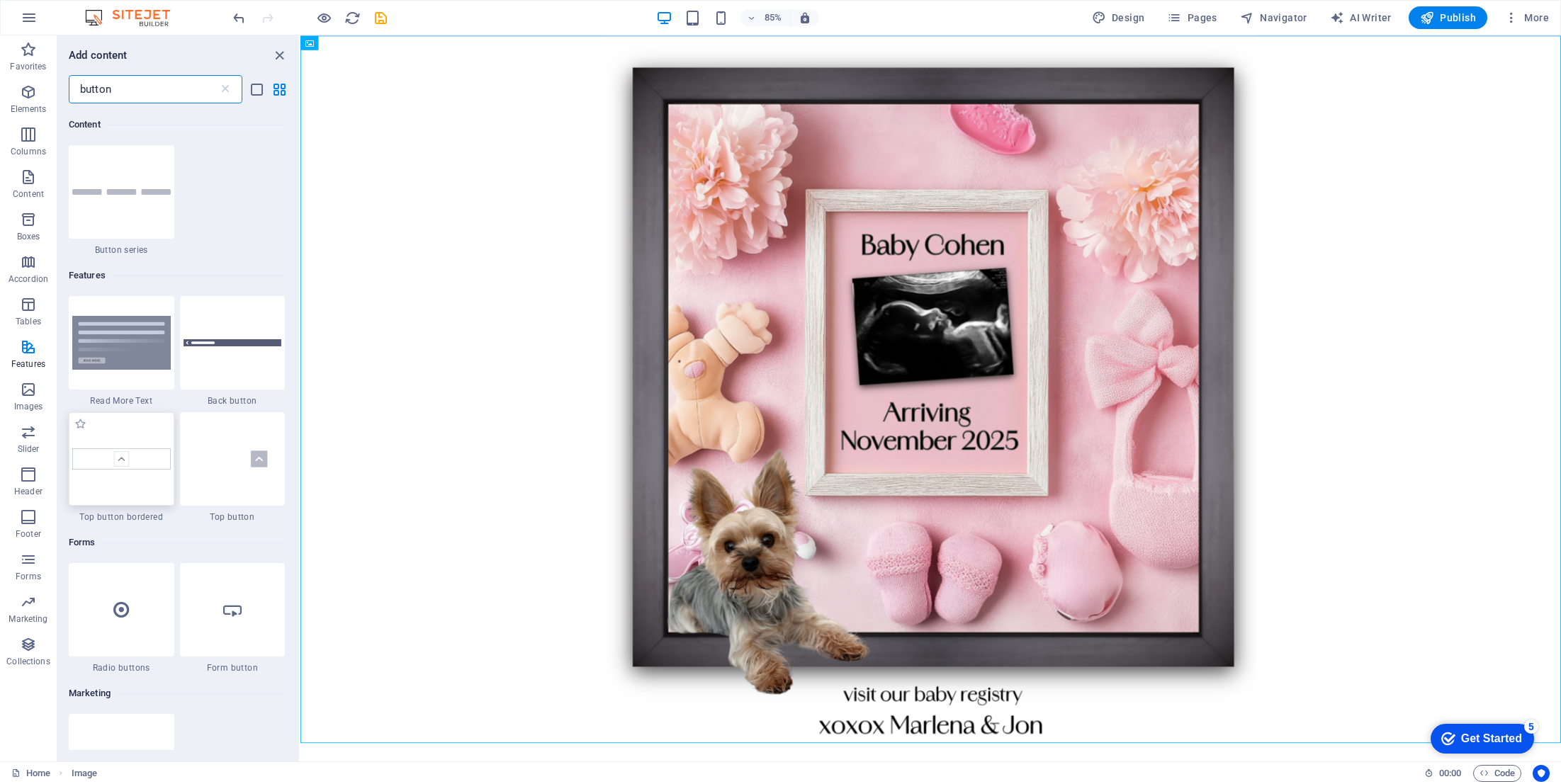
scroll to position [0, 0]
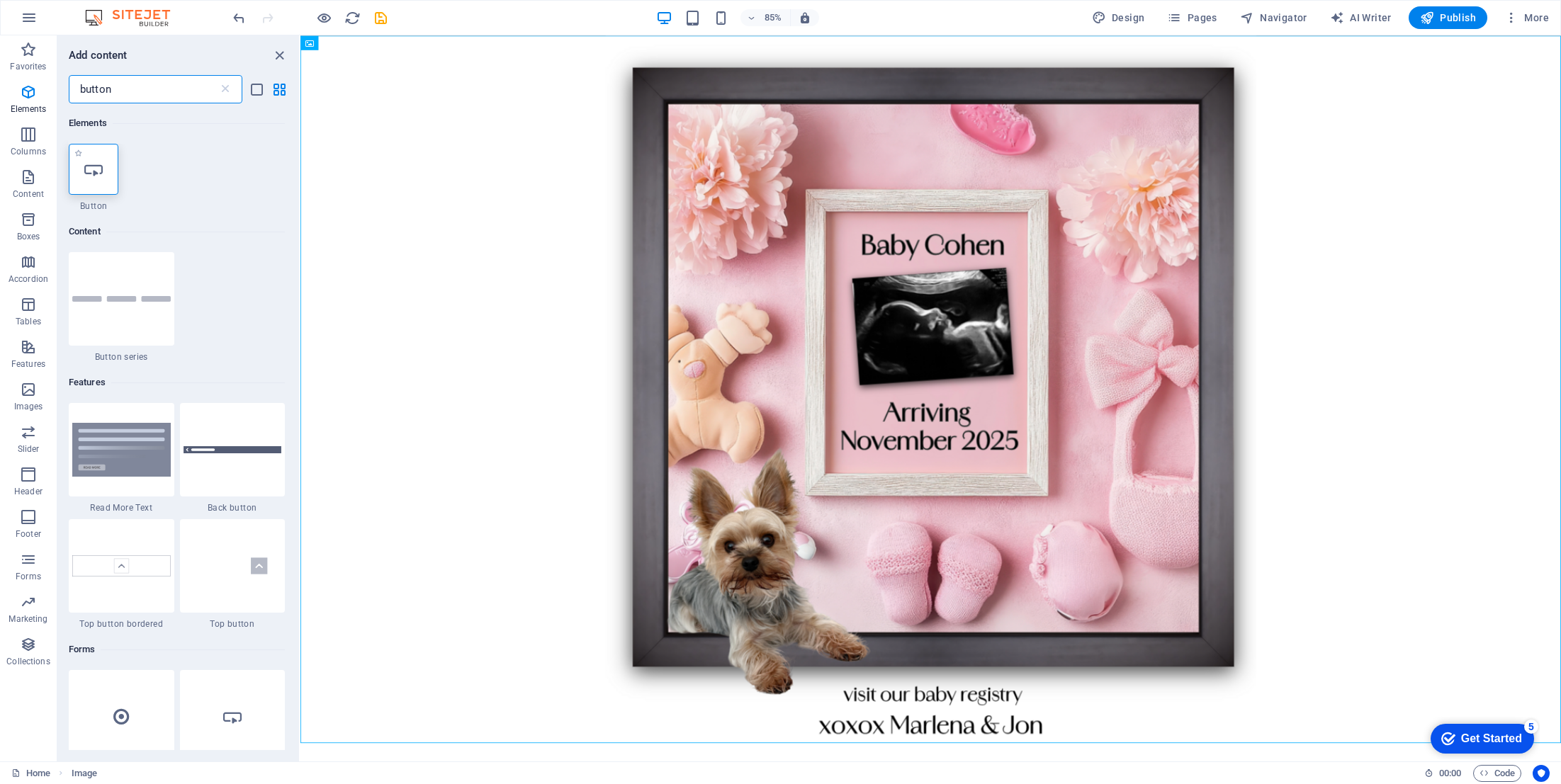
type input "button"
click at [98, 164] on icon at bounding box center [94, 169] width 19 height 19
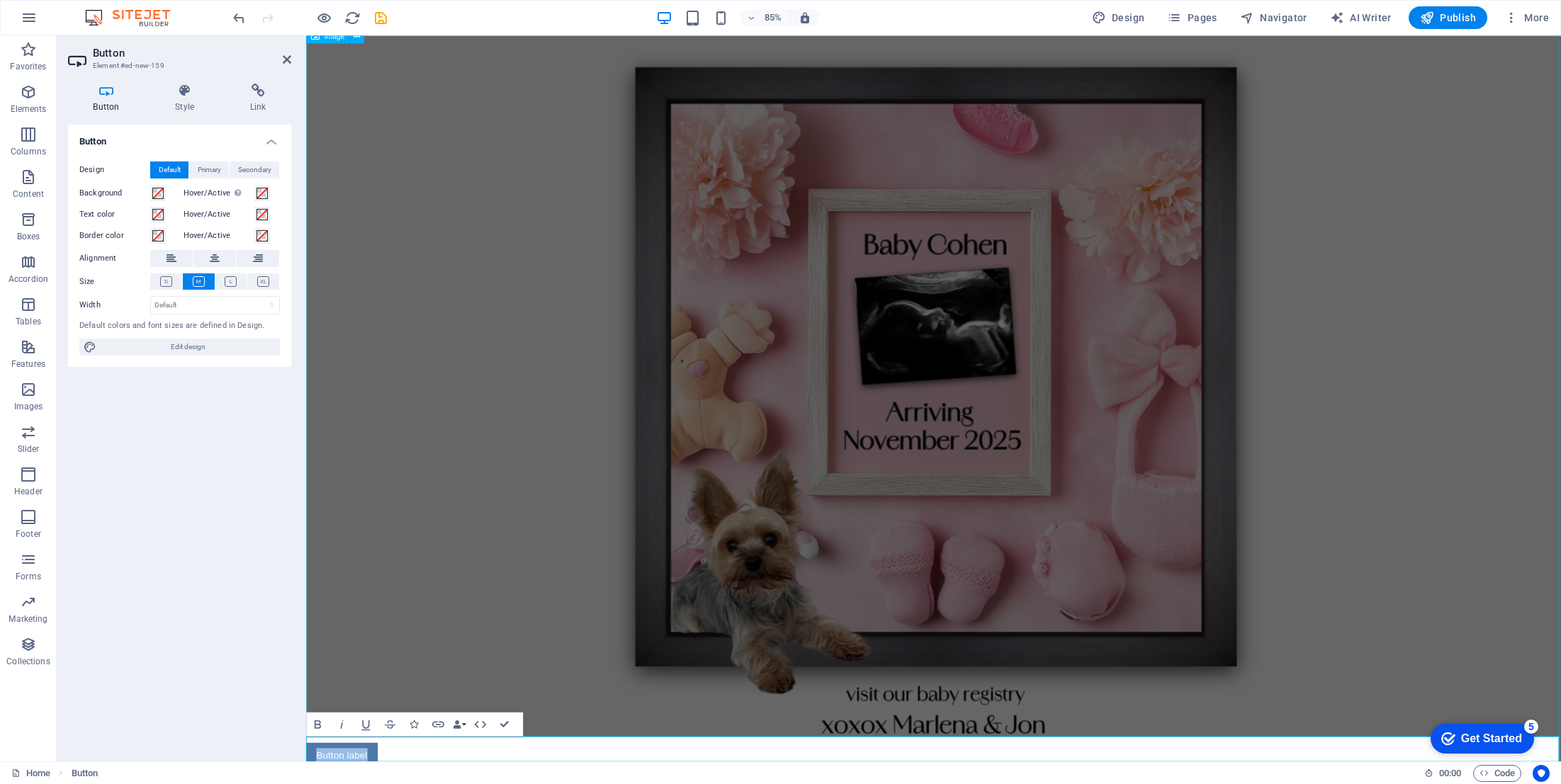
scroll to position [8, 0]
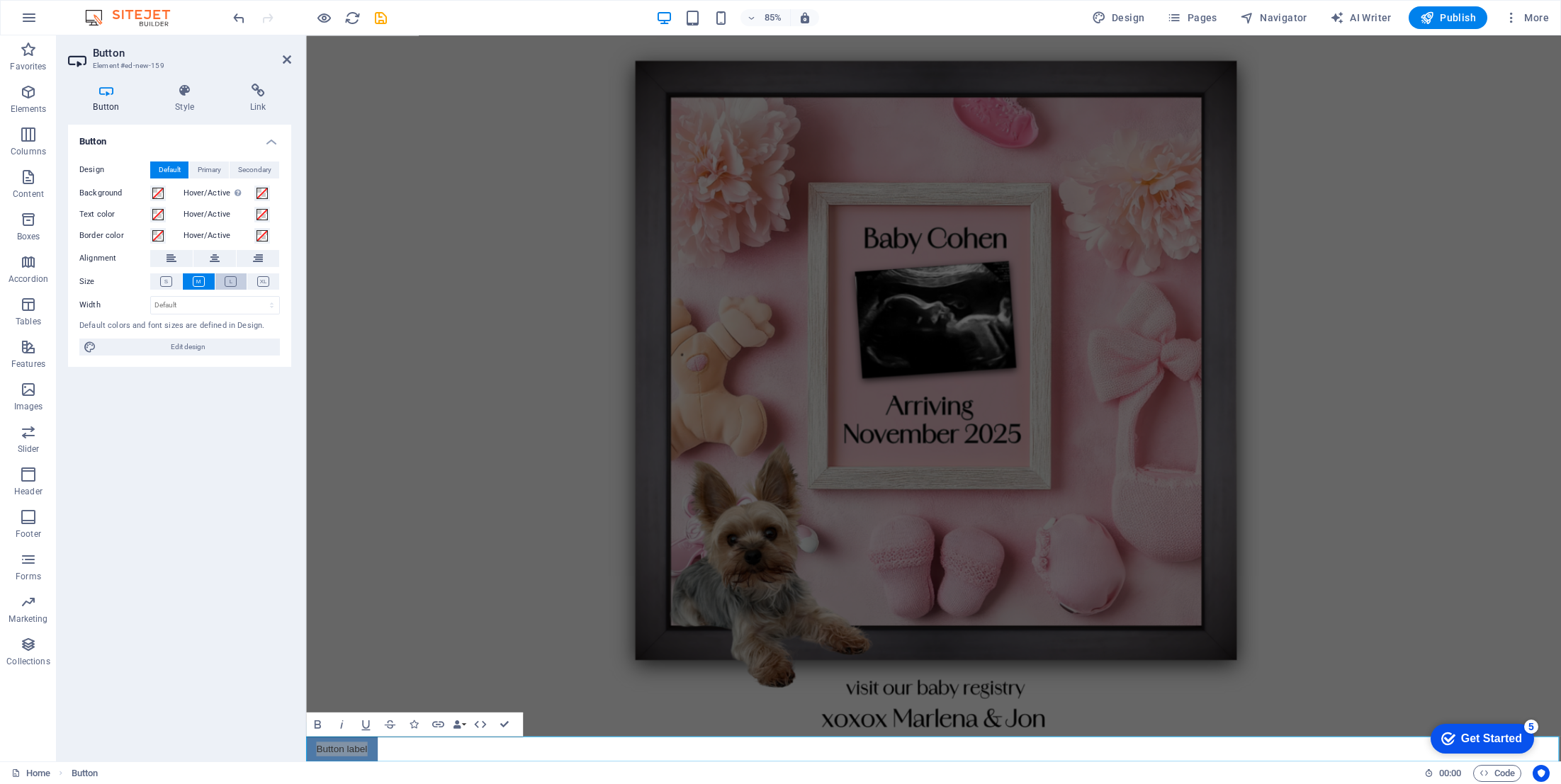
click at [234, 279] on icon at bounding box center [230, 281] width 12 height 10
click at [215, 253] on icon at bounding box center [215, 258] width 10 height 17
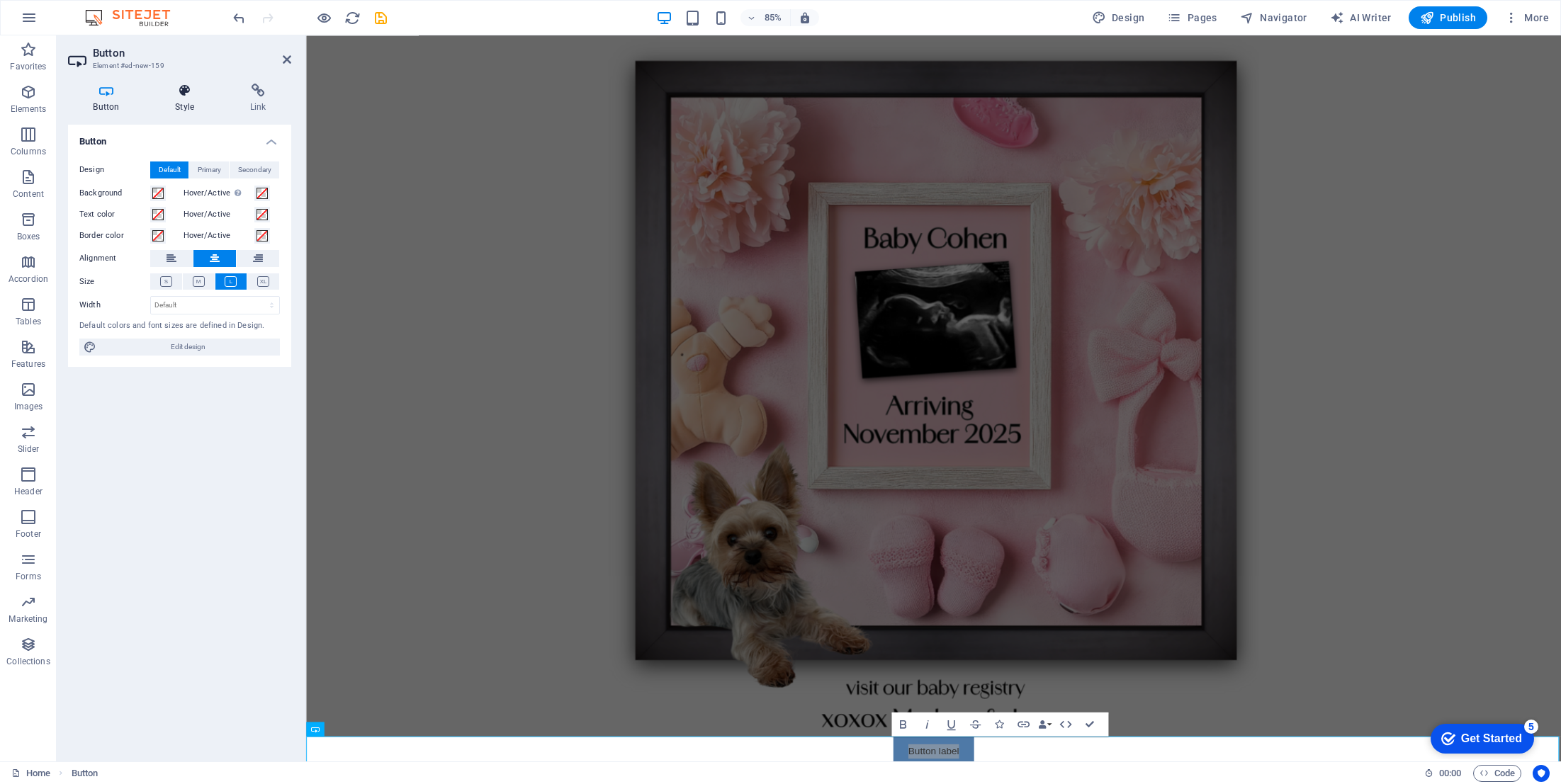
click at [186, 90] on icon at bounding box center [185, 91] width 69 height 15
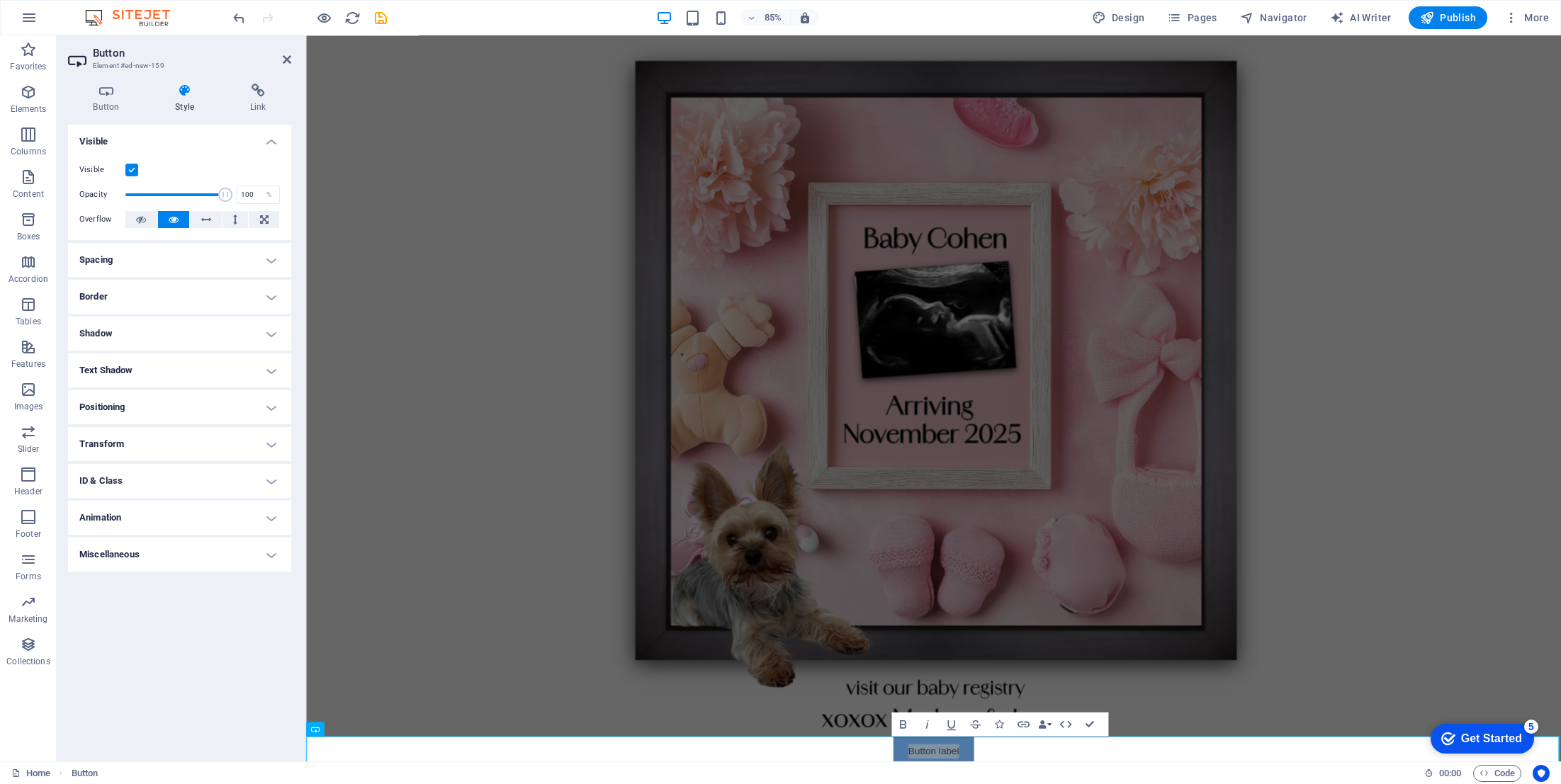
click at [182, 92] on icon at bounding box center [185, 91] width 69 height 15
click at [259, 92] on icon at bounding box center [257, 91] width 67 height 15
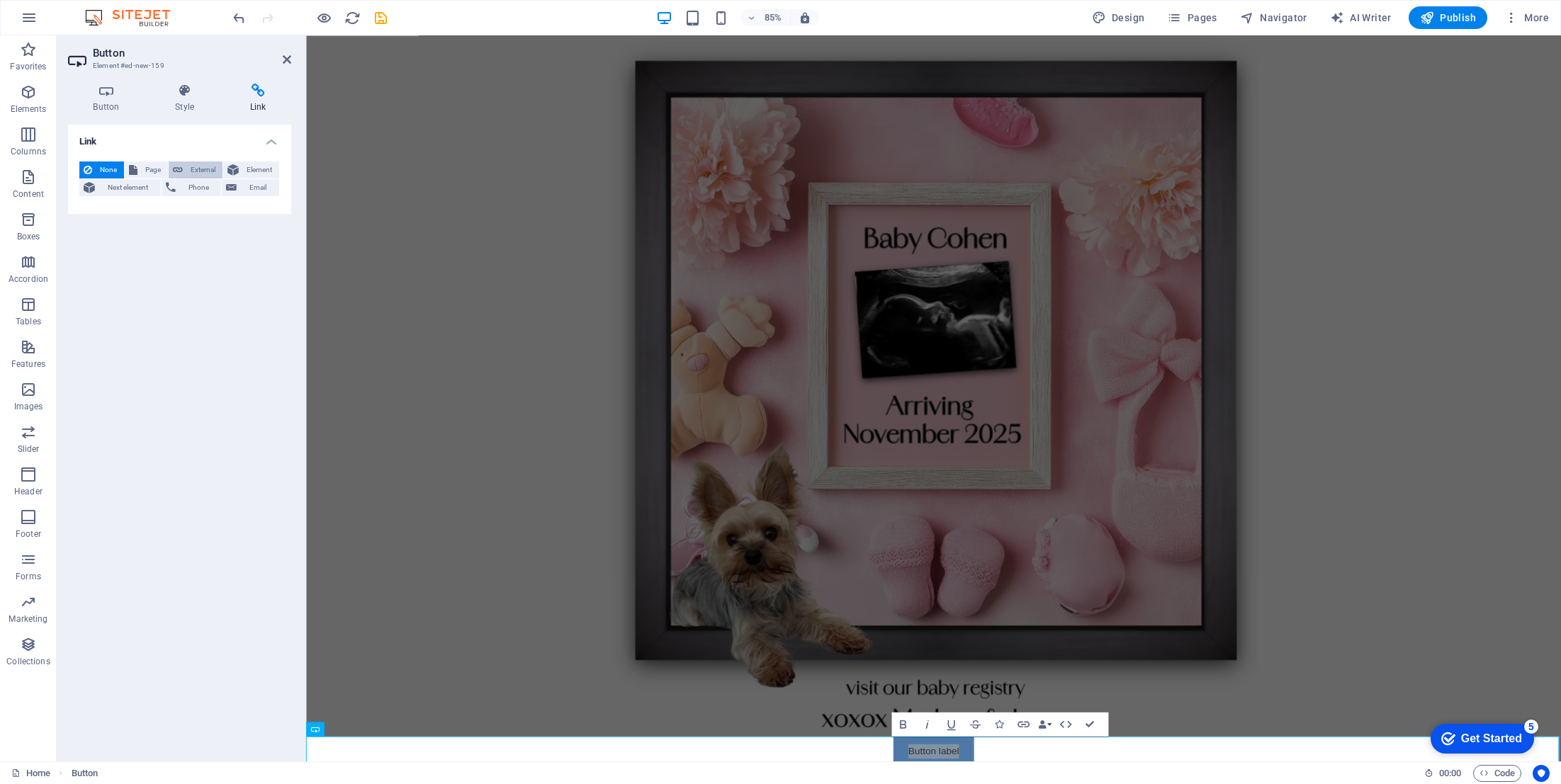
click at [194, 168] on span "External" at bounding box center [202, 169] width 31 height 17
select select "blank"
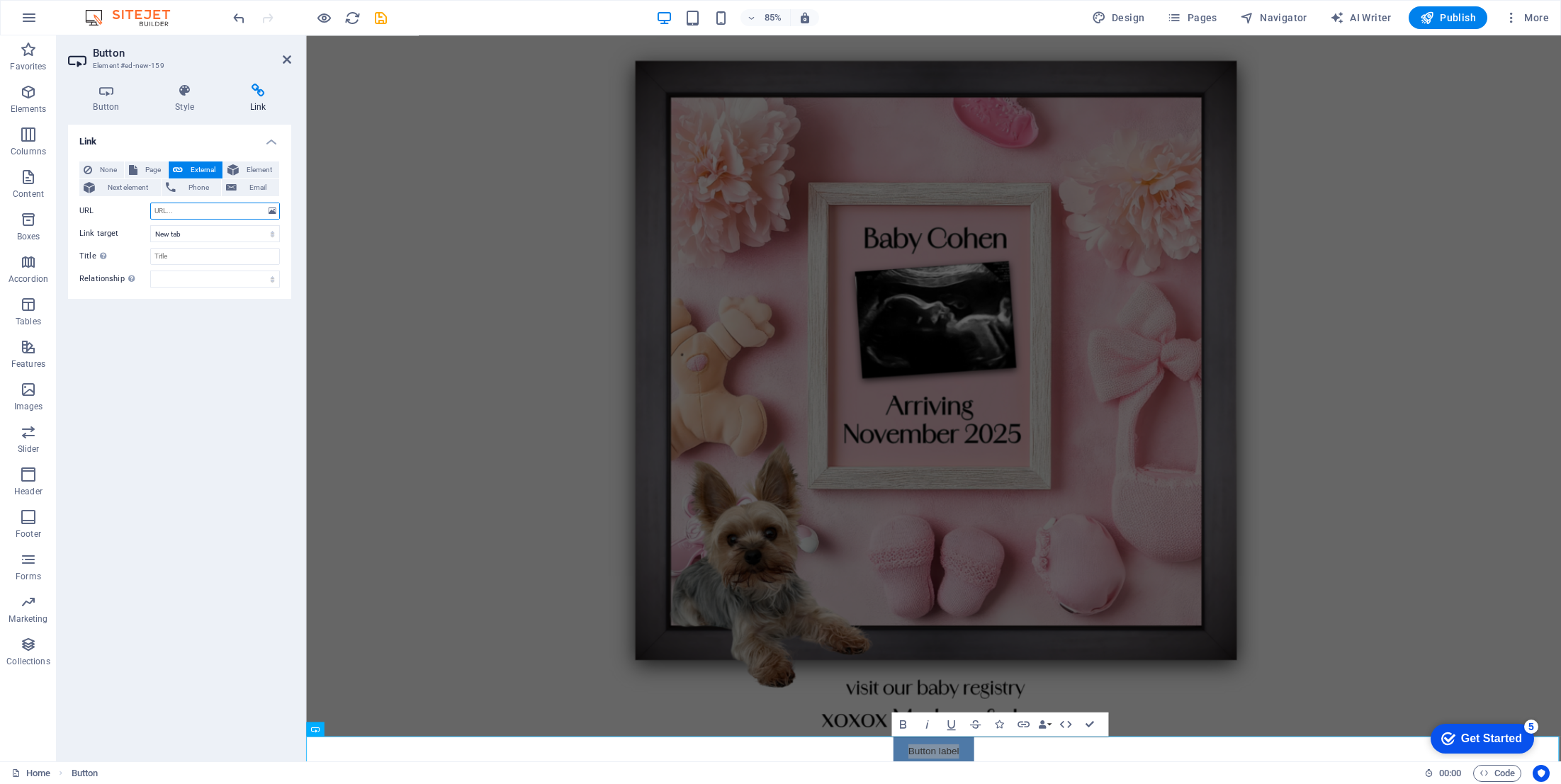
paste input "[URL][DOMAIN_NAME][PERSON_NAME]"
type input "[URL][DOMAIN_NAME][PERSON_NAME]"
click at [189, 256] on input "Title Additional link description, should not be the same as the link text. The…" at bounding box center [215, 256] width 130 height 17
type input "Amazon"
click at [177, 317] on div "Link None Page External Element Next element Phone Email Page Home Legal Notice…" at bounding box center [179, 438] width 223 height 626
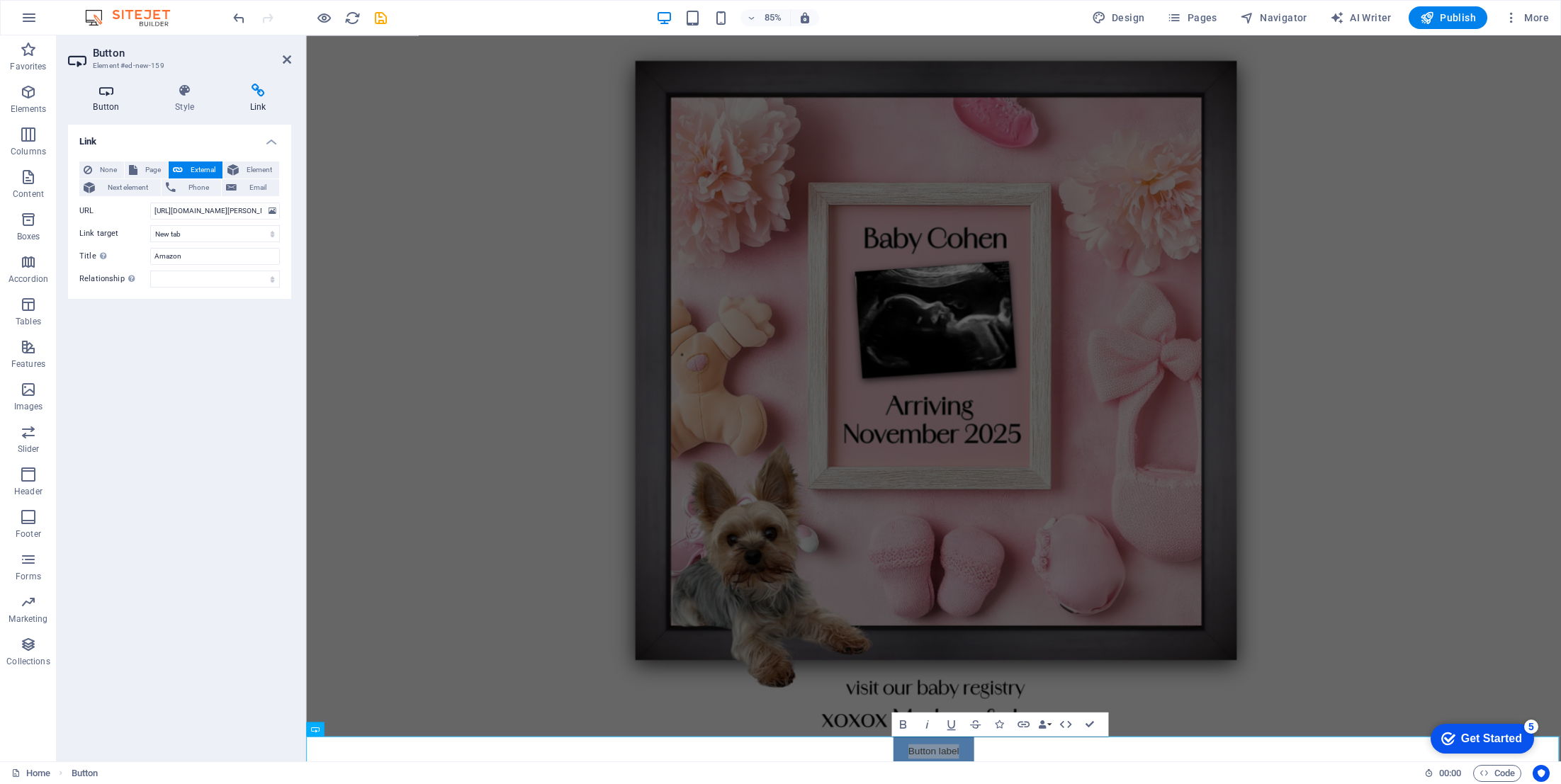
click at [106, 96] on icon at bounding box center [106, 91] width 77 height 15
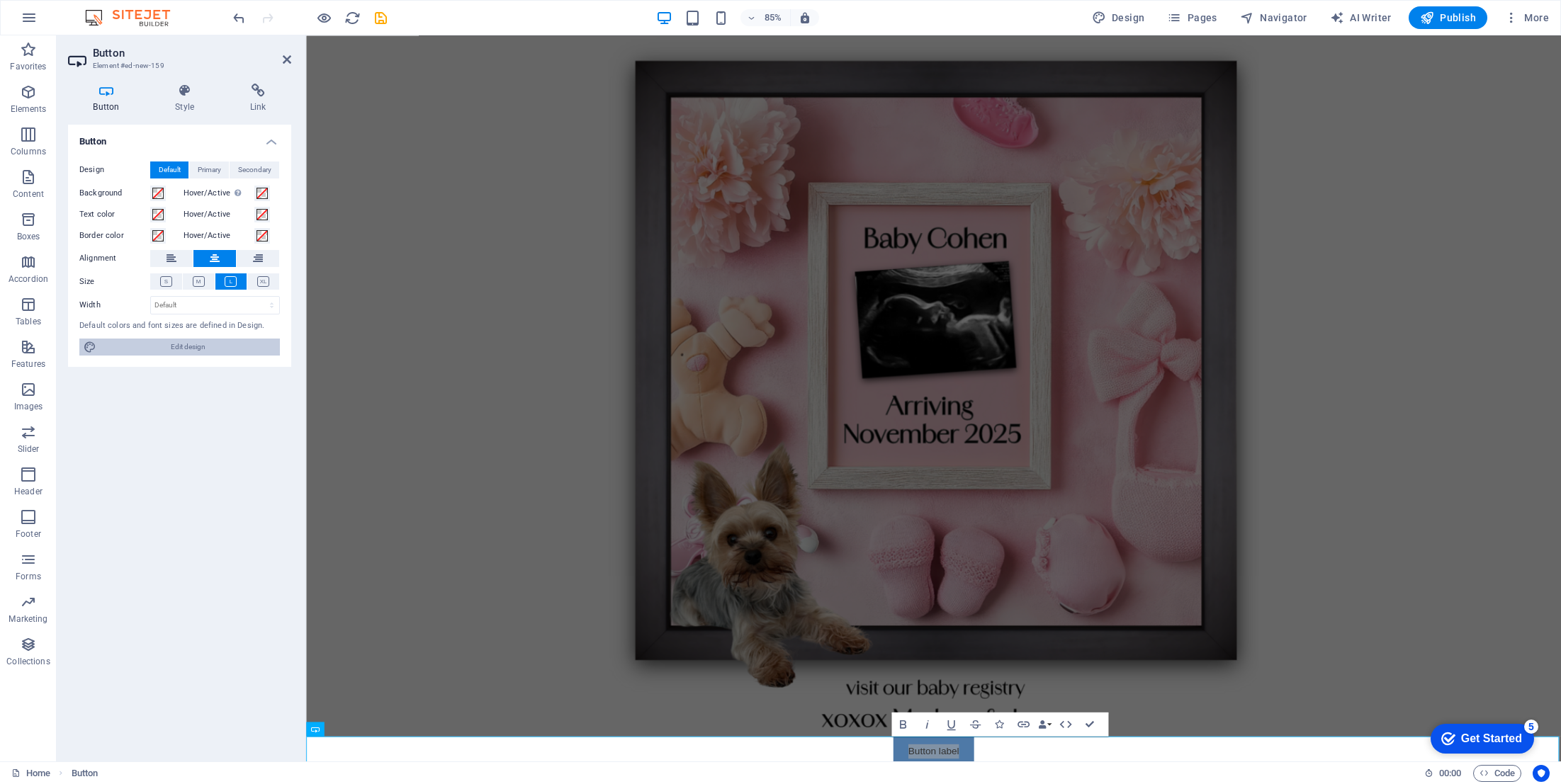
click at [198, 344] on span "Edit design" at bounding box center [188, 347] width 175 height 17
select select "px"
select select "400"
select select "px"
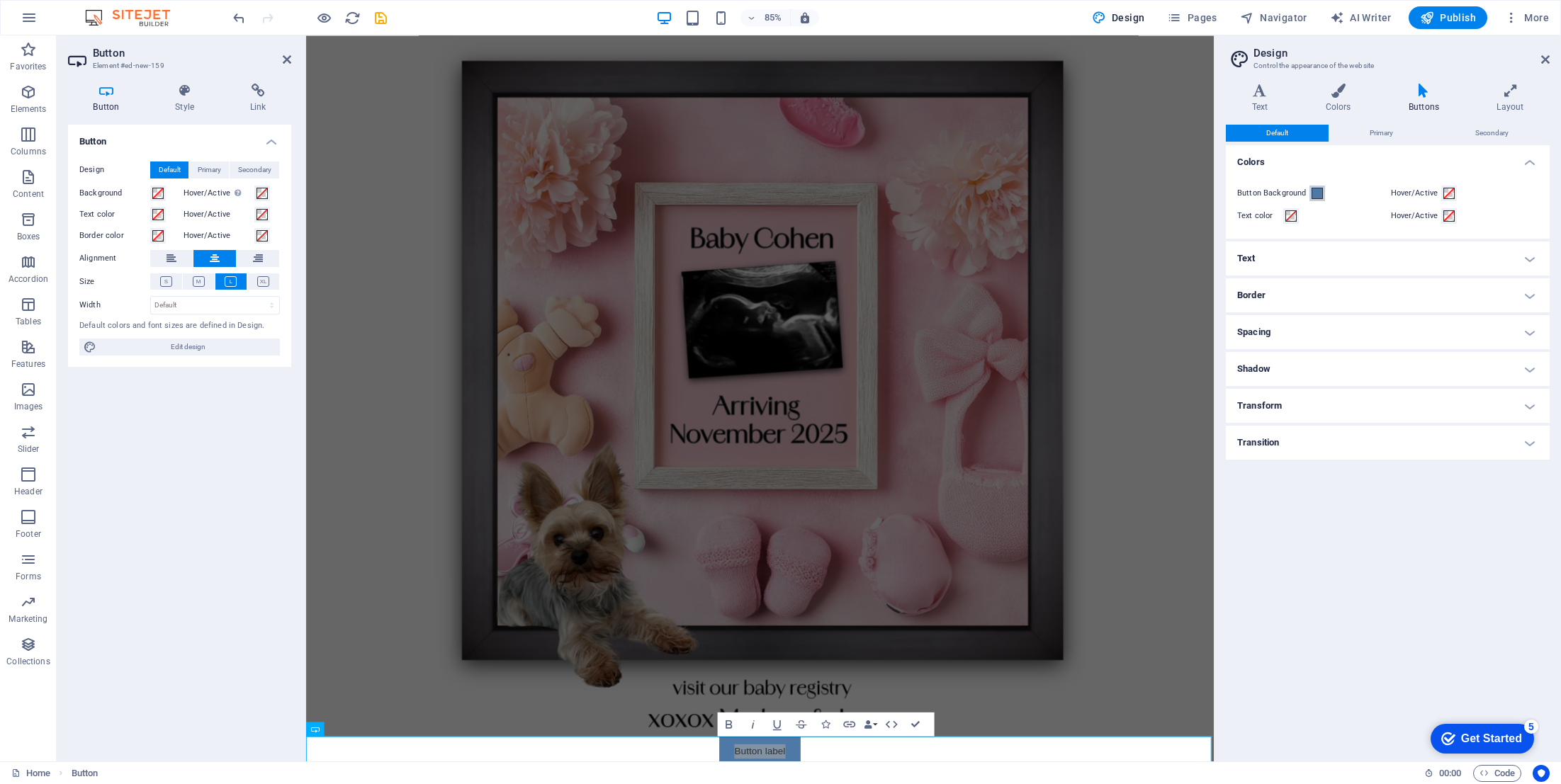
click at [1317, 190] on span at bounding box center [1317, 194] width 11 height 11
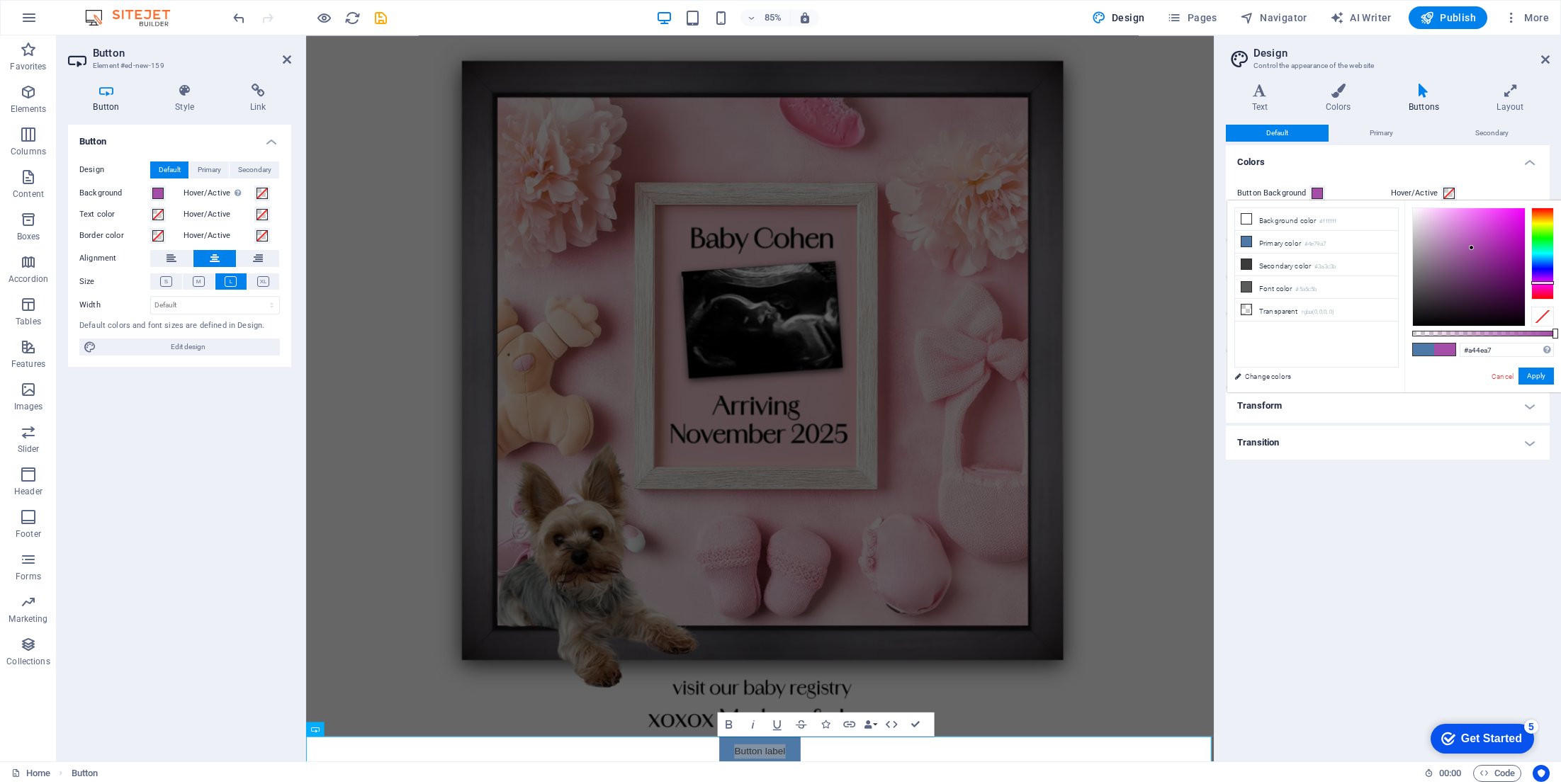
drag, startPoint x: 1539, startPoint y: 270, endPoint x: 1539, endPoint y: 282, distance: 12.0
click at [1539, 282] on div at bounding box center [1542, 253] width 23 height 92
click at [1540, 375] on button "Apply" at bounding box center [1536, 376] width 35 height 17
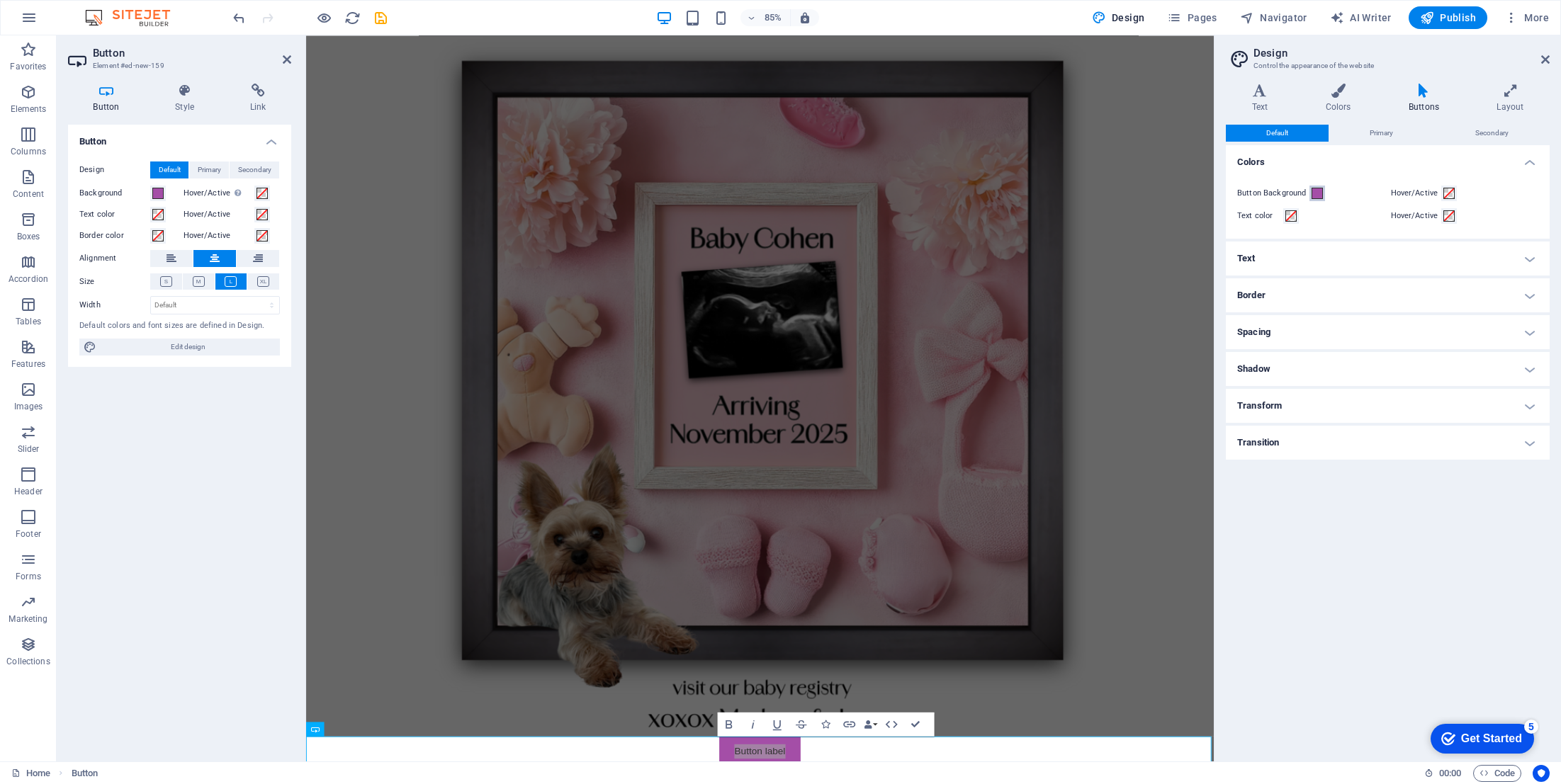
click at [1309, 189] on button "Button Background" at bounding box center [1317, 193] width 15 height 15
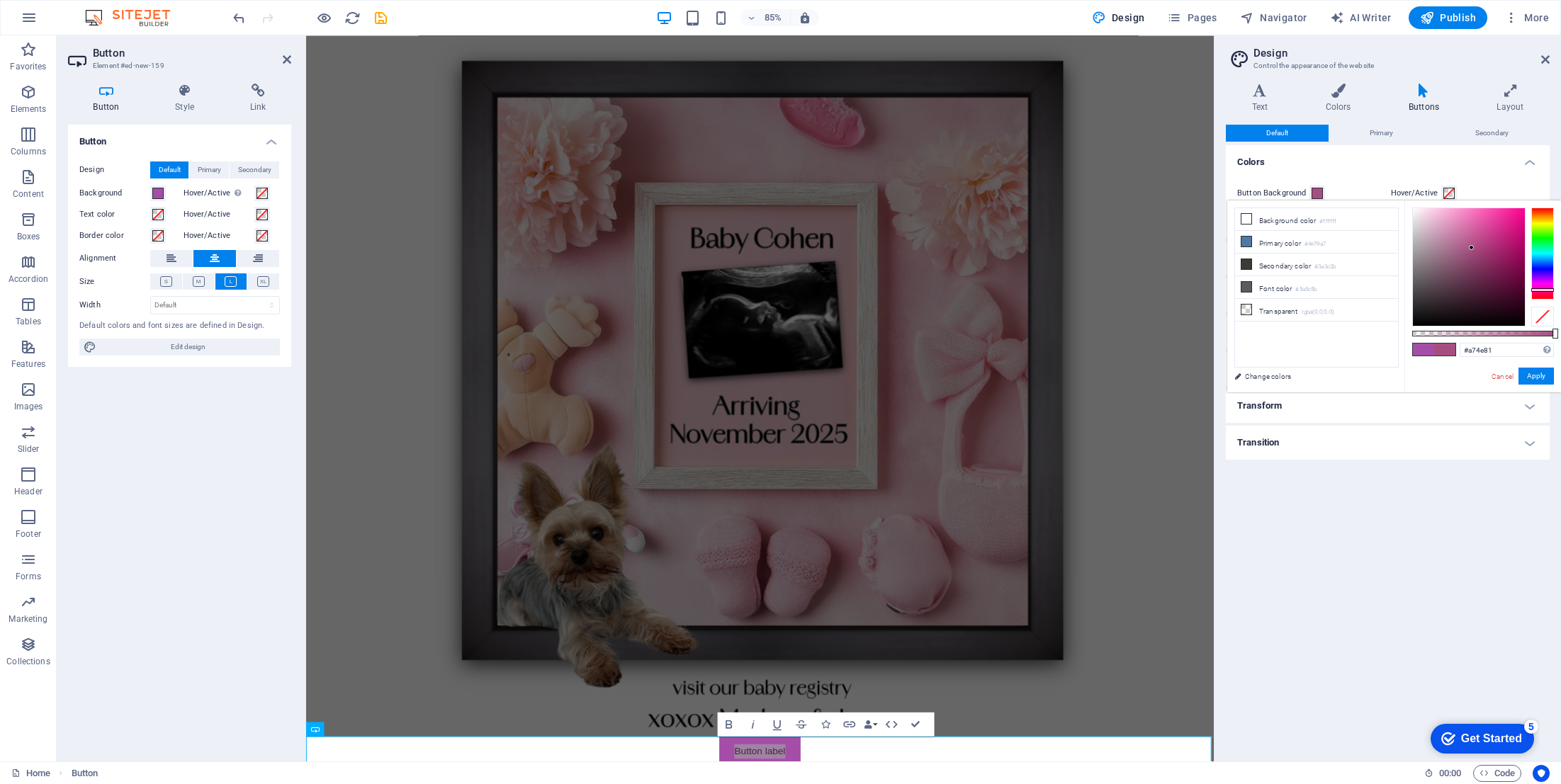
drag, startPoint x: 1551, startPoint y: 282, endPoint x: 1547, endPoint y: 290, distance: 8.9
click at [1547, 290] on div at bounding box center [1542, 290] width 23 height 3
type input "#df93be"
drag, startPoint x: 1463, startPoint y: 243, endPoint x: 1450, endPoint y: 223, distance: 23.9
click at [1450, 223] on div at bounding box center [1468, 267] width 112 height 118
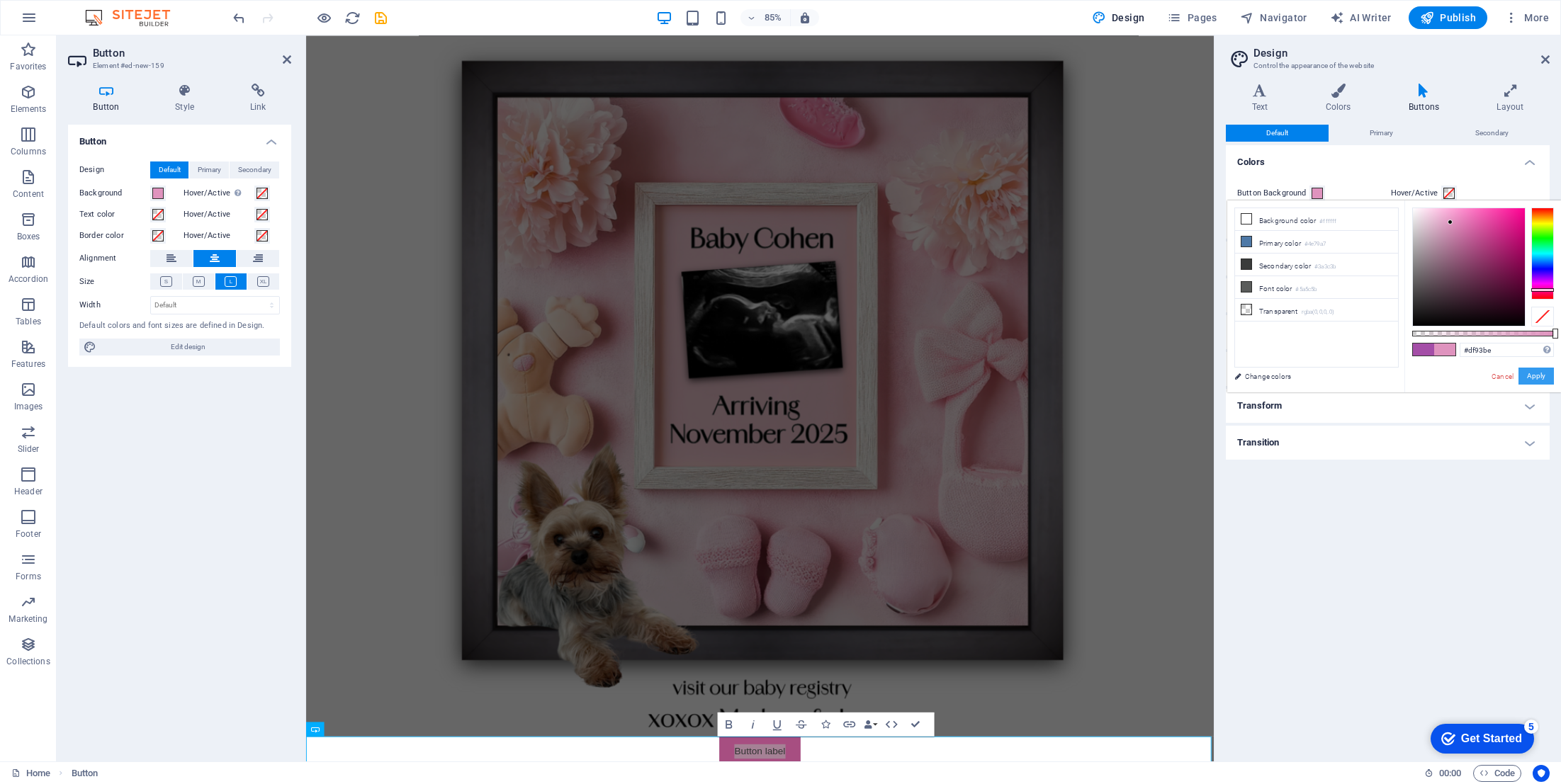
click at [1537, 376] on button "Apply" at bounding box center [1536, 376] width 35 height 17
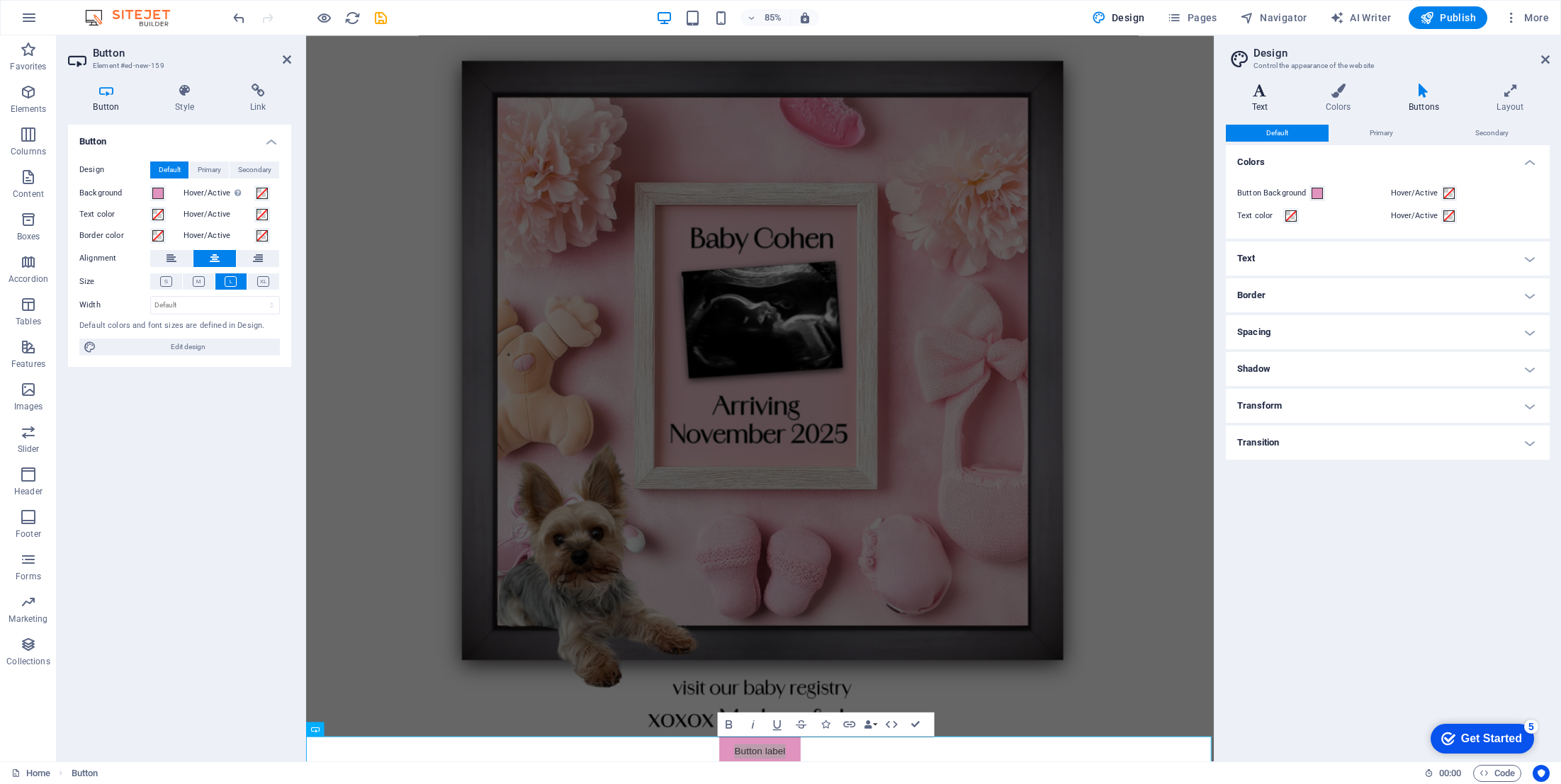
click at [1265, 96] on icon at bounding box center [1260, 91] width 68 height 15
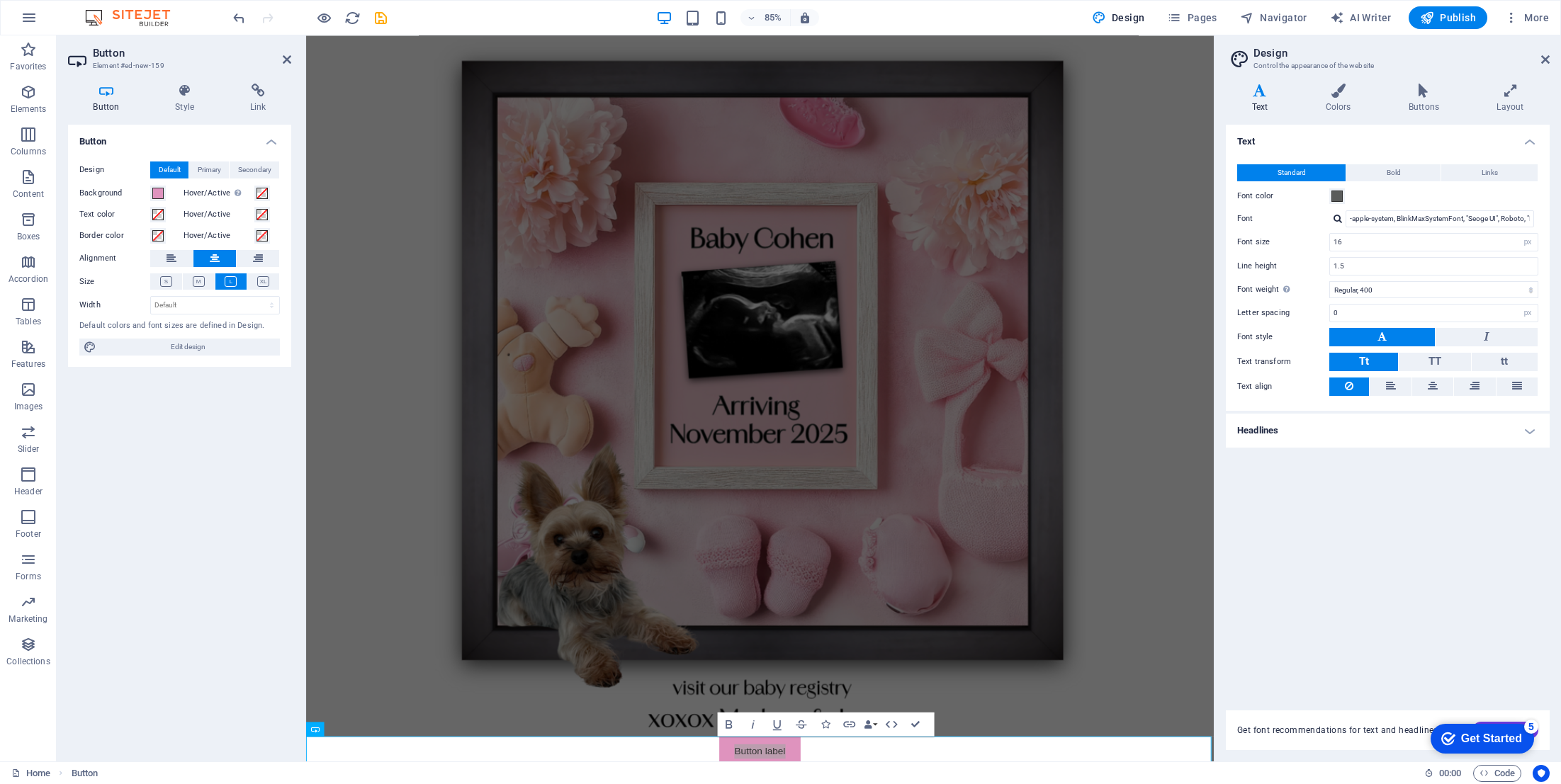
click at [1517, 435] on h4 "Headlines" at bounding box center [1388, 431] width 323 height 34
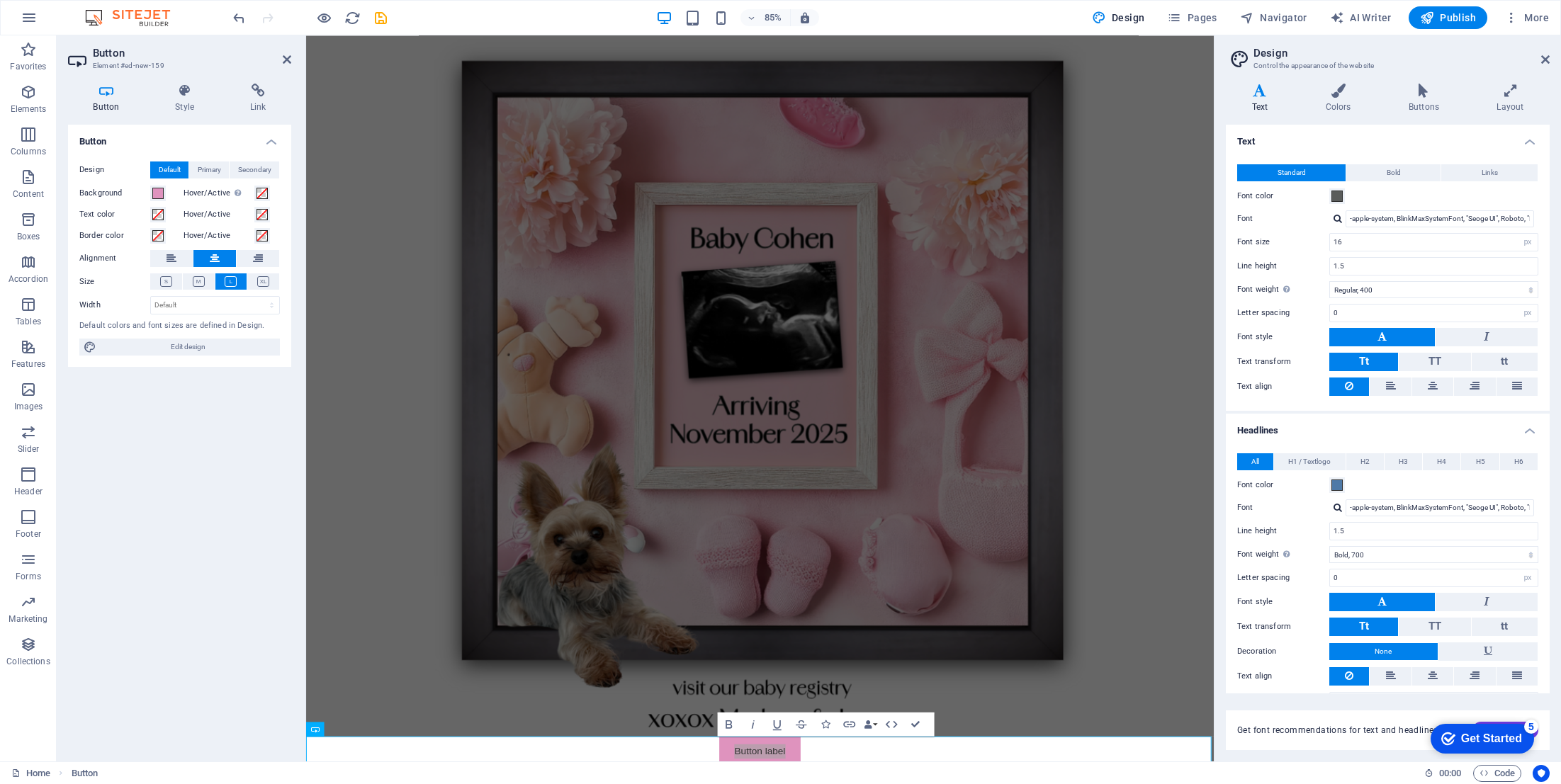
click at [1517, 435] on h4 "Headlines" at bounding box center [1388, 427] width 323 height 26
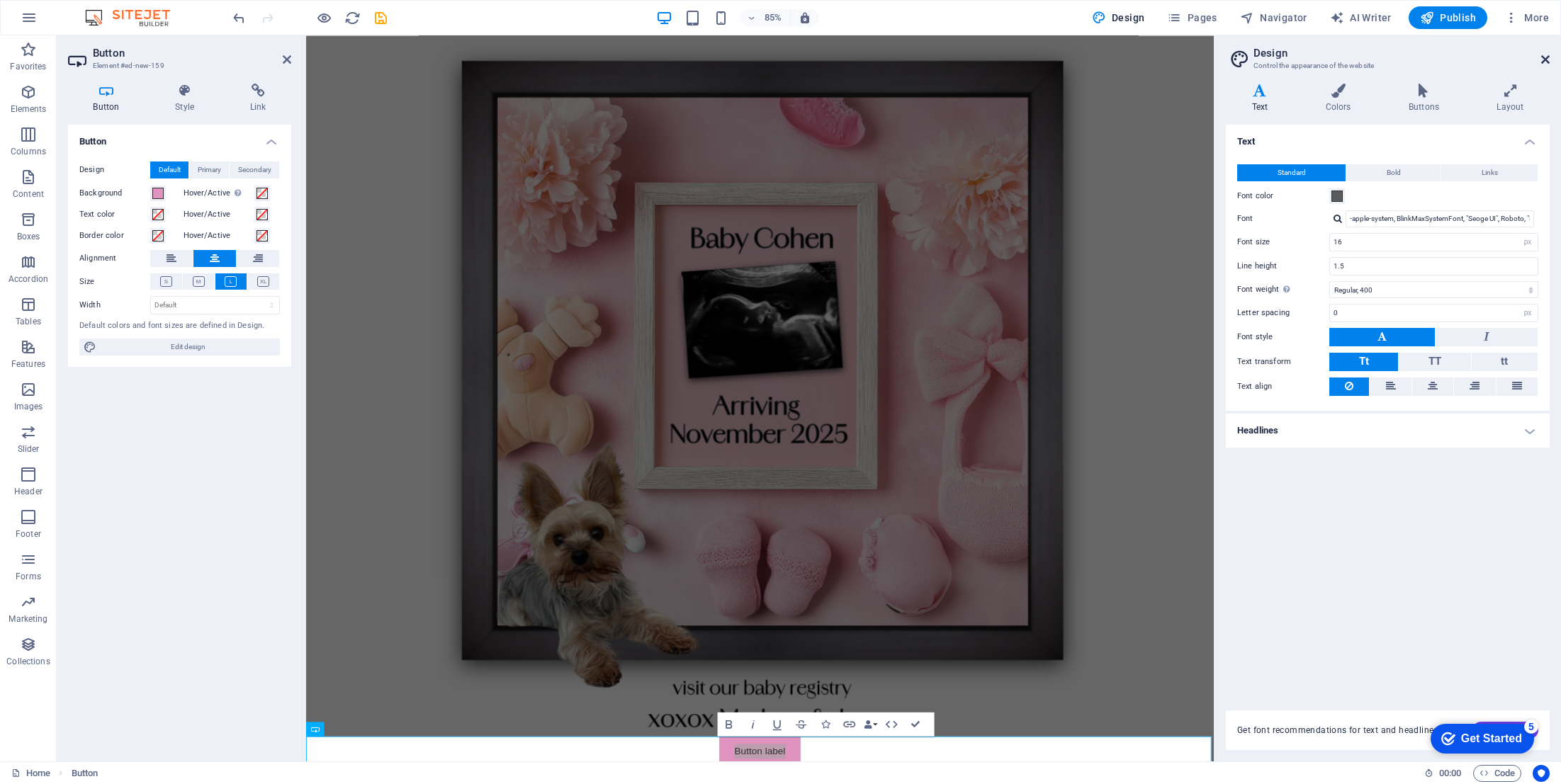
click at [1541, 62] on icon at bounding box center [1545, 60] width 9 height 11
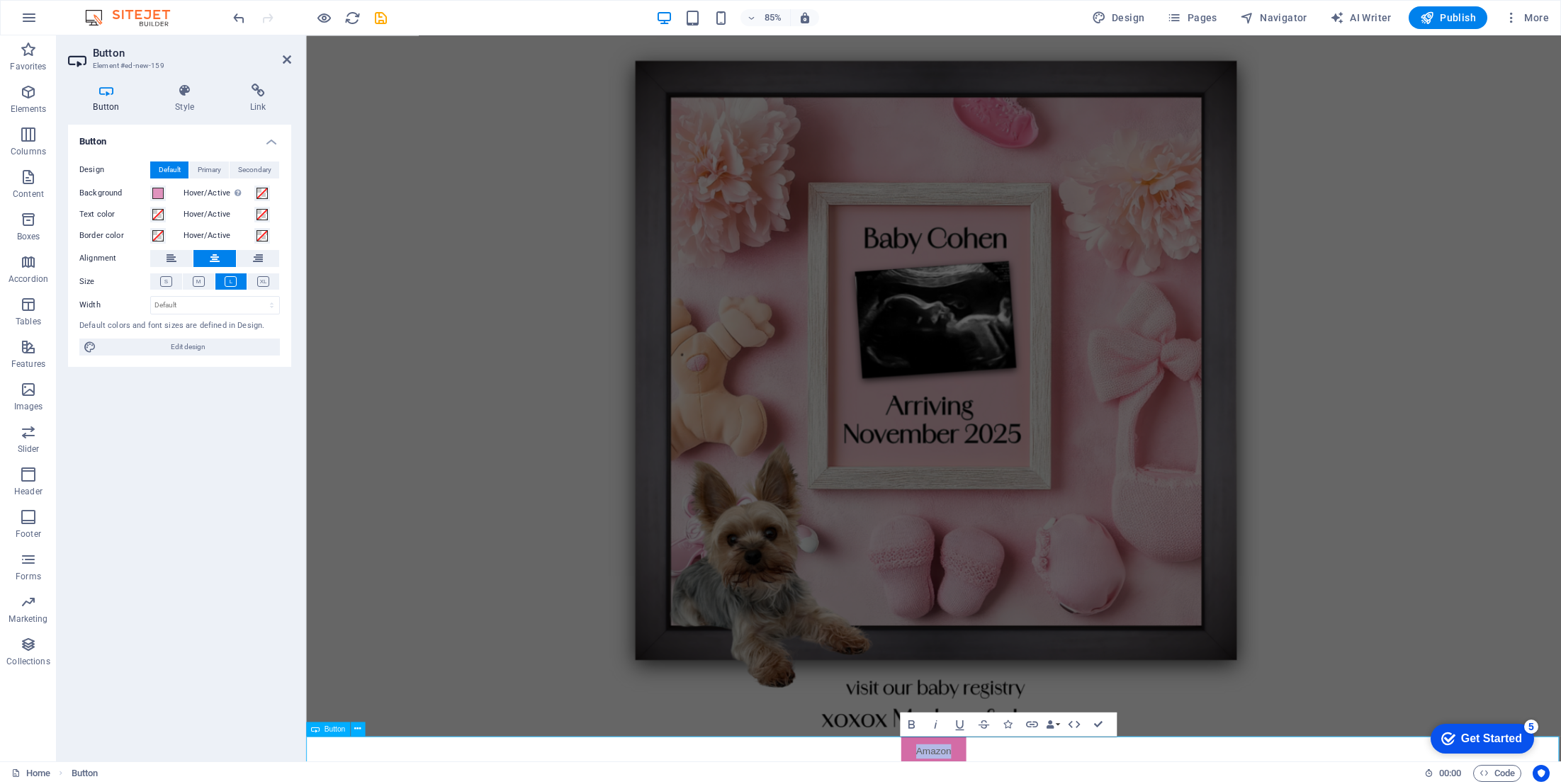
click at [908, 725] on icon "button" at bounding box center [911, 724] width 6 height 9
click at [1058, 725] on button "Data Bindings" at bounding box center [1051, 724] width 17 height 24
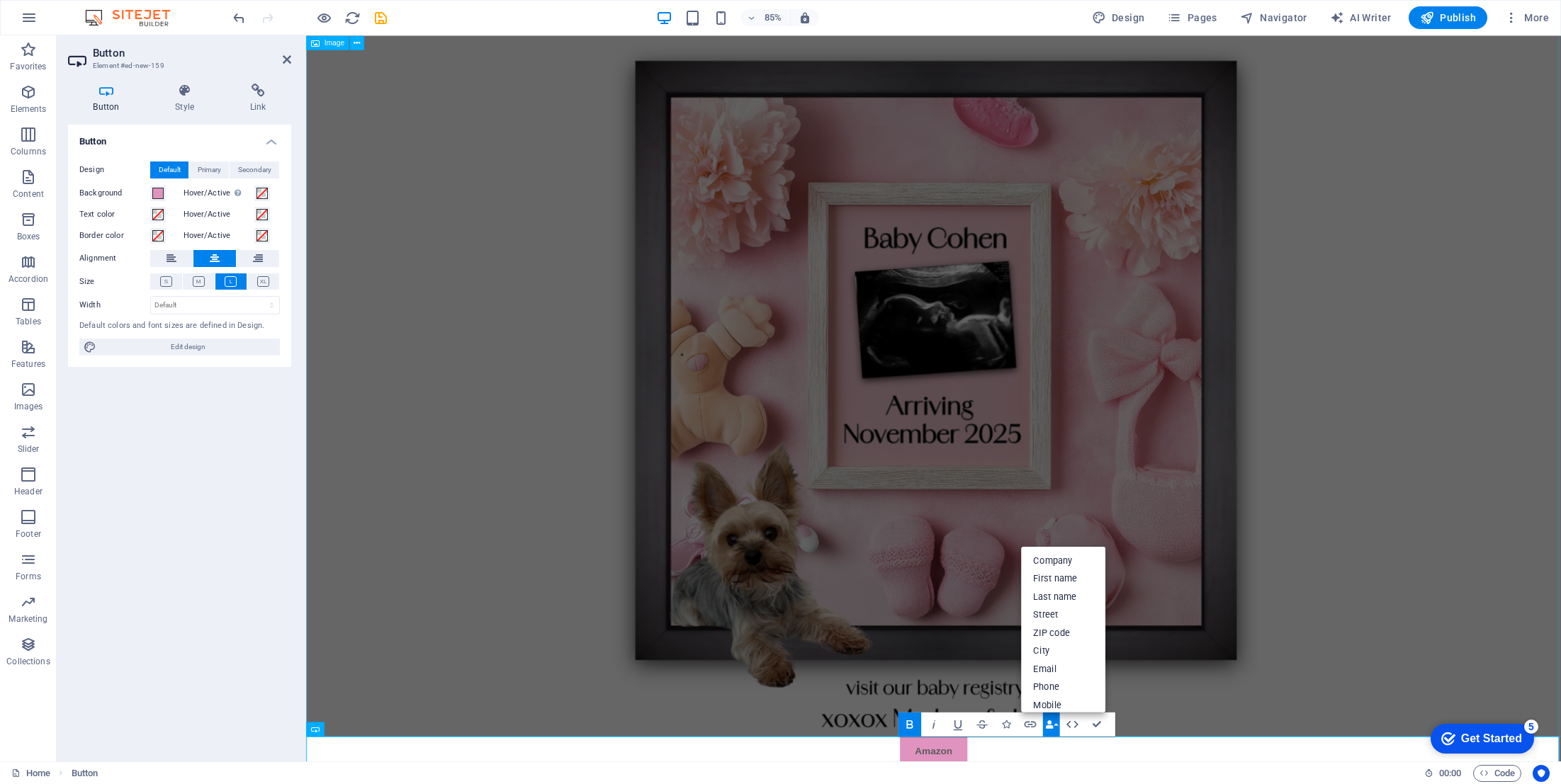
click at [1058, 725] on button "Data Bindings" at bounding box center [1051, 724] width 17 height 24
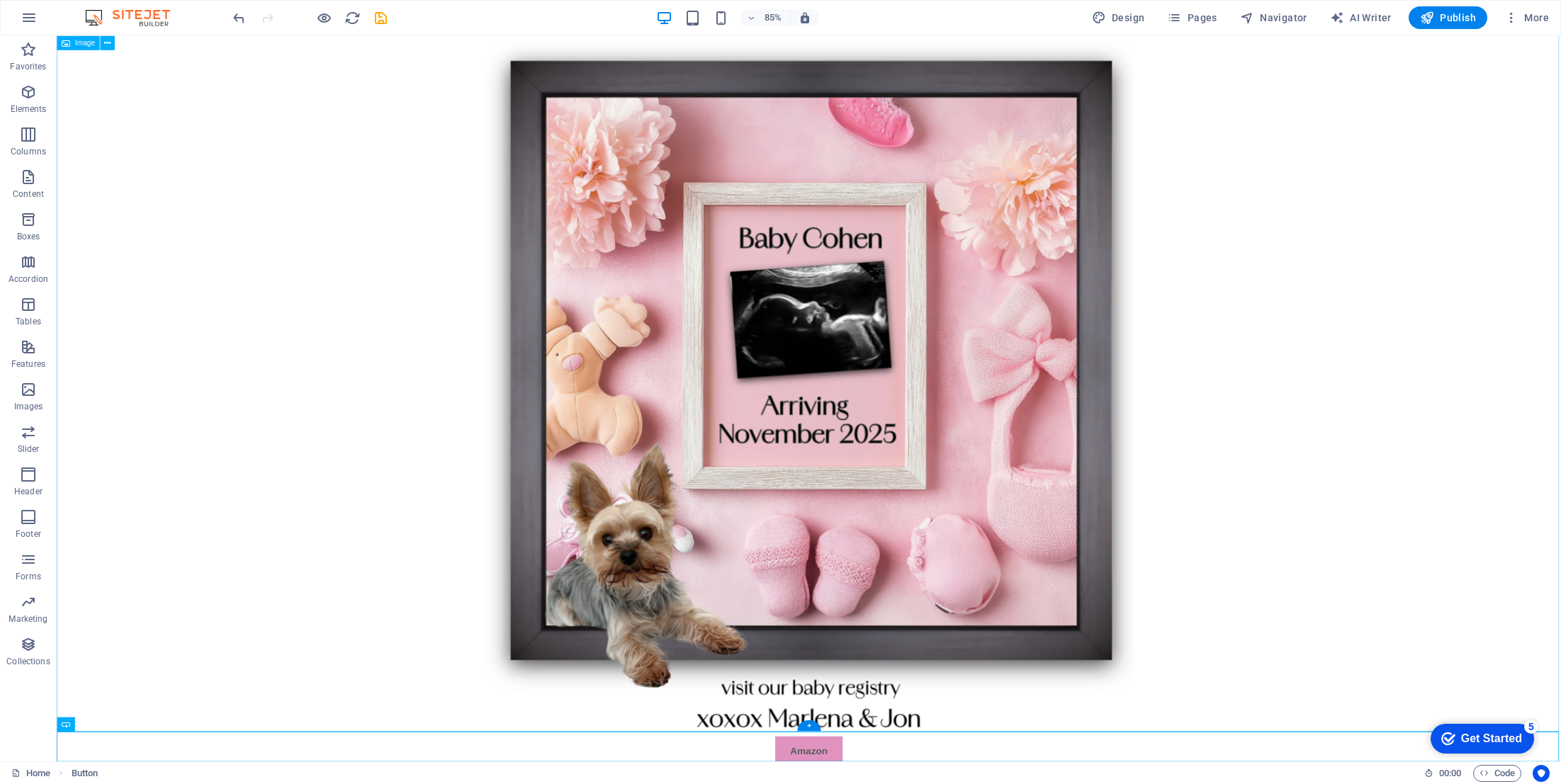
scroll to position [14, 0]
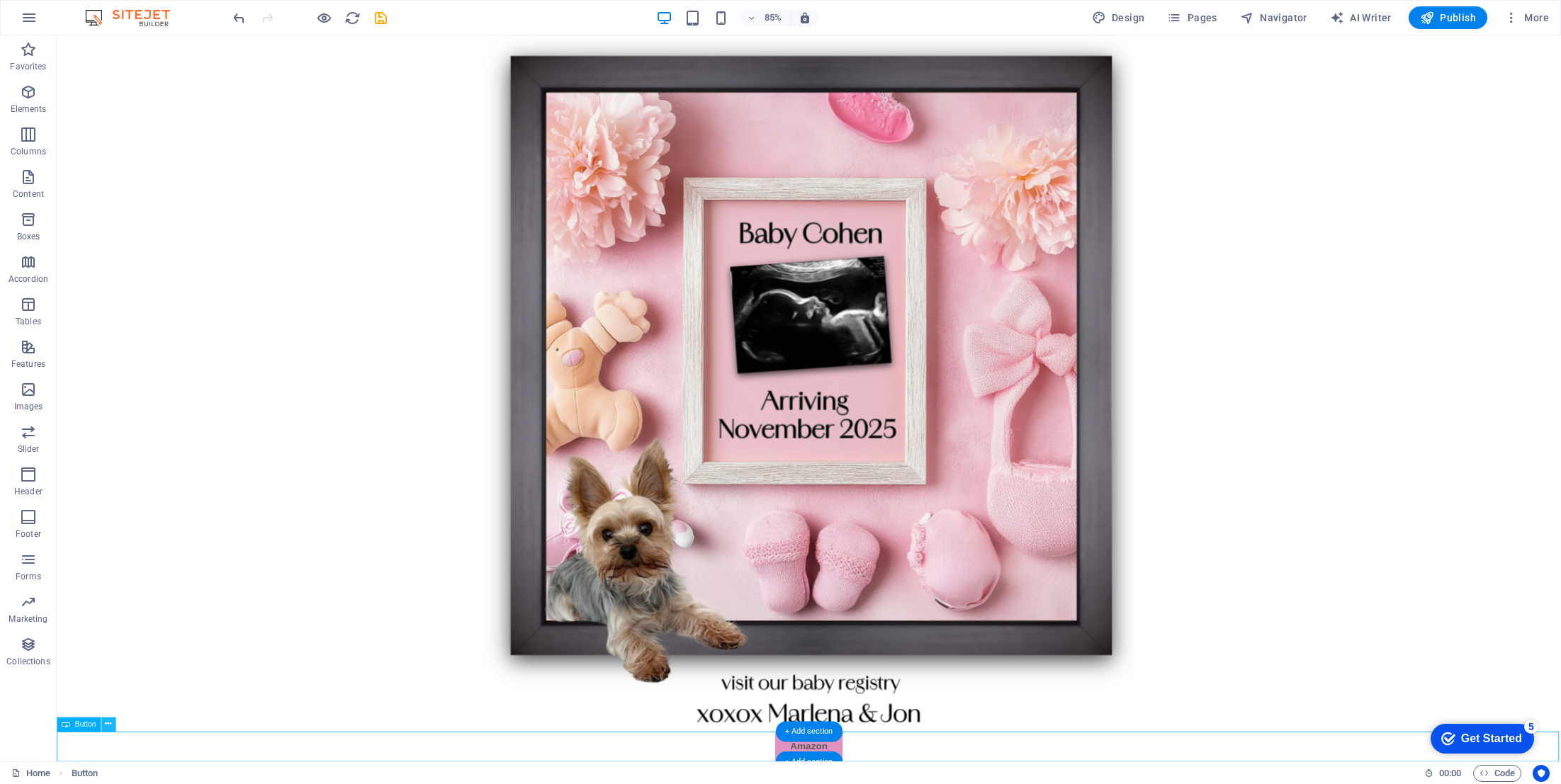
click at [111, 722] on icon at bounding box center [108, 724] width 6 height 13
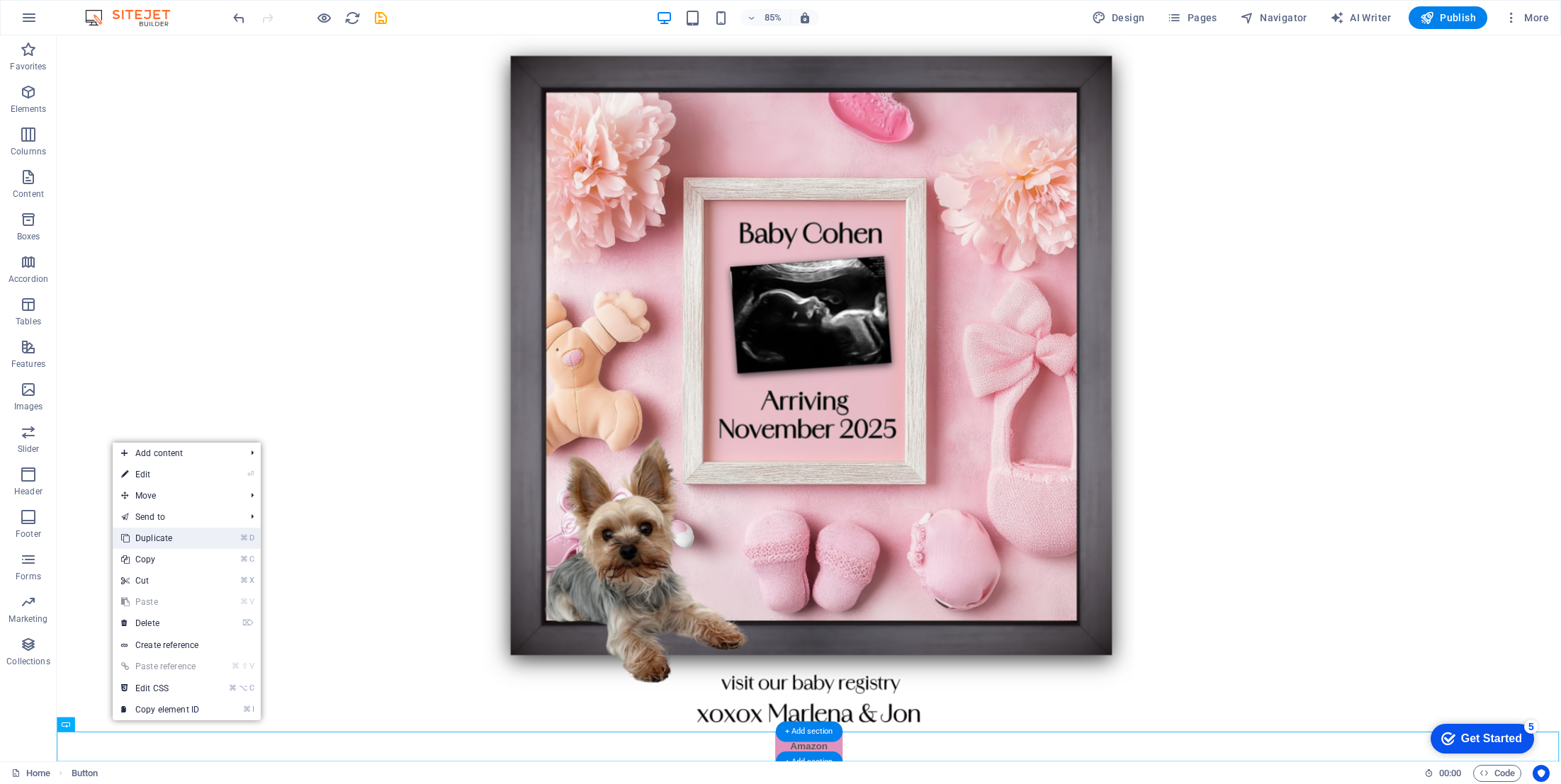
click at [137, 533] on link "⌘ D Duplicate" at bounding box center [161, 538] width 95 height 21
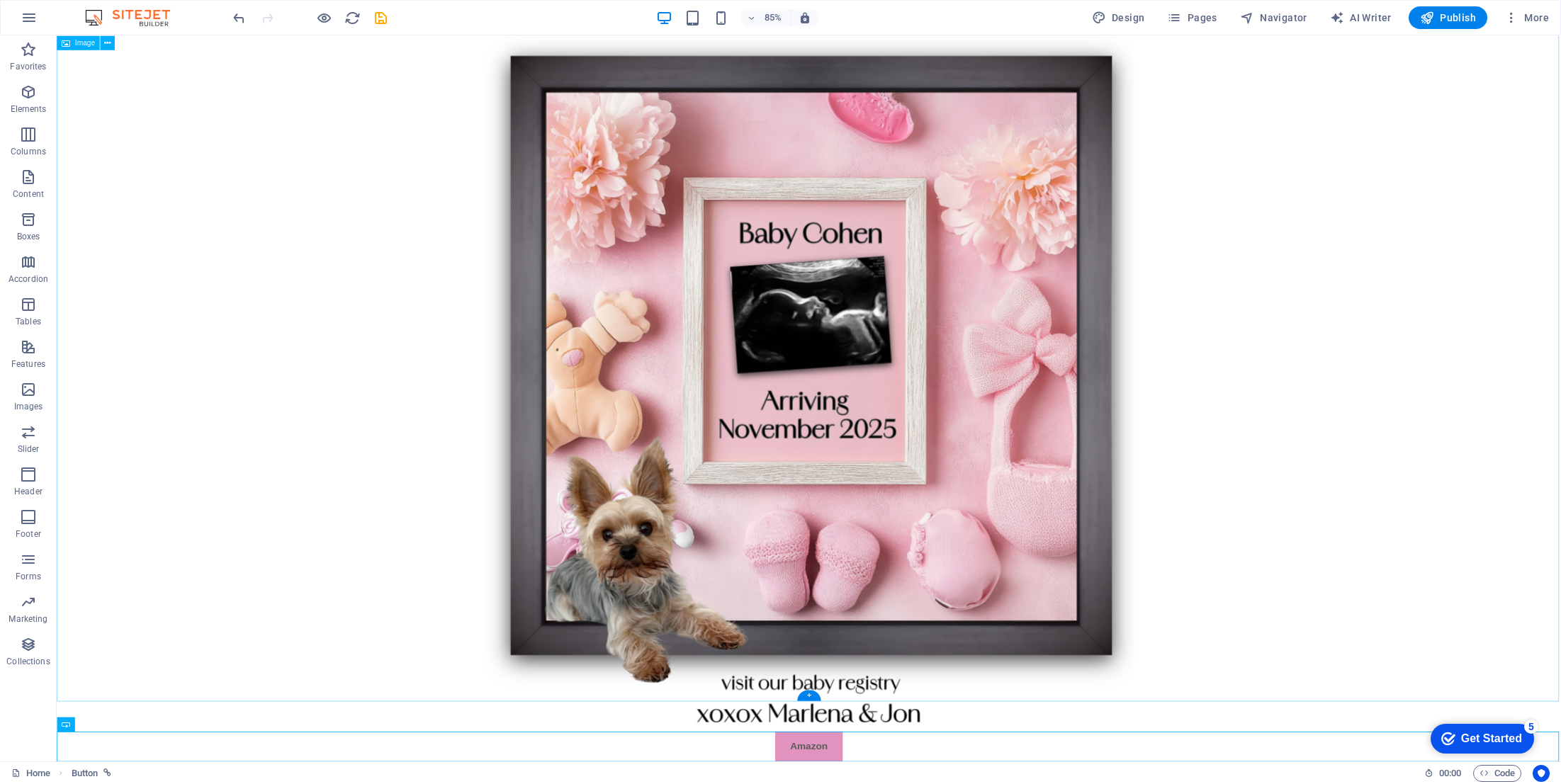
scroll to position [49, 0]
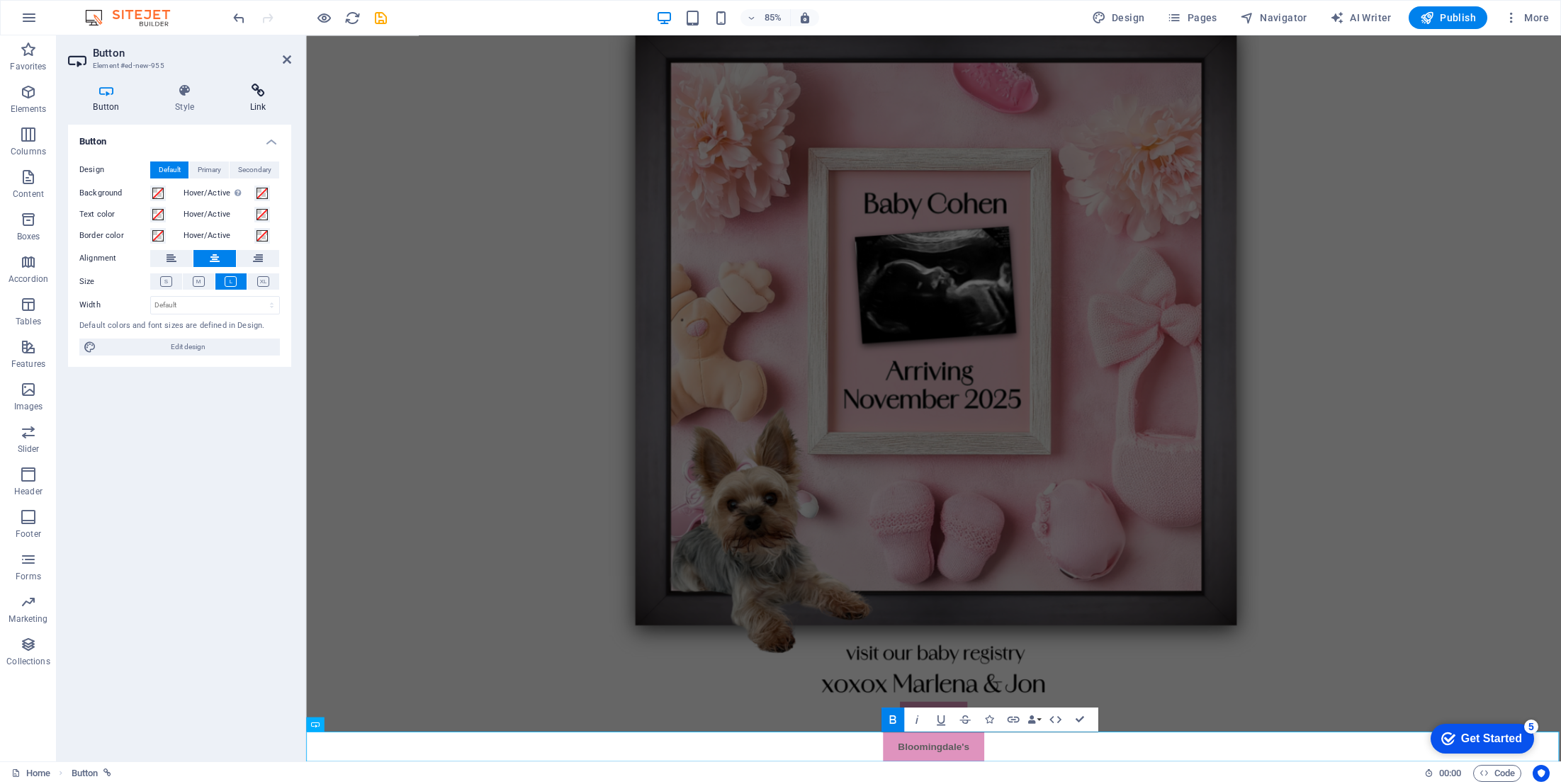
click at [253, 89] on icon at bounding box center [257, 91] width 67 height 15
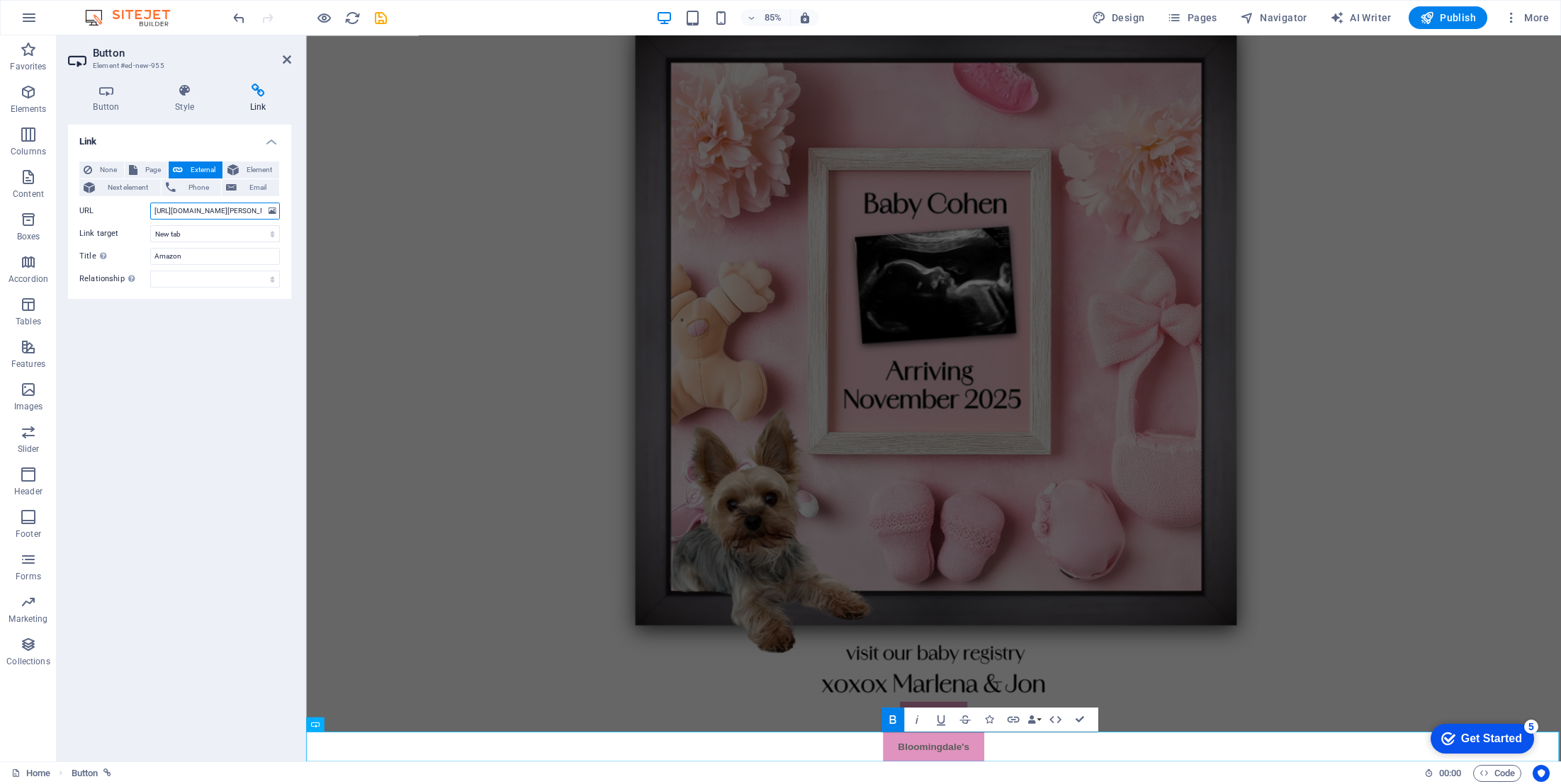
click at [192, 213] on input "[URL][DOMAIN_NAME][PERSON_NAME]" at bounding box center [215, 211] width 130 height 17
paste input "[DOMAIN_NAME][URL][PERSON_NAME]"
type input "[URL][DOMAIN_NAME][PERSON_NAME]"
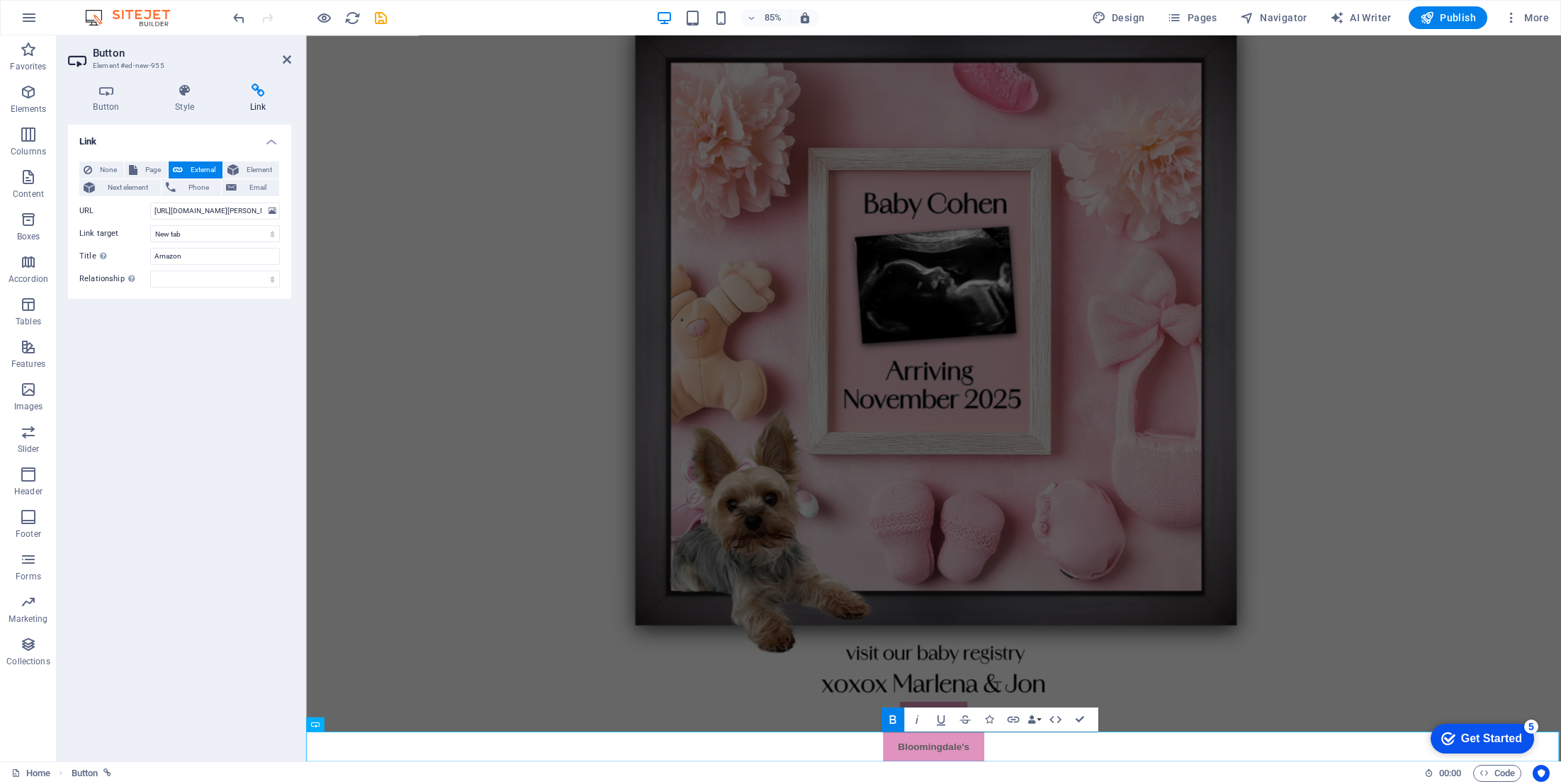
click at [183, 368] on div "Link None Page External Element Next element Phone Email Page Home Legal Notice…" at bounding box center [179, 438] width 223 height 626
click at [287, 59] on icon at bounding box center [286, 60] width 9 height 11
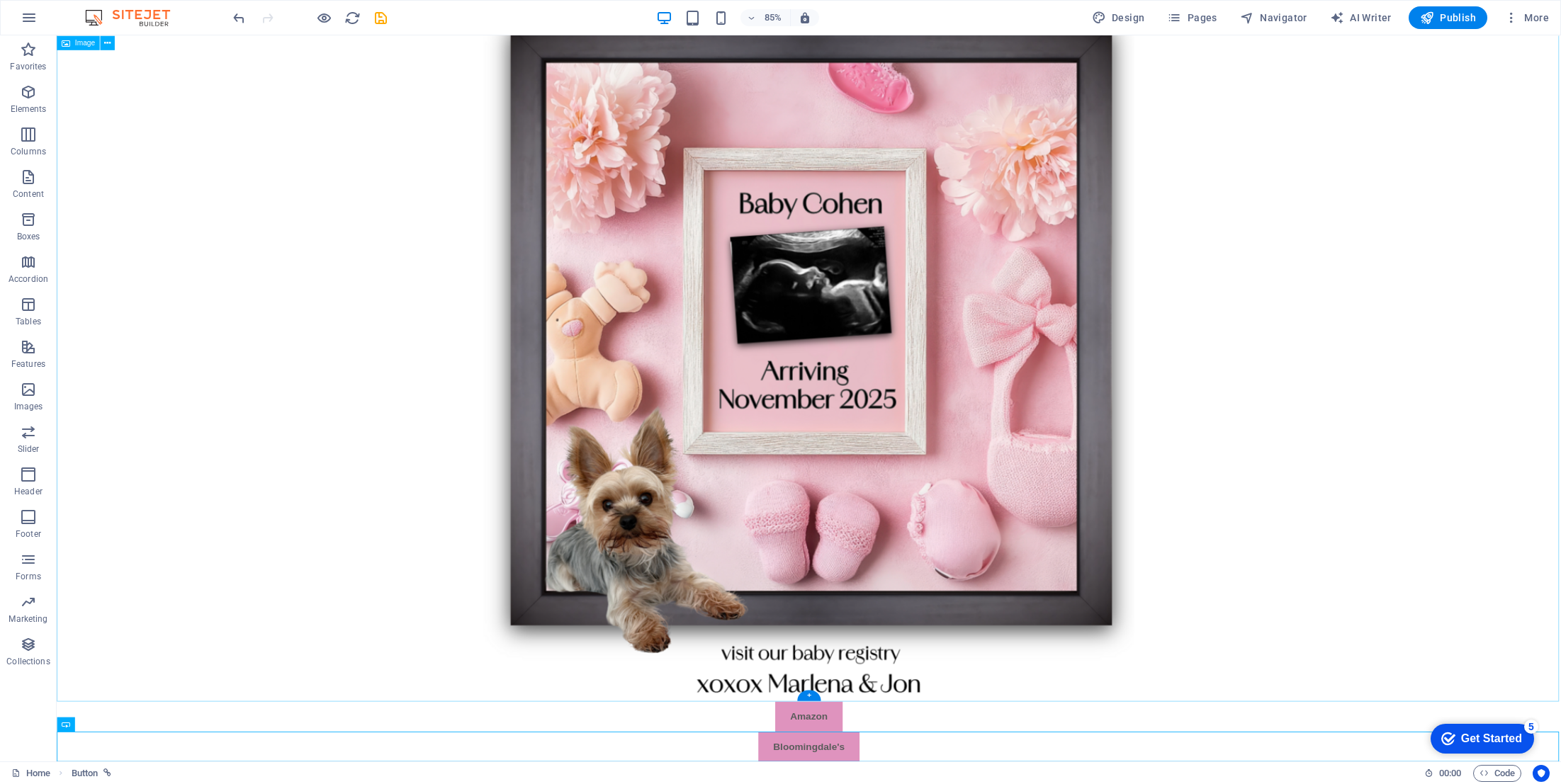
click at [378, 439] on figure at bounding box center [941, 402] width 1770 height 832
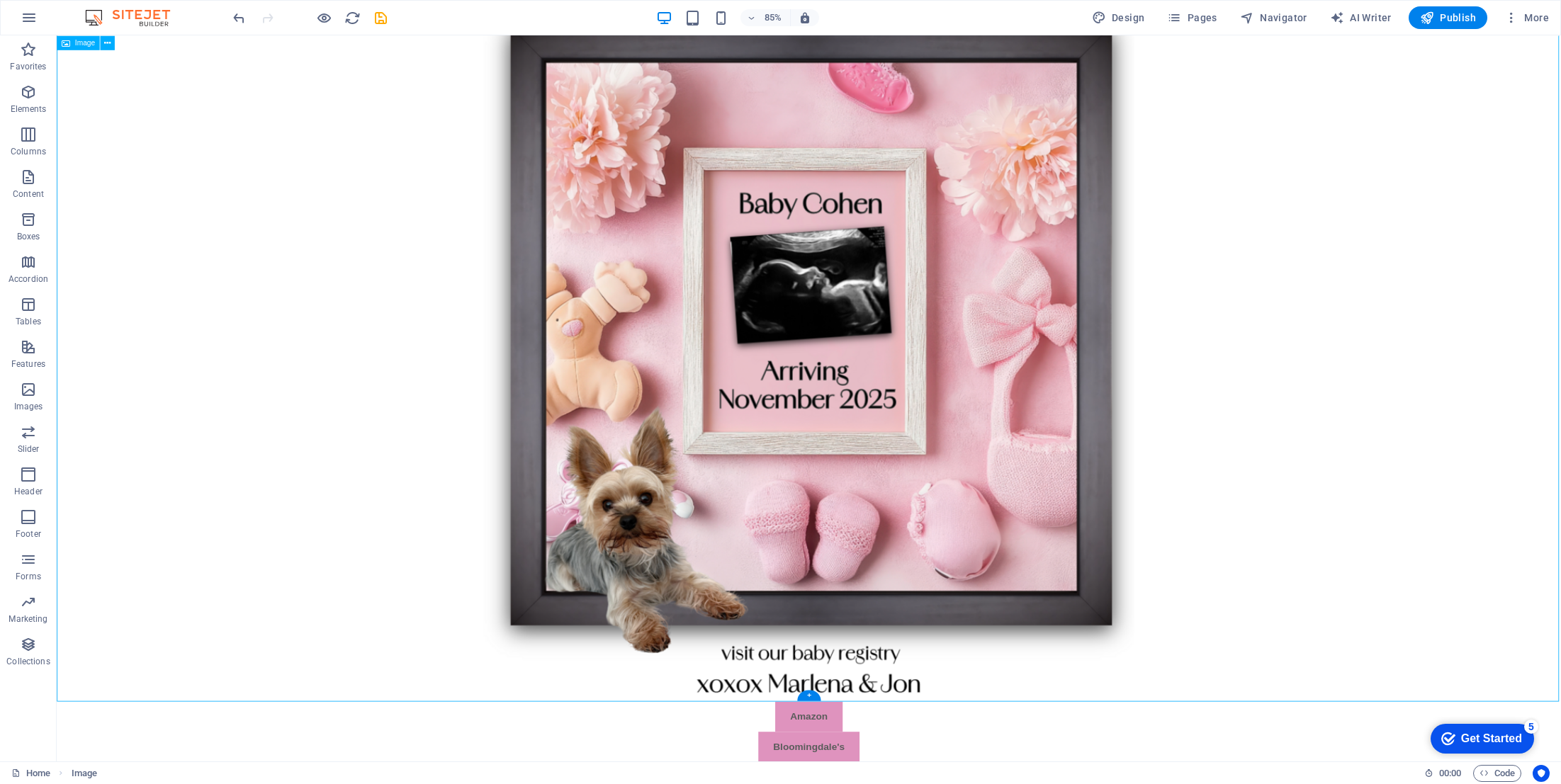
click at [447, 603] on figure at bounding box center [941, 402] width 1770 height 832
click at [1510, 669] on figure at bounding box center [941, 402] width 1770 height 832
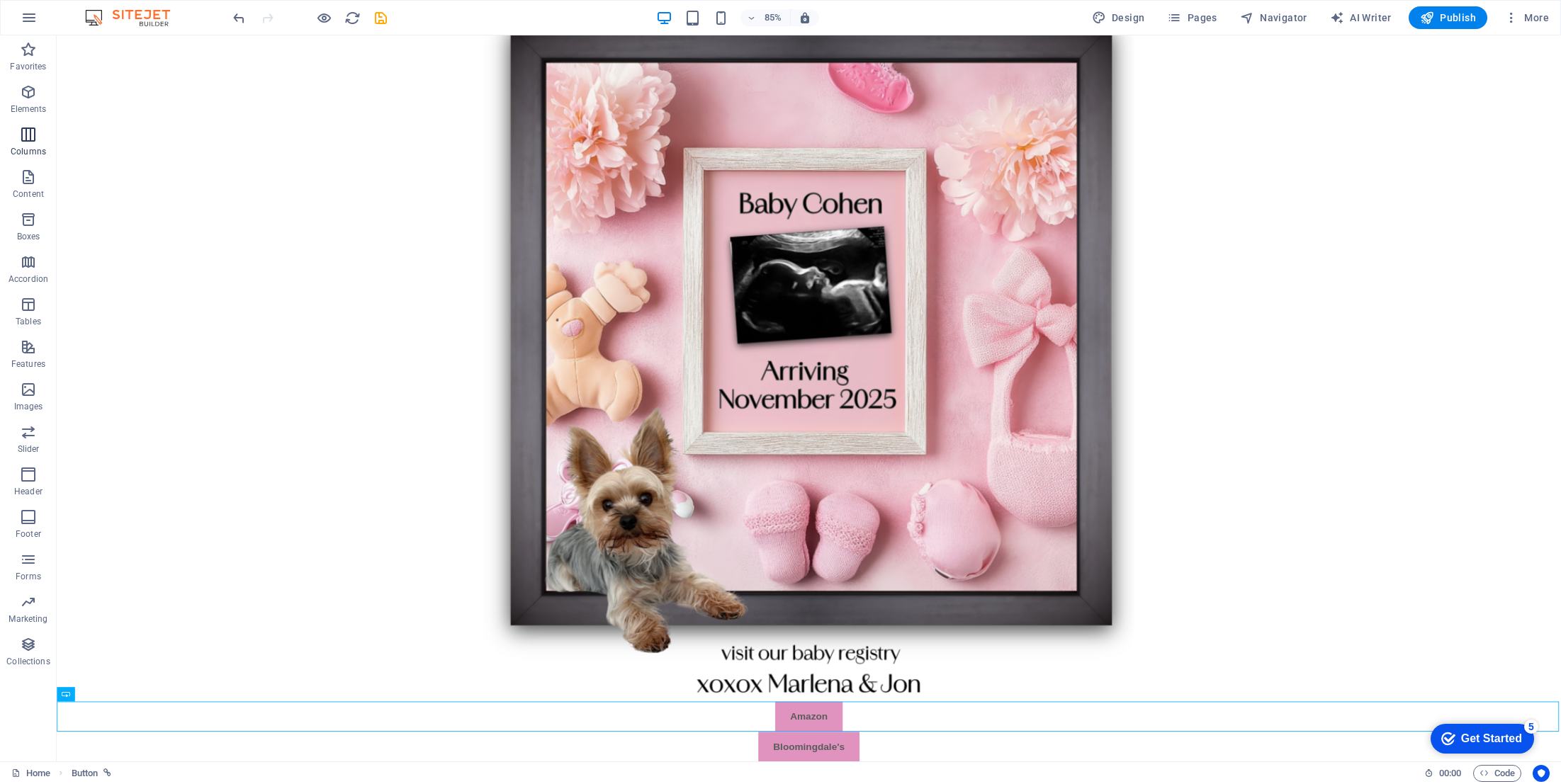
click at [28, 138] on icon "button" at bounding box center [28, 134] width 17 height 17
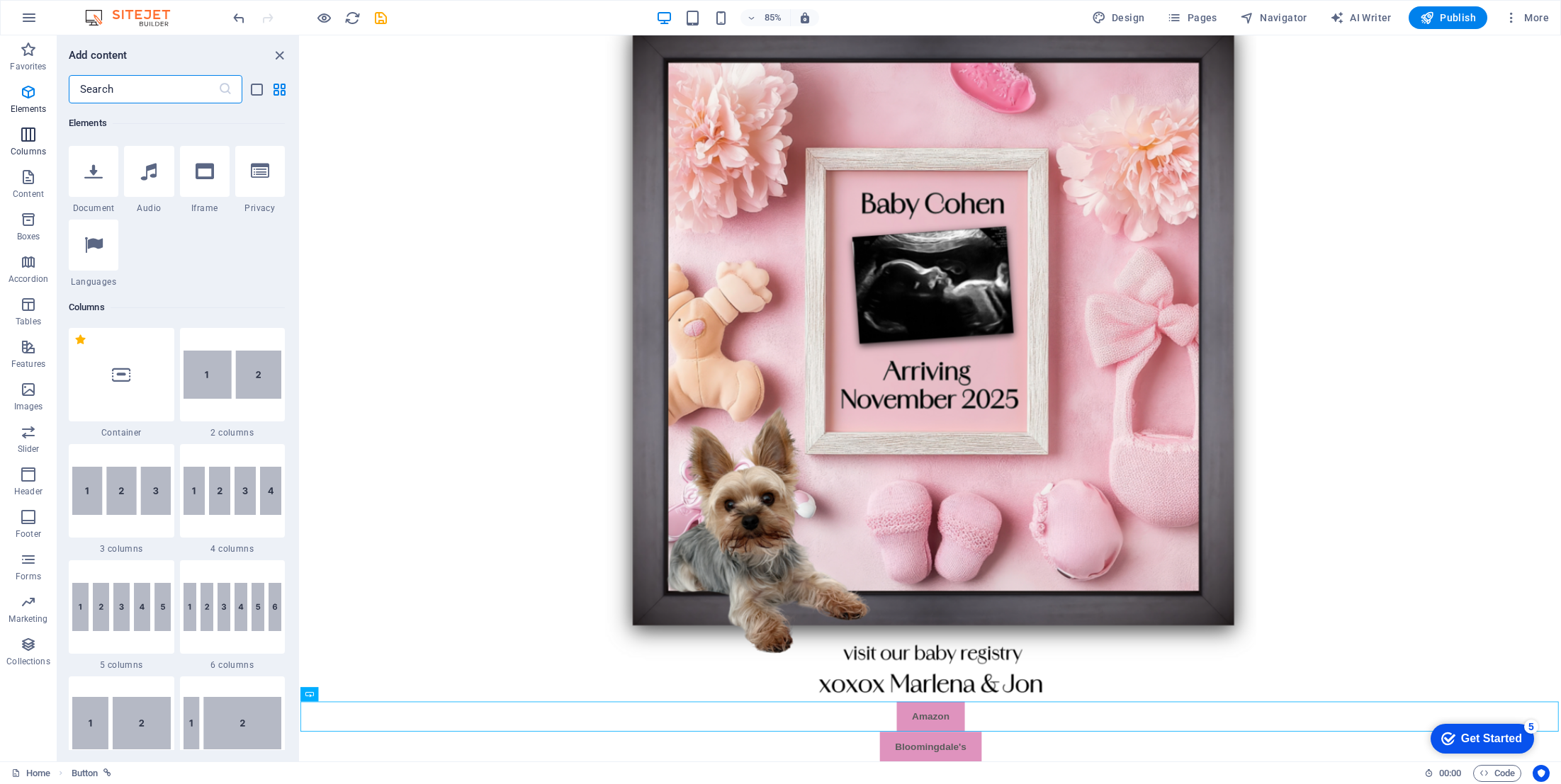
scroll to position [702, 0]
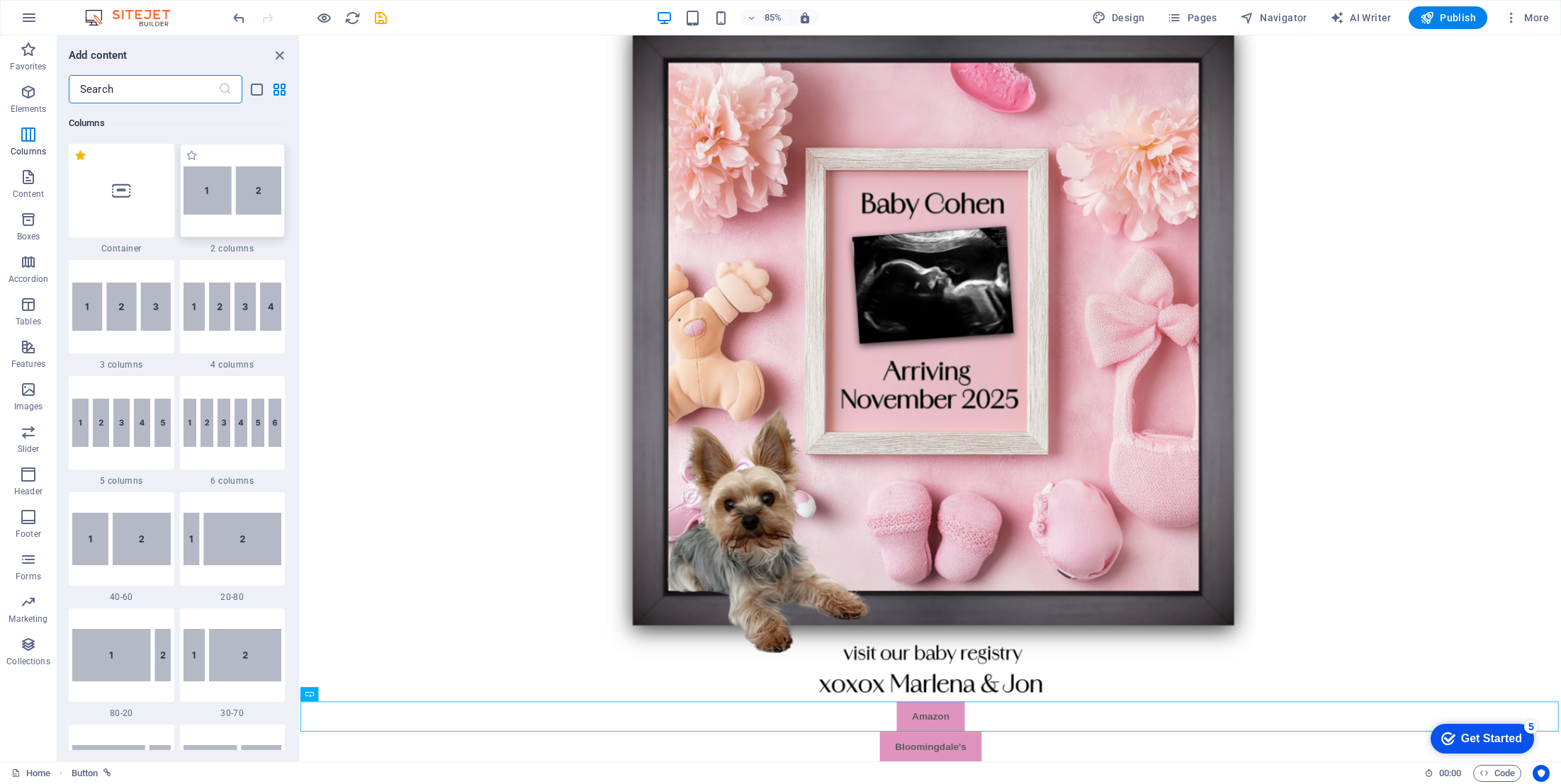
click at [210, 181] on img at bounding box center [232, 190] width 98 height 48
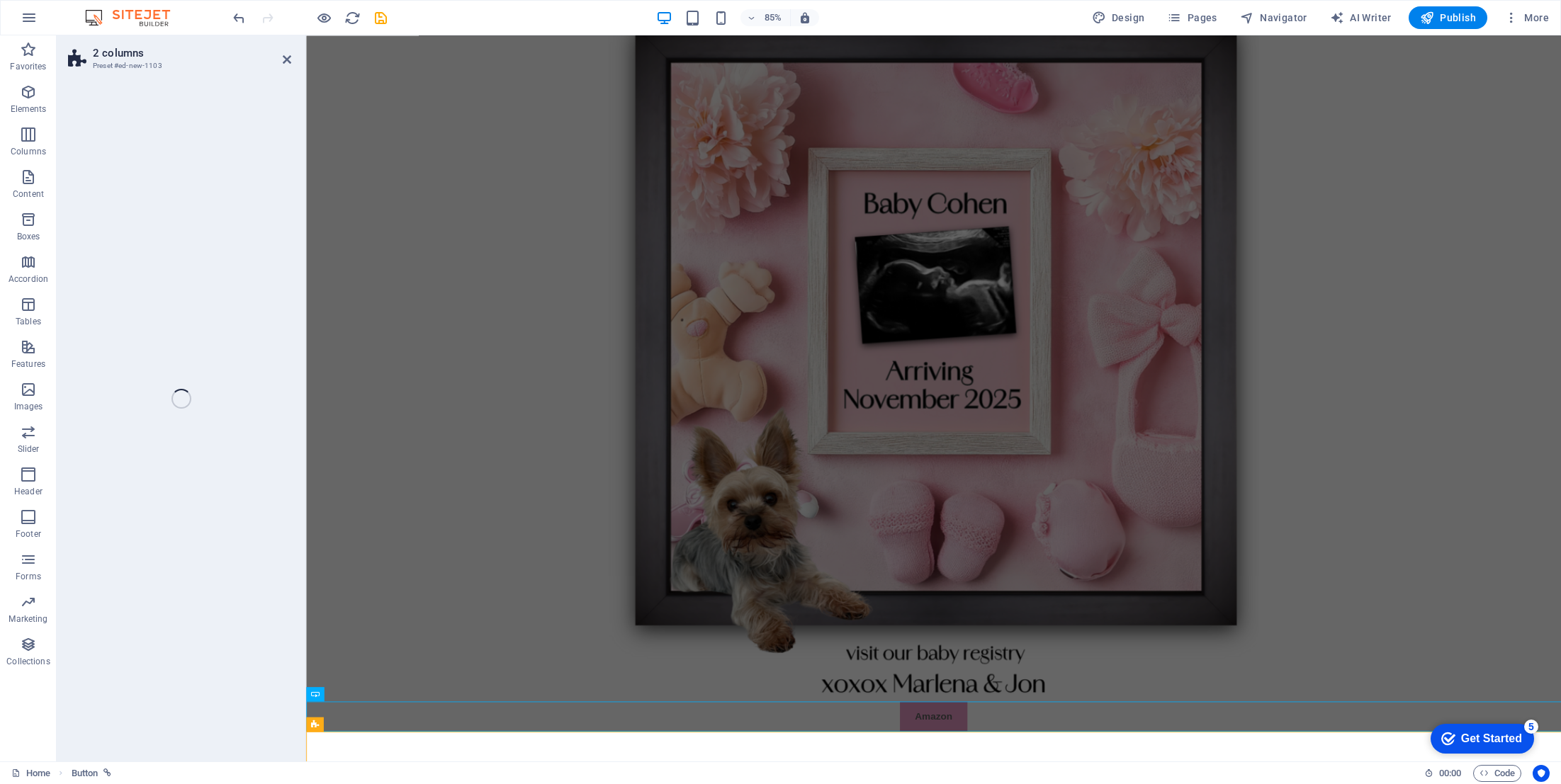
select select "rem"
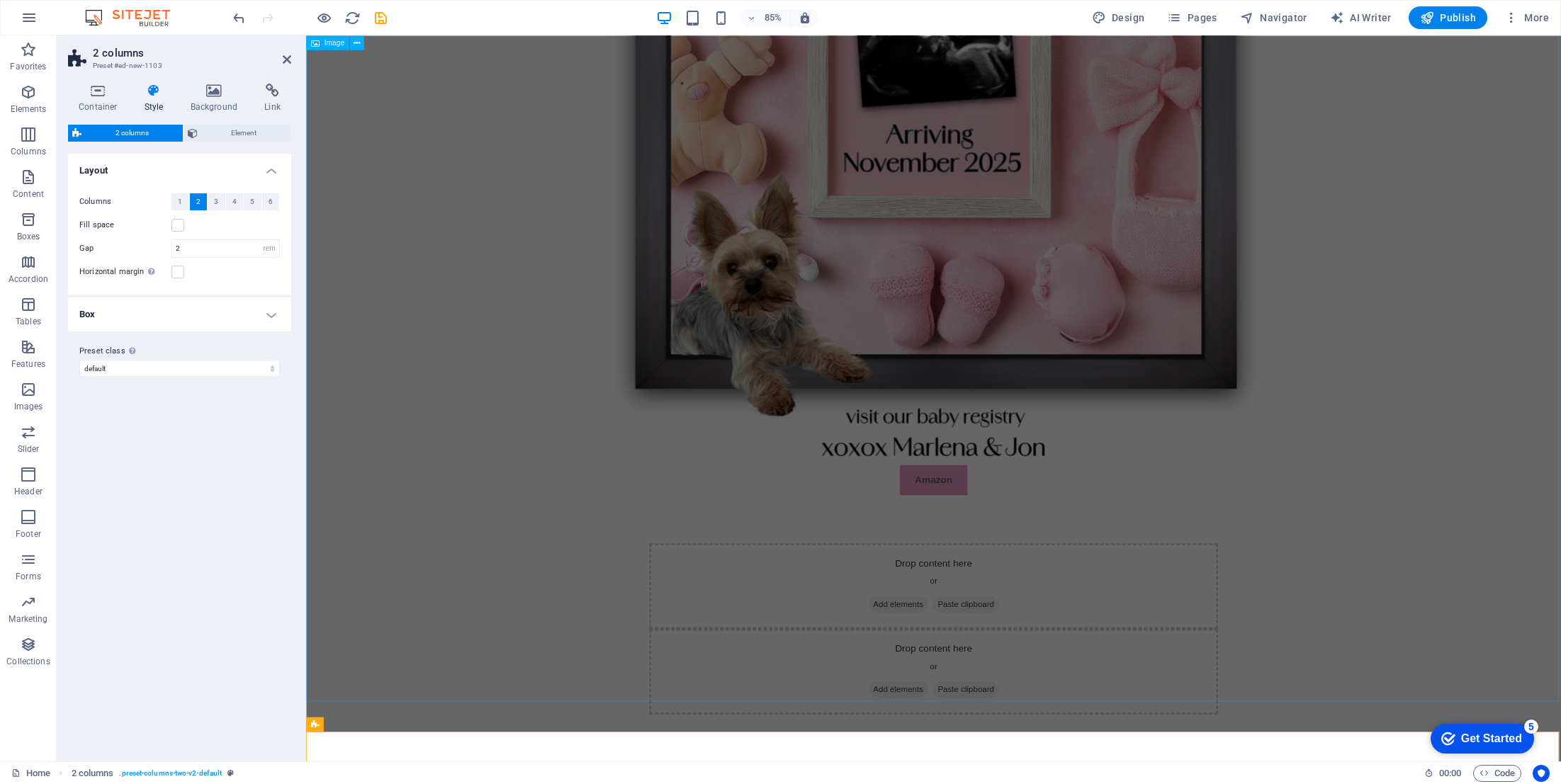
scroll to position [263, 0]
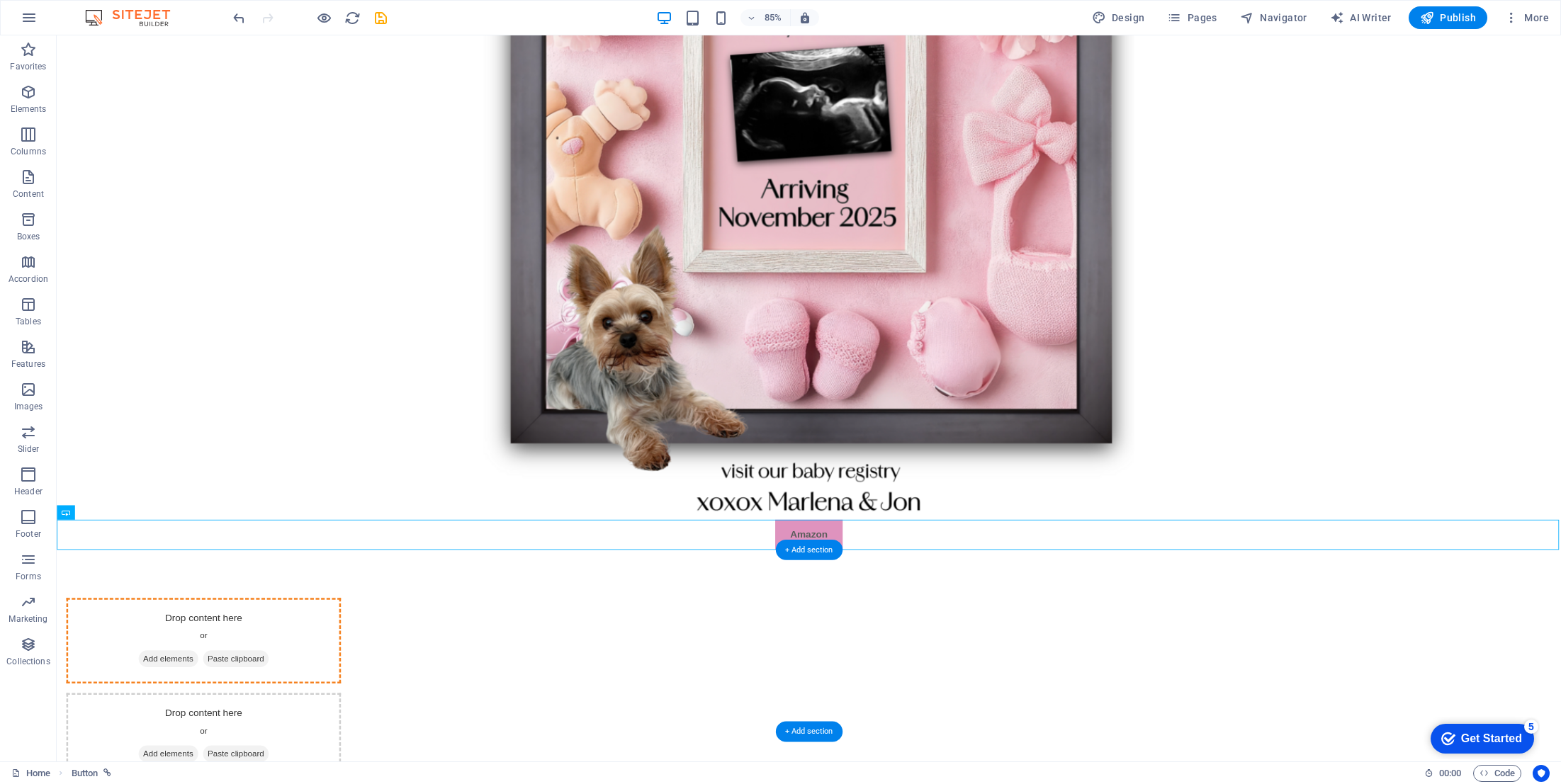
drag, startPoint x: 807, startPoint y: 622, endPoint x: 816, endPoint y: 724, distance: 102.4
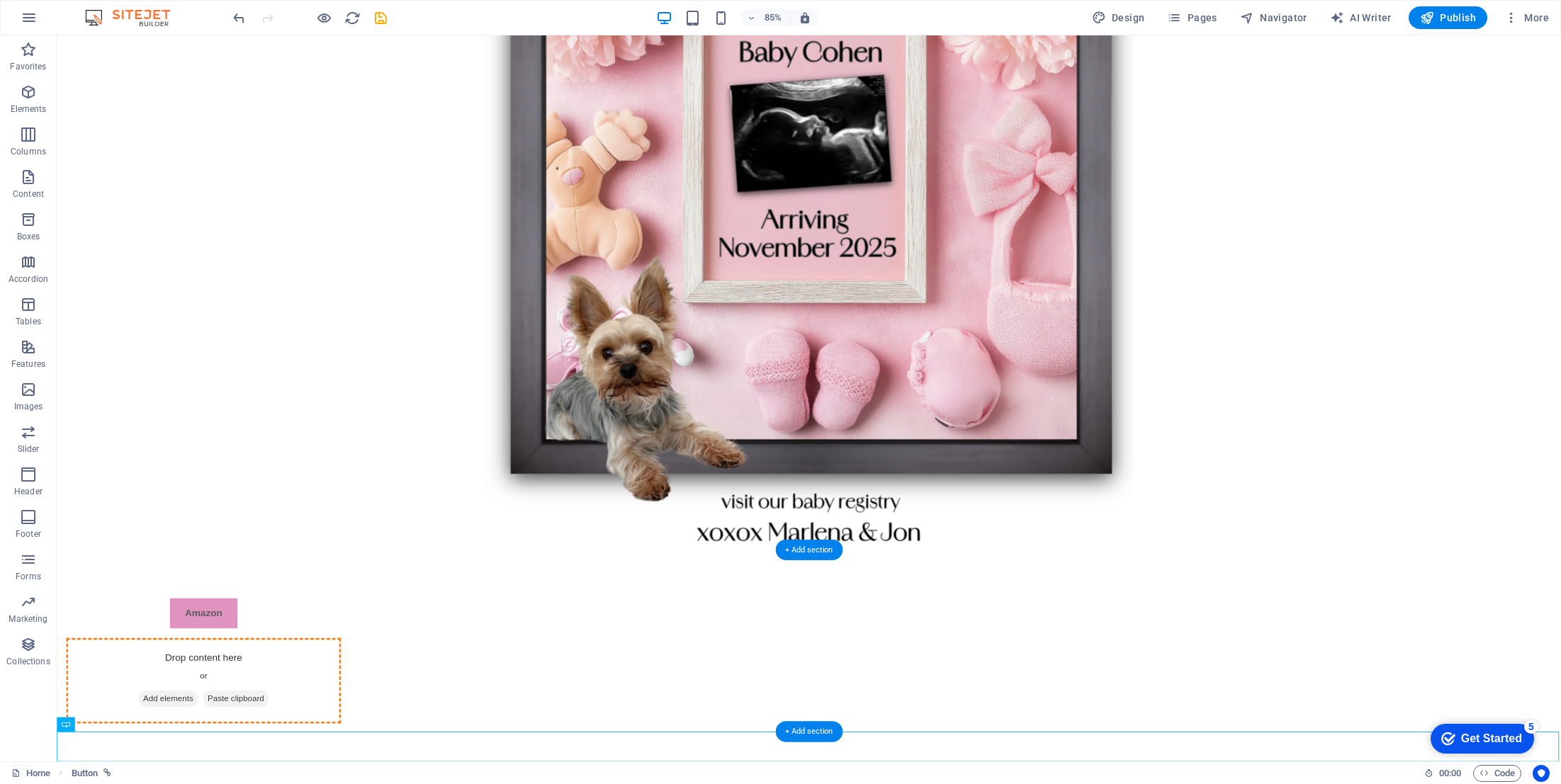
drag, startPoint x: 958, startPoint y: 871, endPoint x: 1154, endPoint y: 730, distance: 241.4
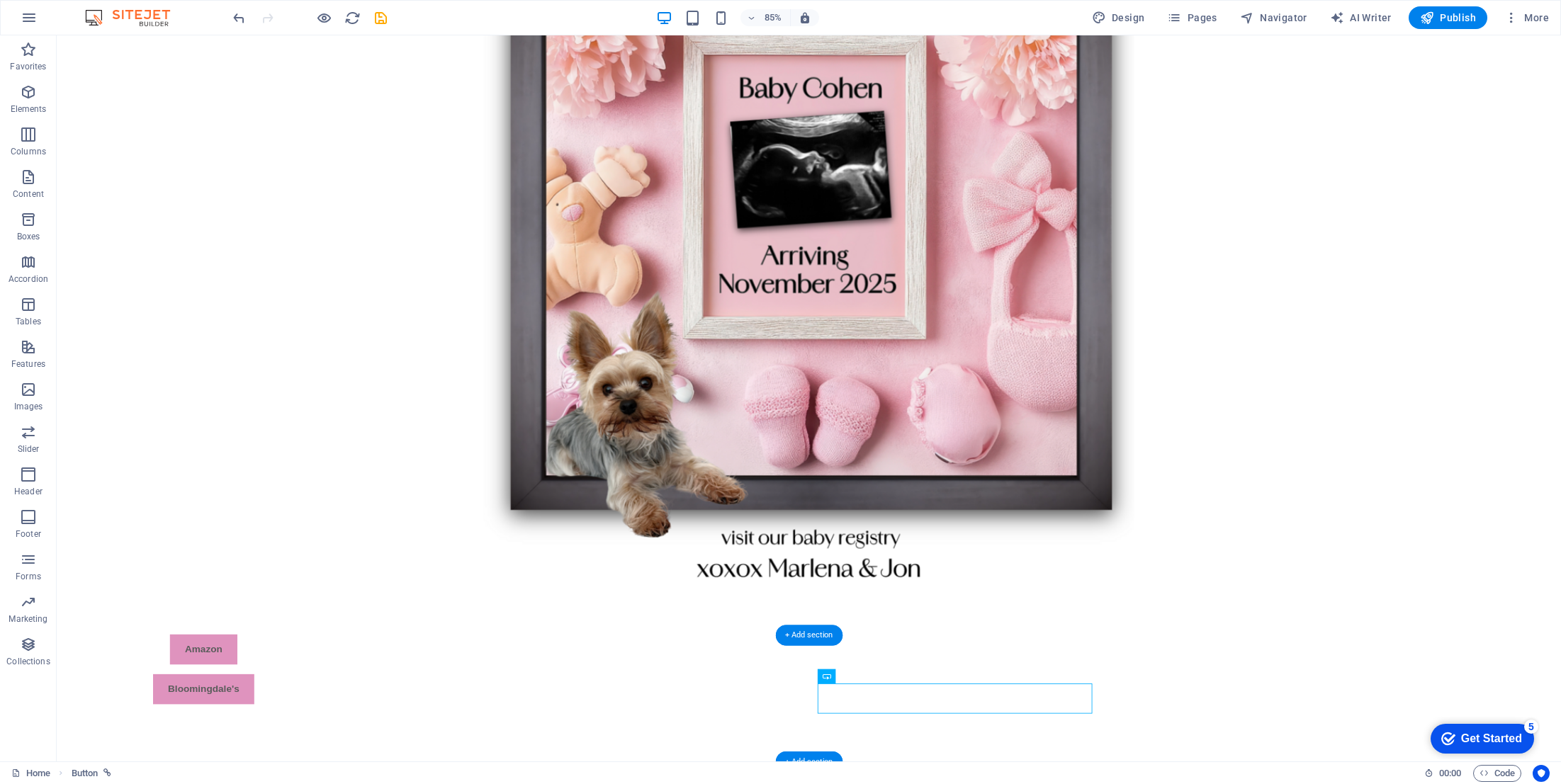
scroll to position [127, 0]
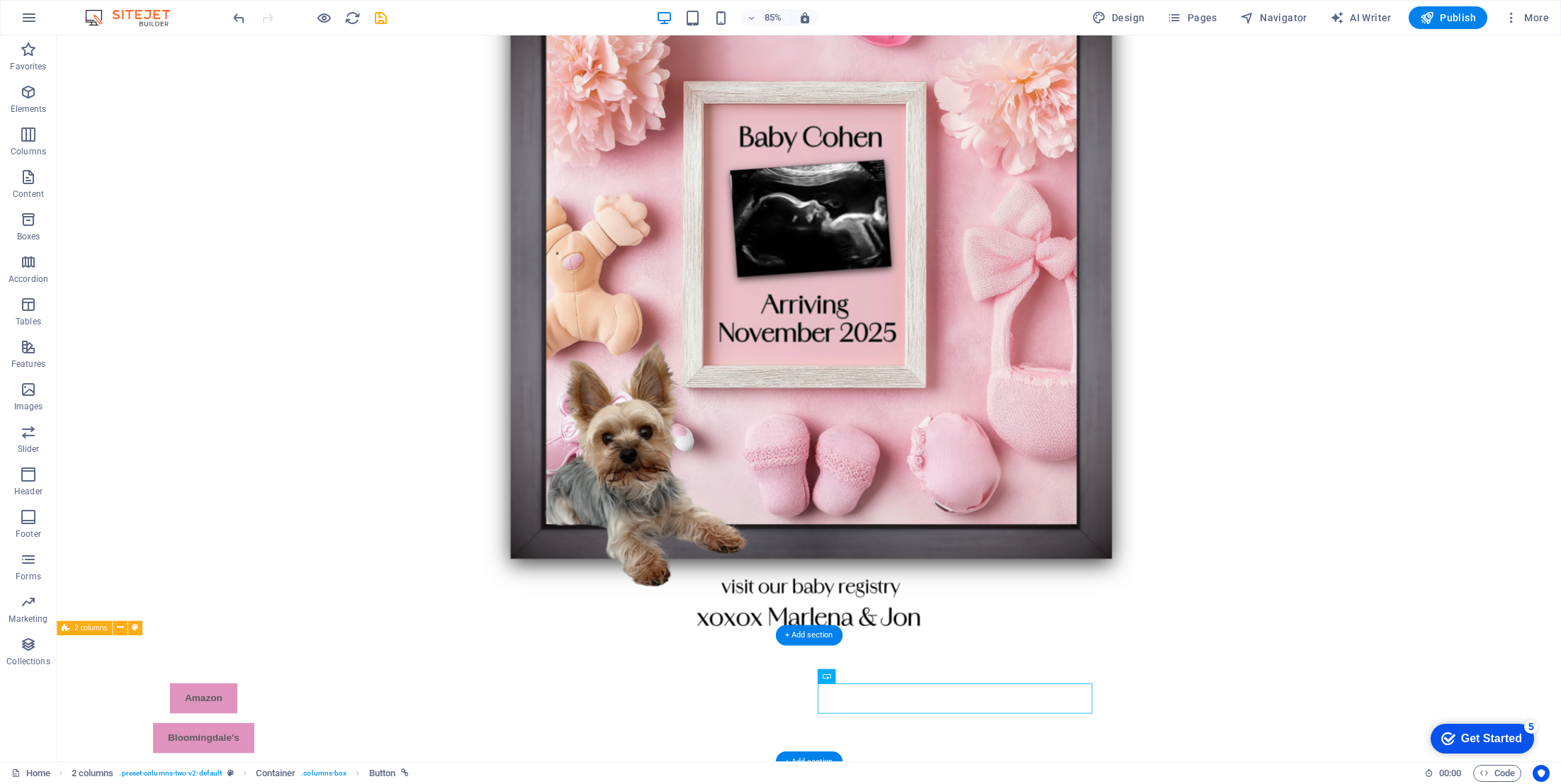
click at [1446, 22] on span "Publish" at bounding box center [1447, 18] width 56 height 15
